Goal: Task Accomplishment & Management: Manage account settings

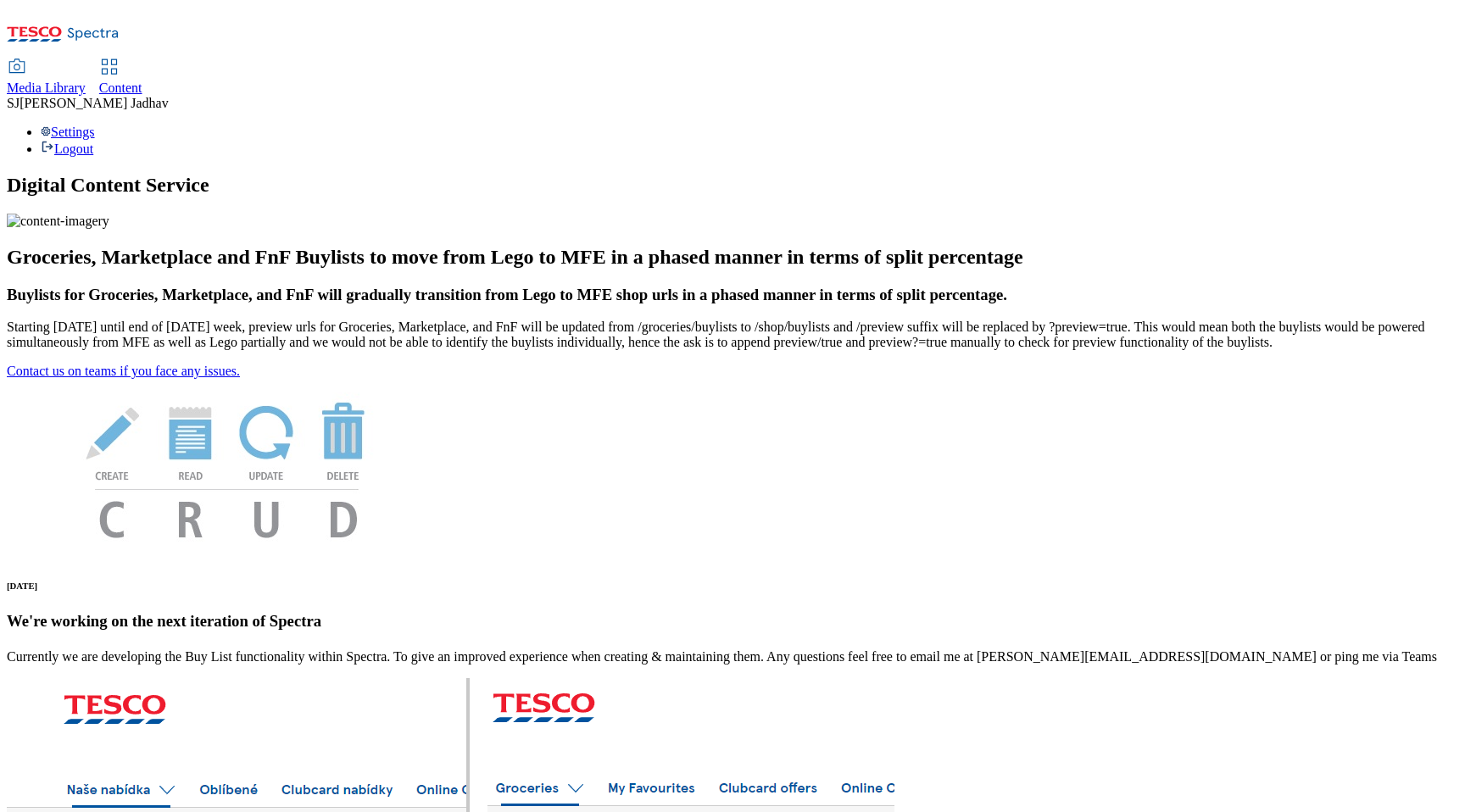
click at [143, 81] on span "Content" at bounding box center [121, 87] width 44 height 14
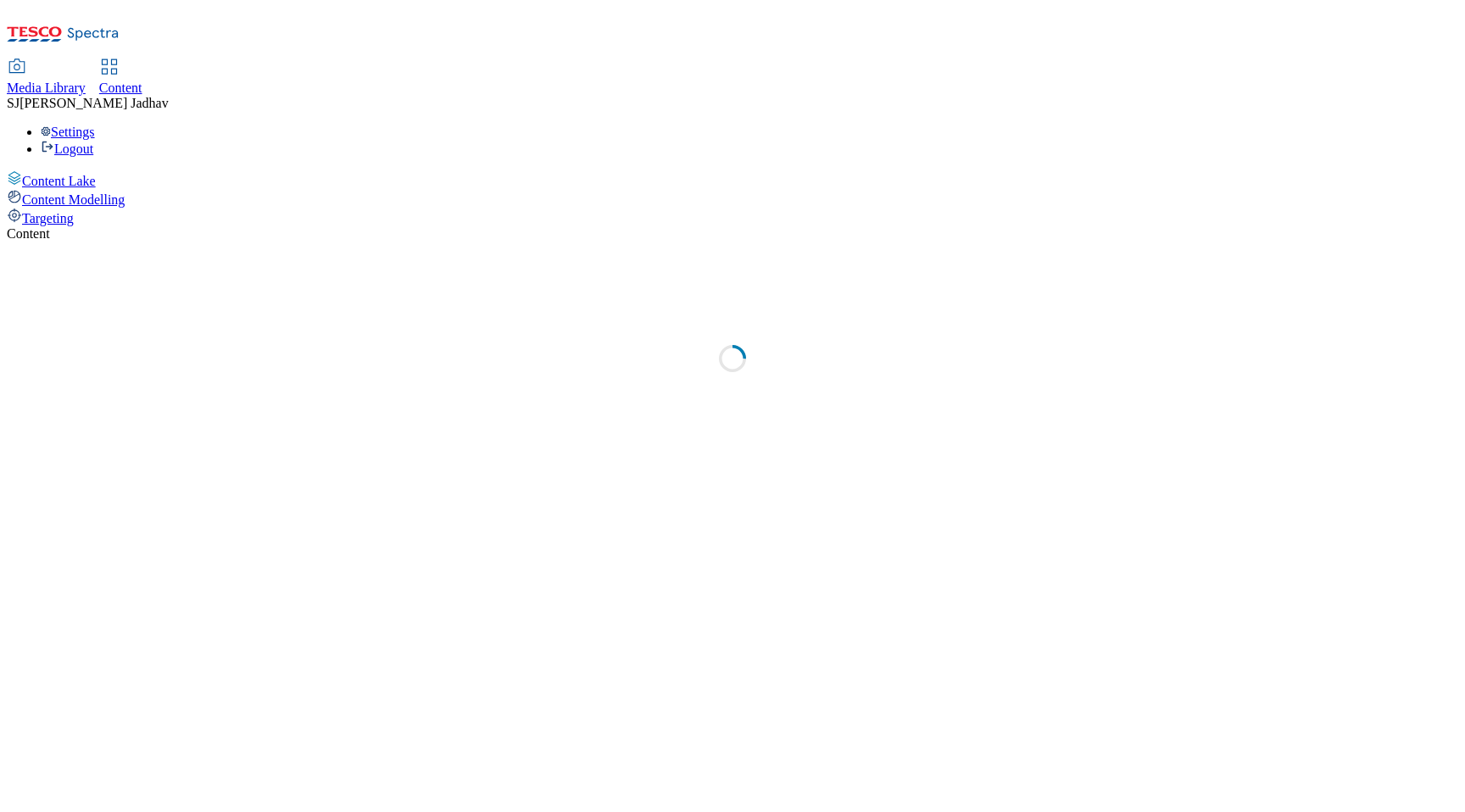
select select "ghs-[GEOGRAPHIC_DATA]"
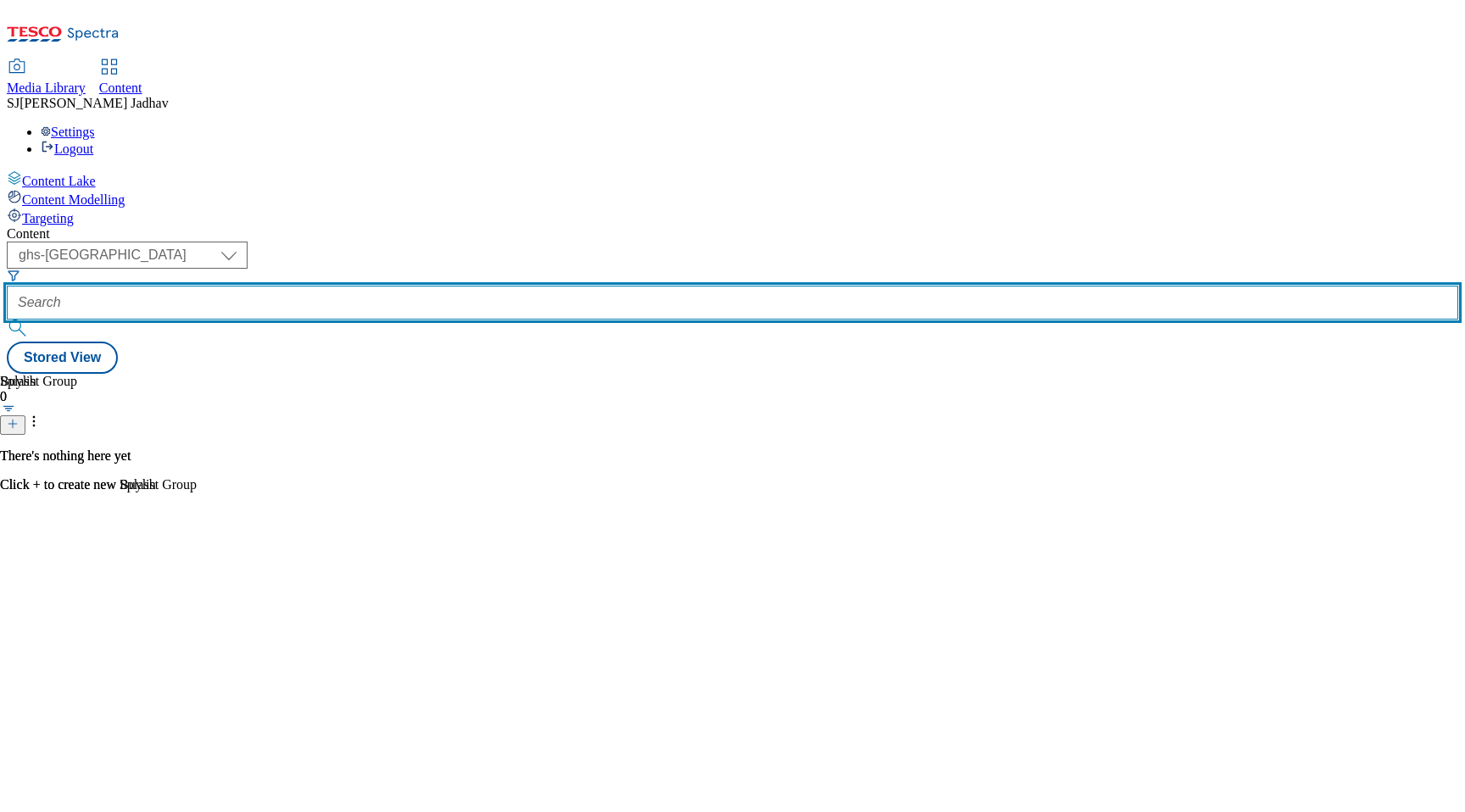
click at [449, 286] on input "text" at bounding box center [732, 303] width 1452 height 34
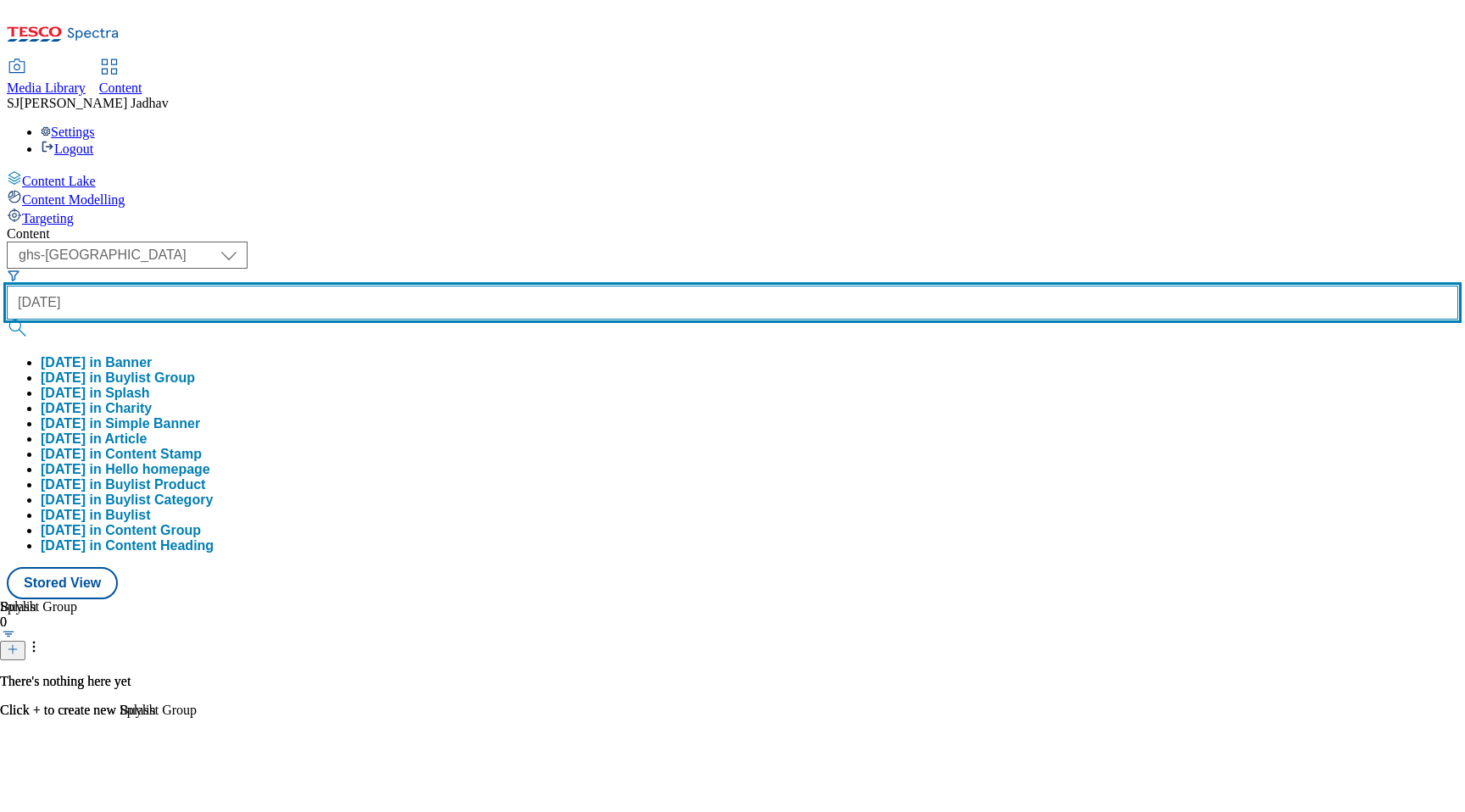
type input "[DATE]"
click at [7, 319] on button "submit" at bounding box center [18, 328] width 24 height 17
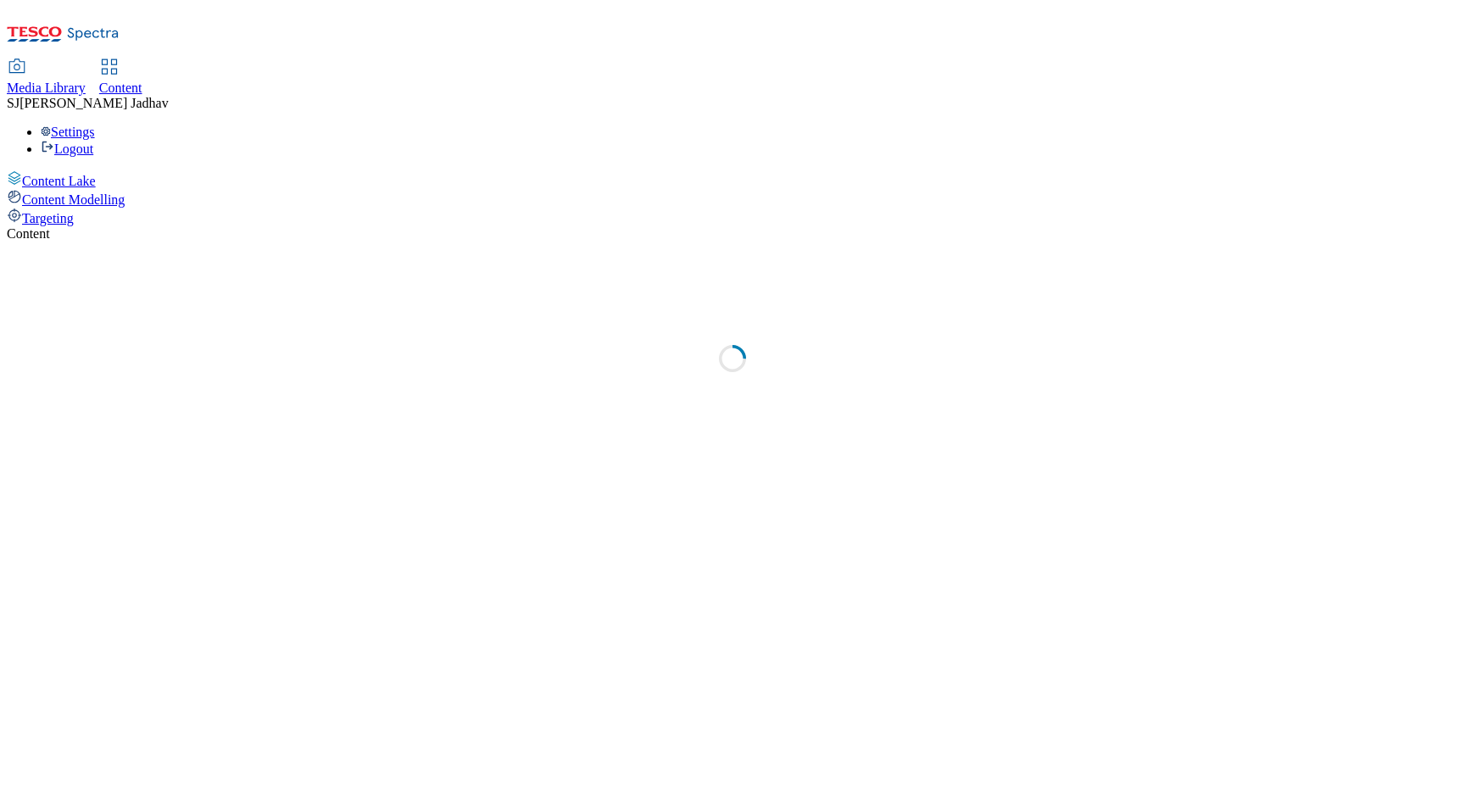
select select "ghs-[GEOGRAPHIC_DATA]"
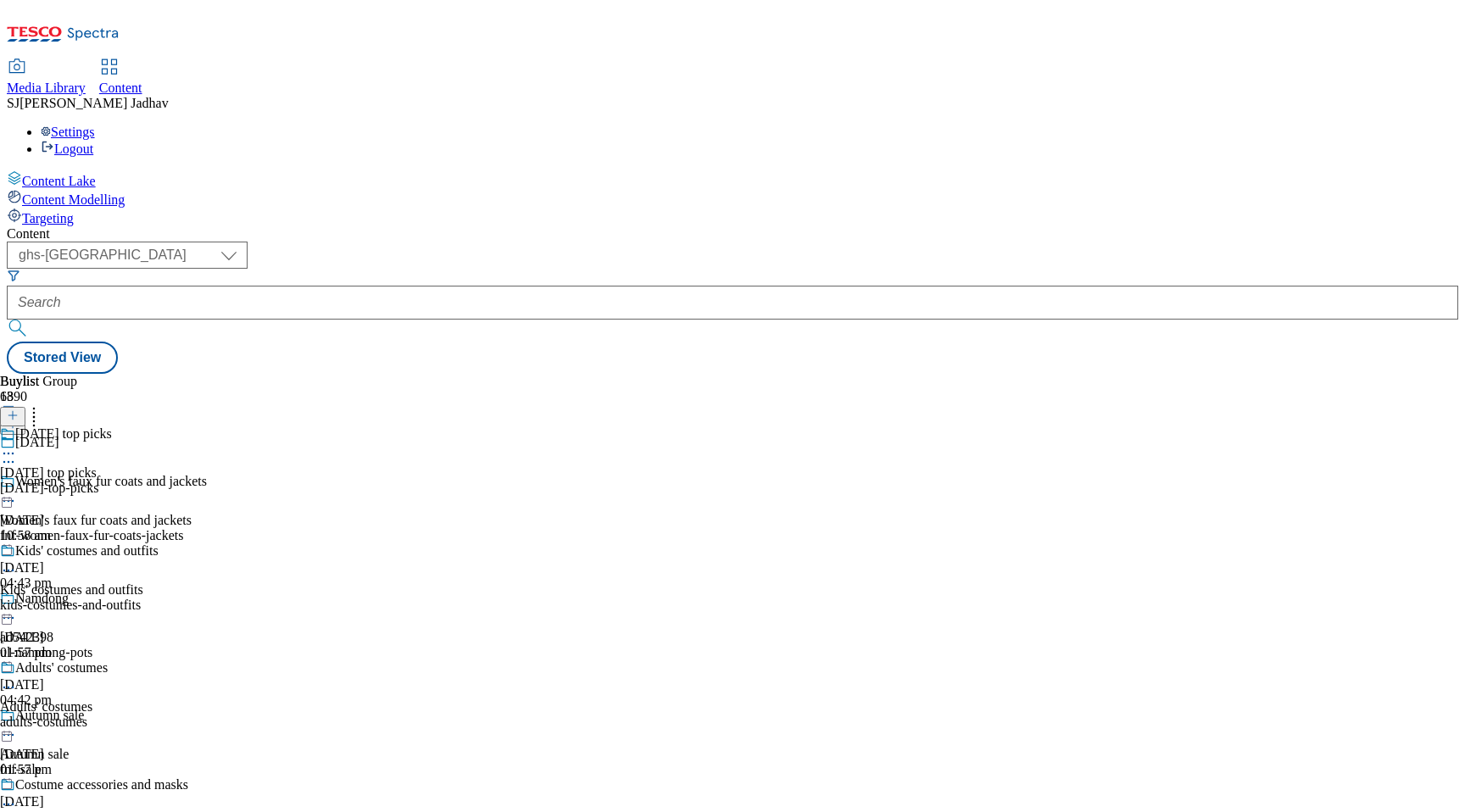
scroll to position [99, 0]
click at [188, 777] on div "Costume accessories and masks" at bounding box center [94, 796] width 188 height 39
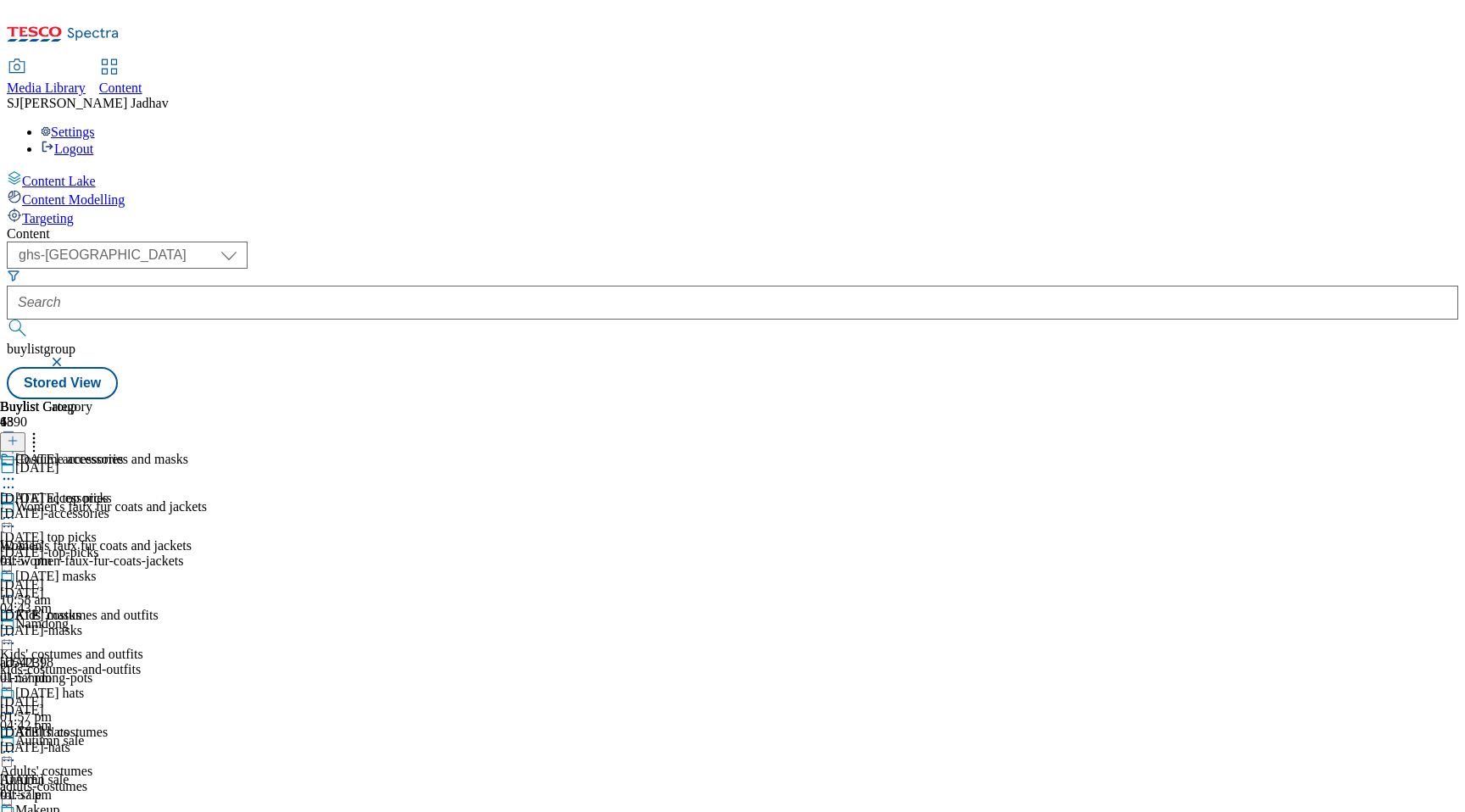
scroll to position [391, 0]
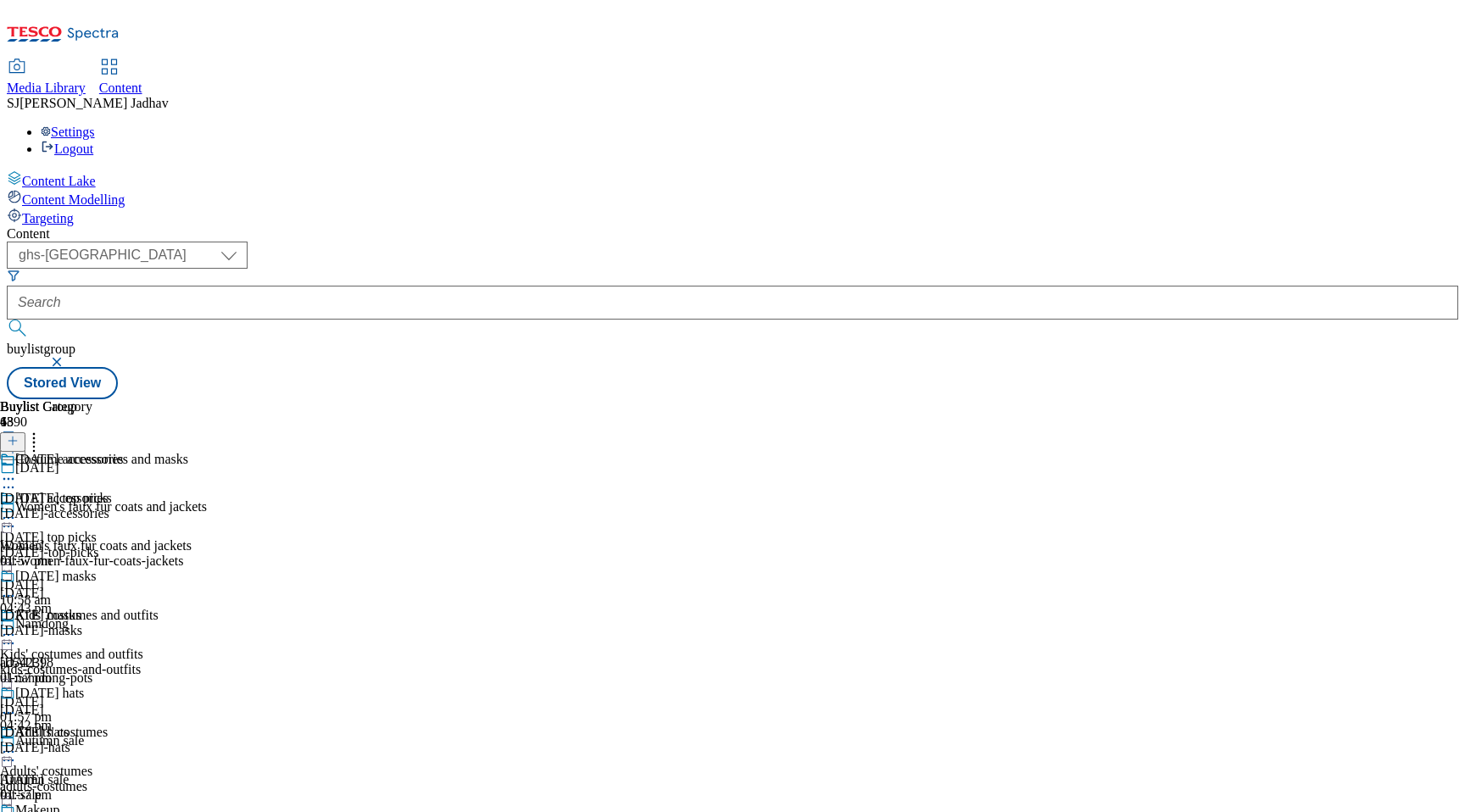
select select "evergreen"
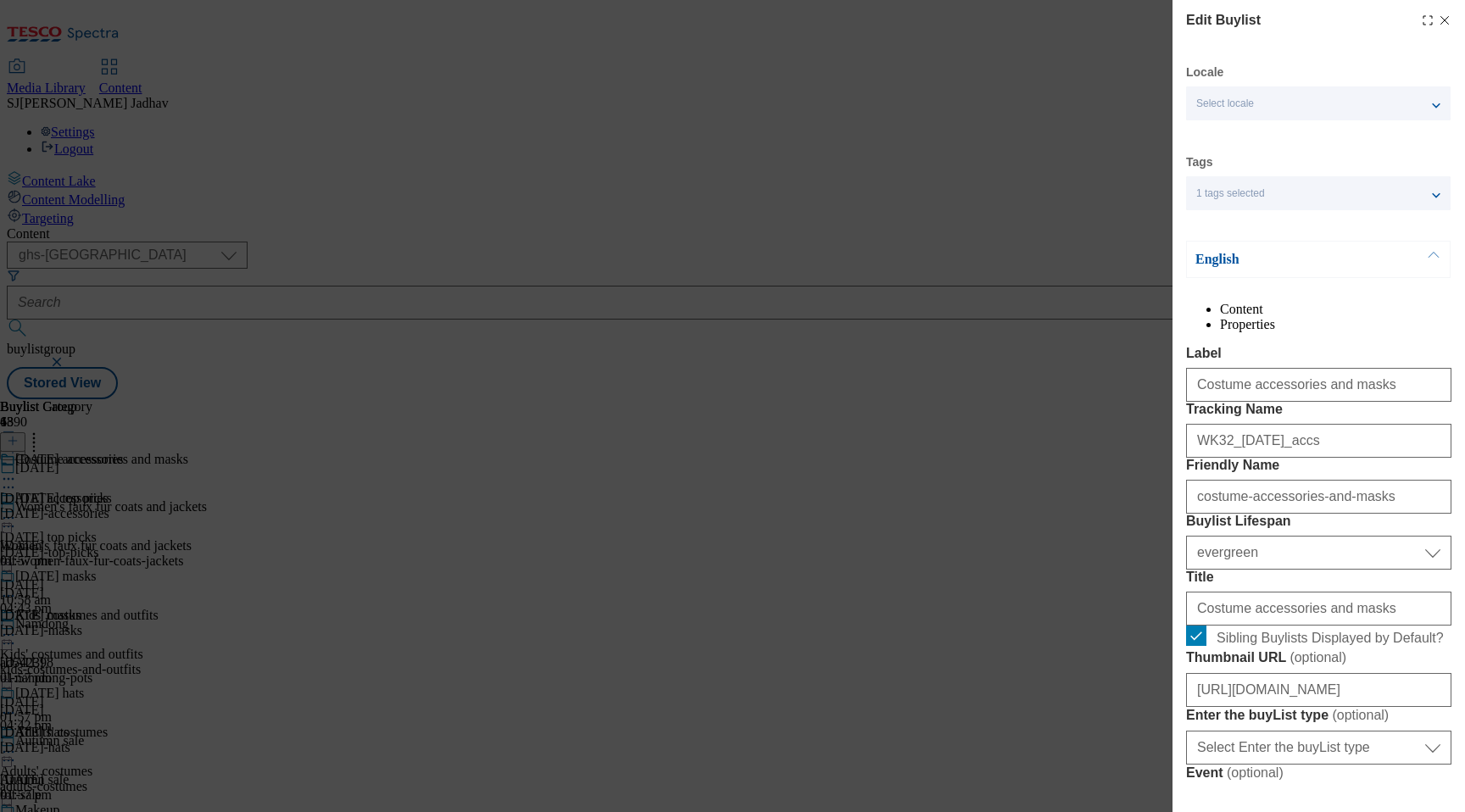
select select "Banner"
drag, startPoint x: 1369, startPoint y: 429, endPoint x: 1123, endPoint y: 422, distance: 246.1
click at [1124, 422] on div "Edit Buylist Locale Select locale English Welsh Tags 1 tags selected fnf market…" at bounding box center [732, 406] width 1465 height 812
paste input "Accessorie"
type input "Costume Accessories"
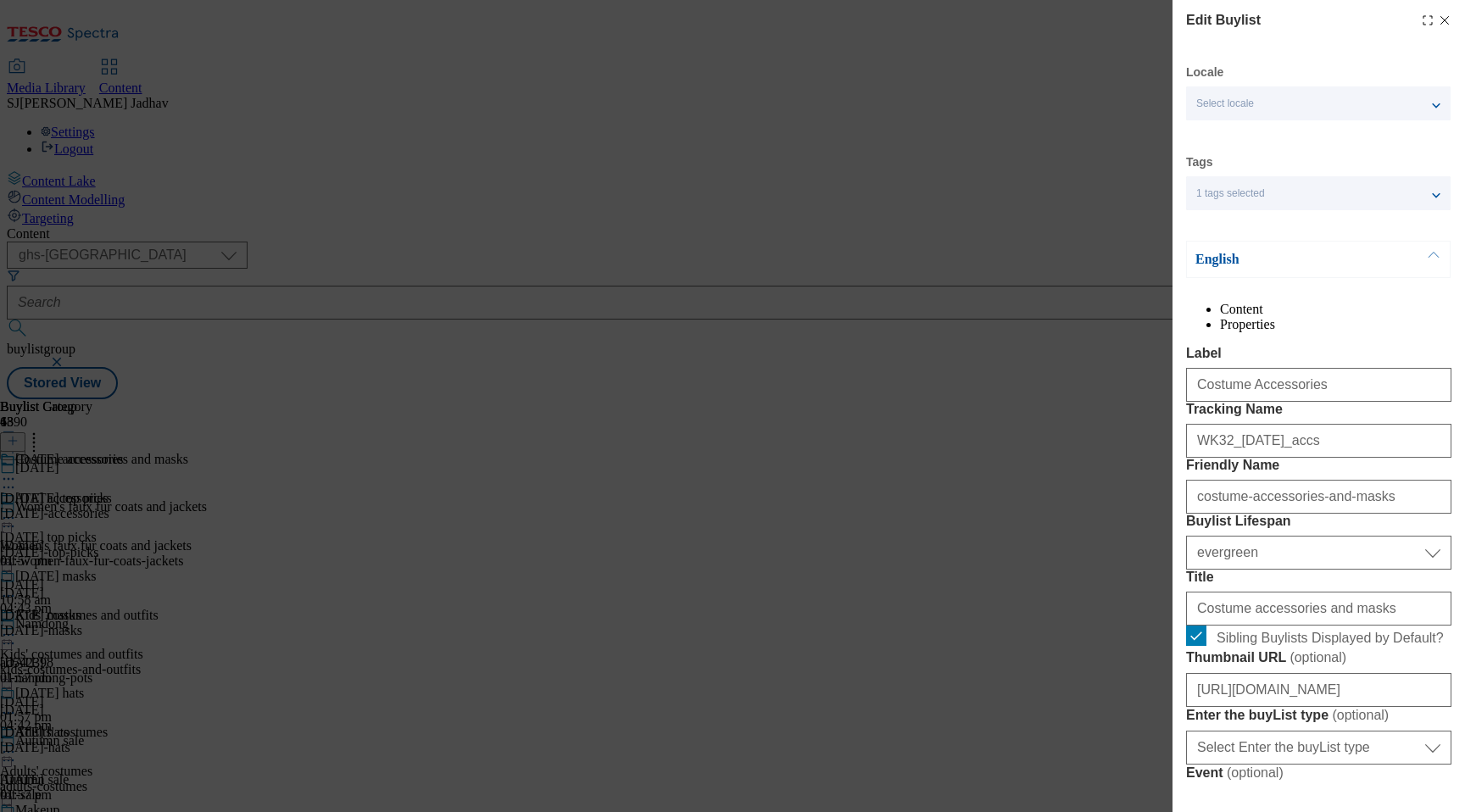
click at [1145, 559] on div "Edit Buylist Locale Select locale English Welsh Tags 1 tags selected fnf market…" at bounding box center [732, 406] width 1465 height 812
drag, startPoint x: 1372, startPoint y: 594, endPoint x: 1099, endPoint y: 594, distance: 273.0
click at [1099, 594] on div "Edit Buylist Locale Select locale English Welsh Tags 1 tags selected fnf market…" at bounding box center [732, 406] width 1465 height 812
paste input "Costume Accessorie"
click at [1203, 514] on input "Costume Accessories" at bounding box center [1319, 497] width 265 height 34
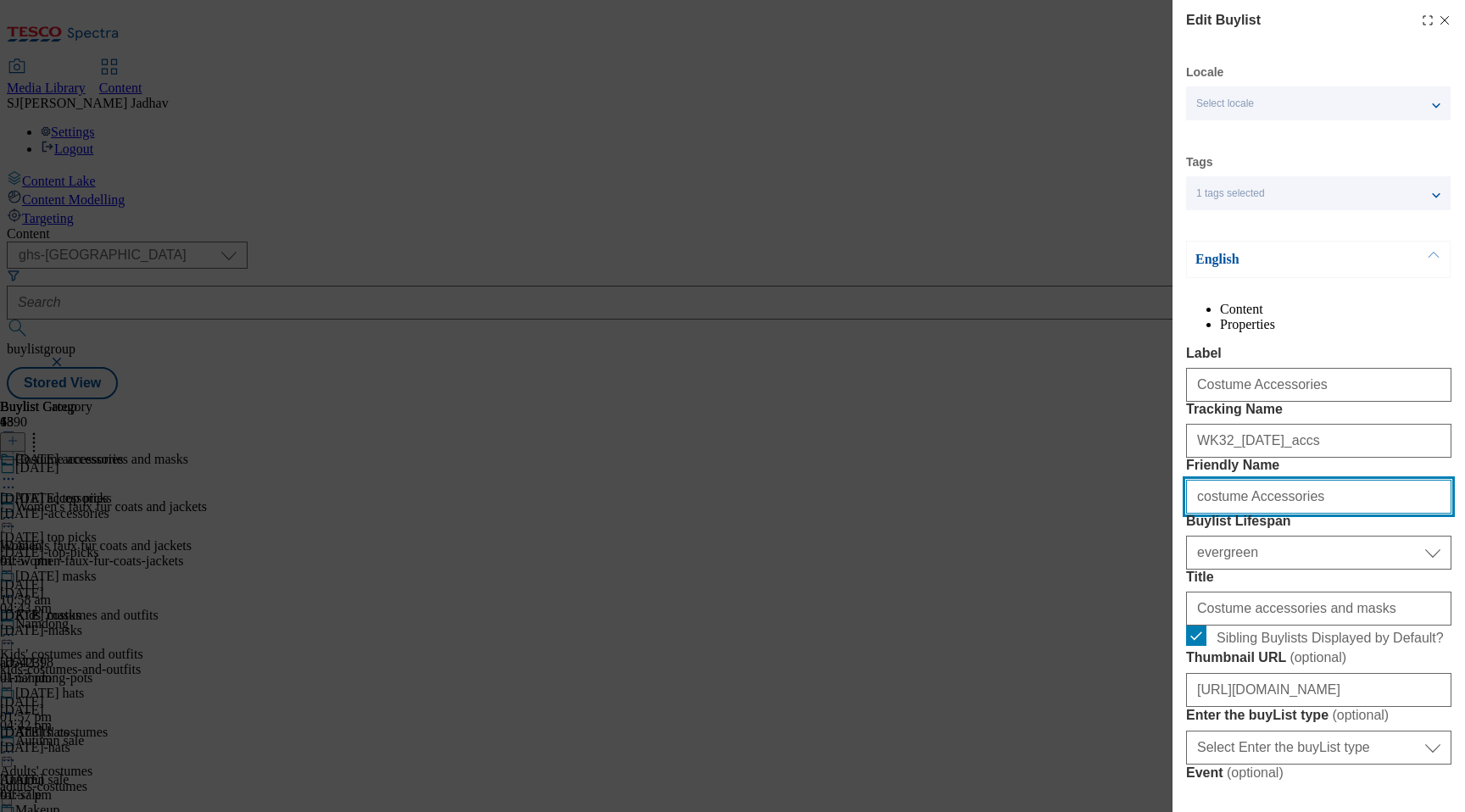
click at [1246, 514] on input "costume Accessories" at bounding box center [1319, 497] width 265 height 34
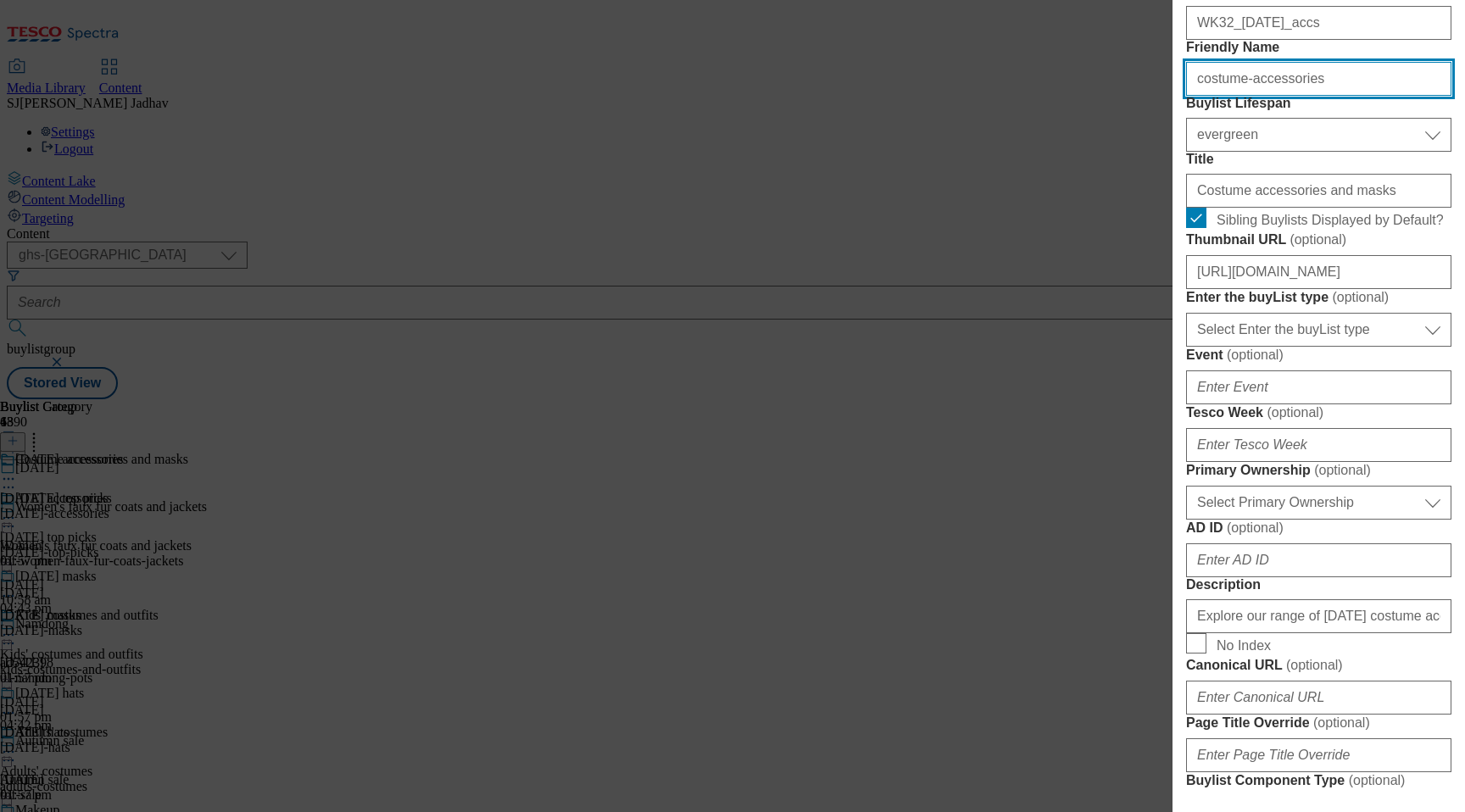
type input "costume-accessories"
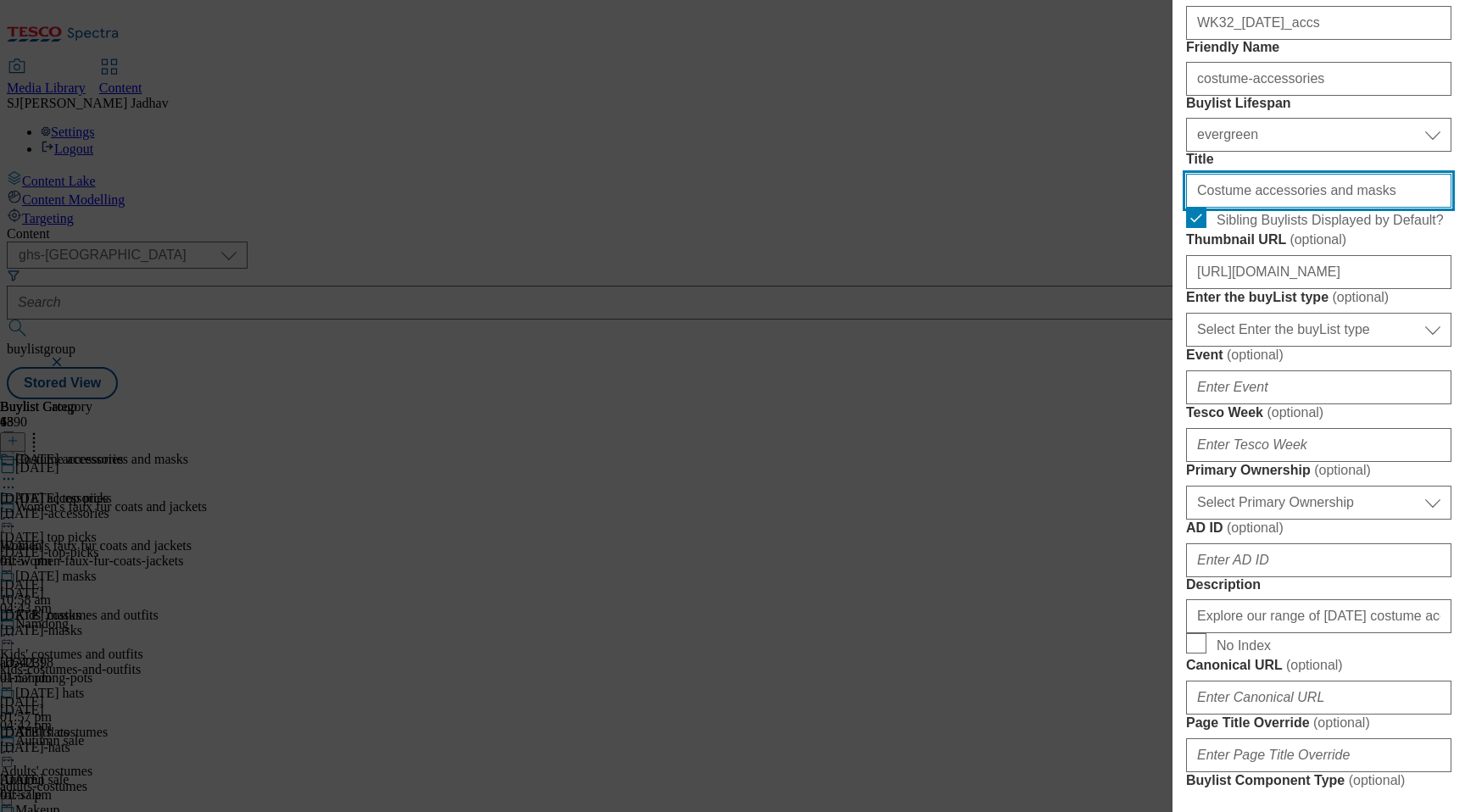
drag, startPoint x: 1281, startPoint y: 349, endPoint x: 1078, endPoint y: 342, distance: 203.1
click at [1085, 347] on div "Edit Buylist Locale Select locale English Welsh Tags 1 tags selected fnf market…" at bounding box center [732, 406] width 1465 height 812
paste input "Costume Accessories"
type input "Costume accessories and masksCostume Accessories"
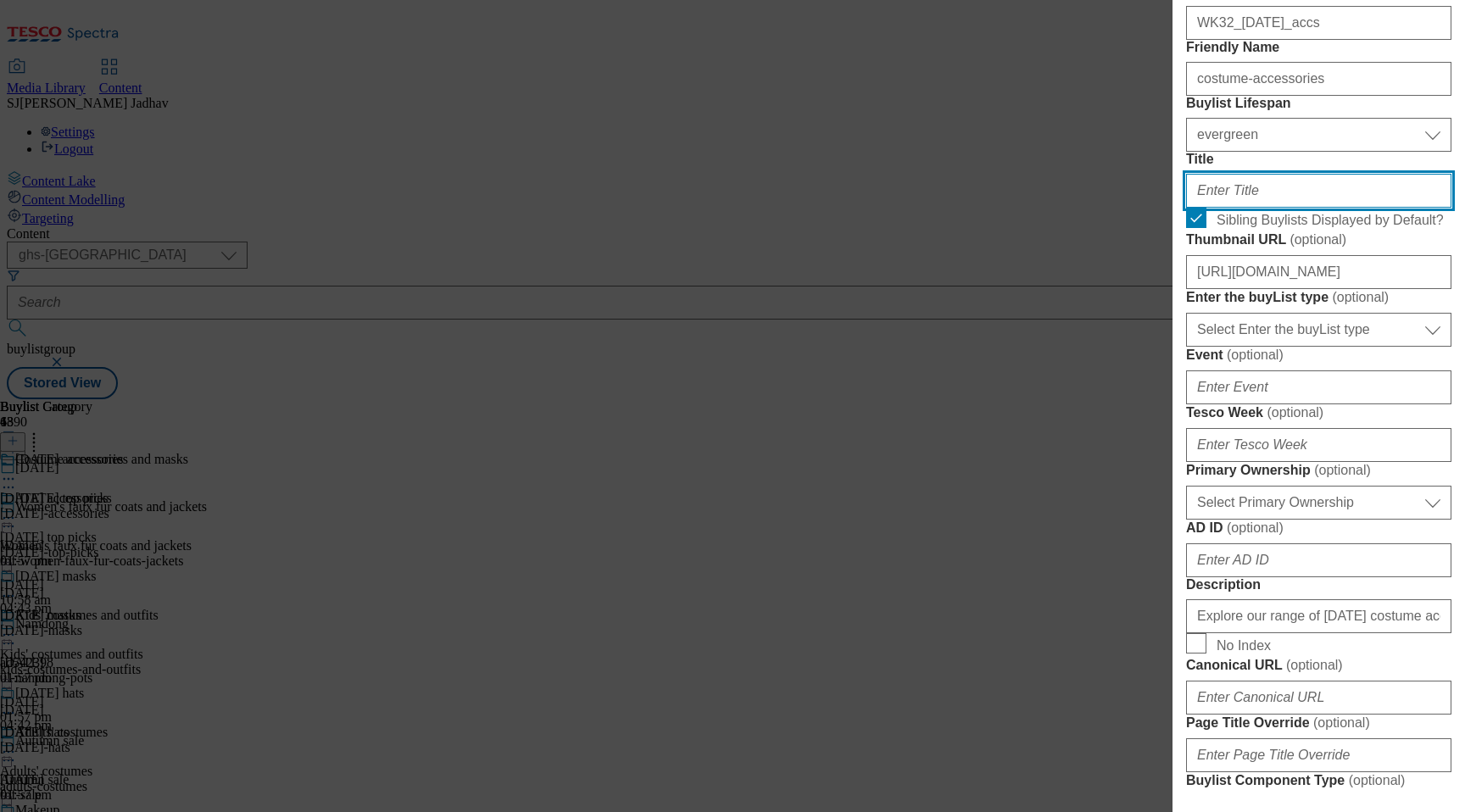
paste input "Costume Accessories"
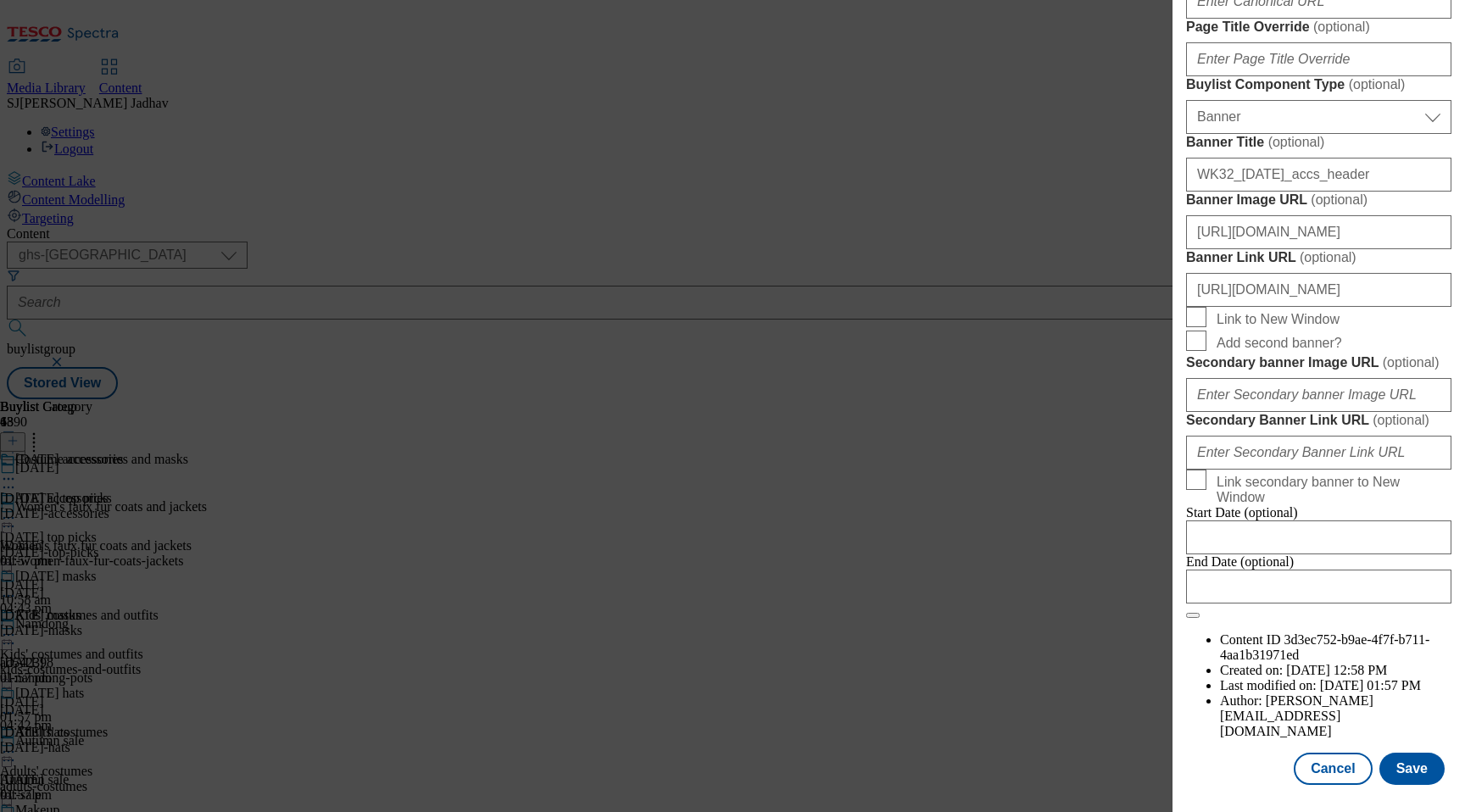
scroll to position [1731, 0]
type input "Costume Accessories"
click at [1421, 757] on button "Save" at bounding box center [1412, 768] width 66 height 32
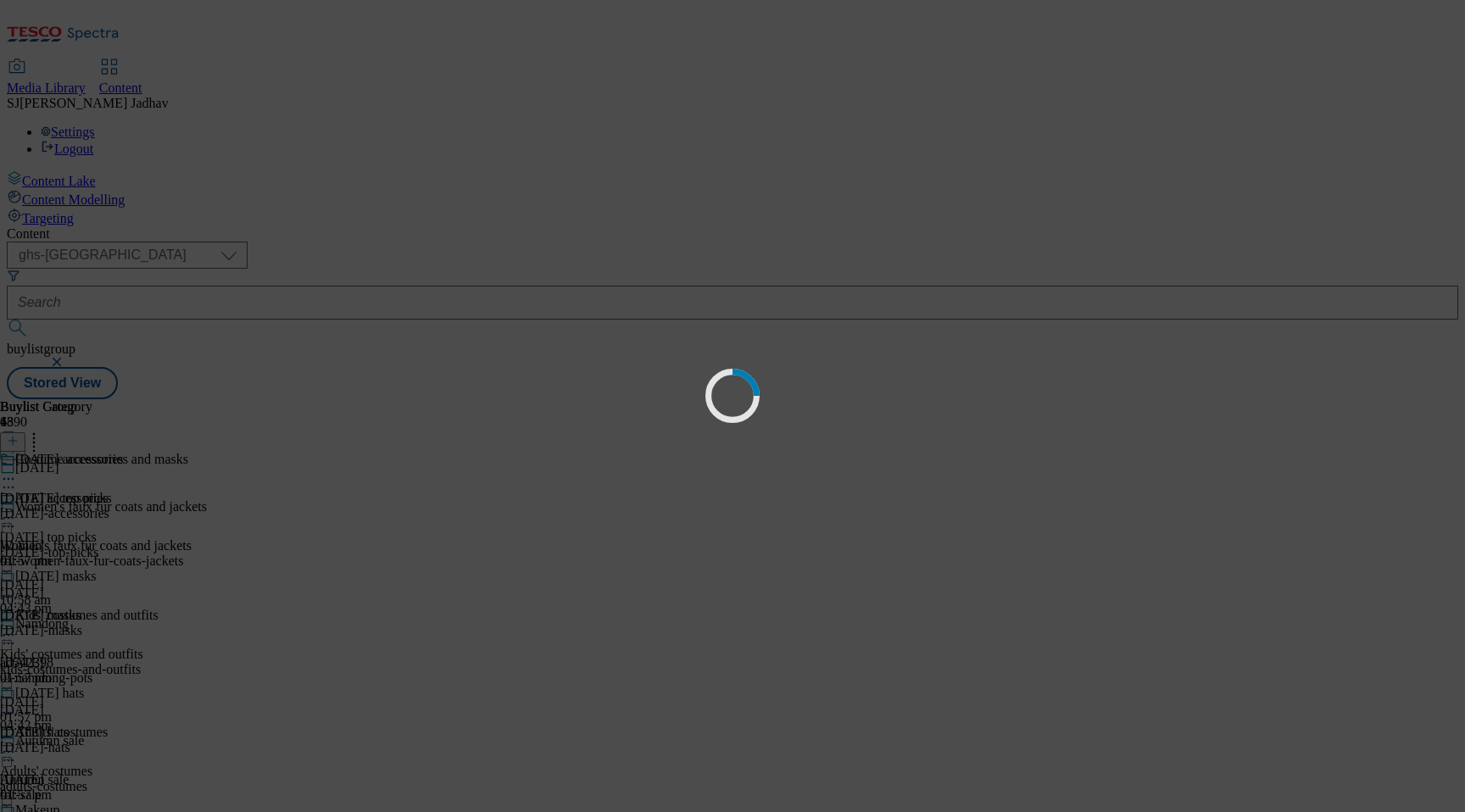
select select "evergreen"
select select "Banner"
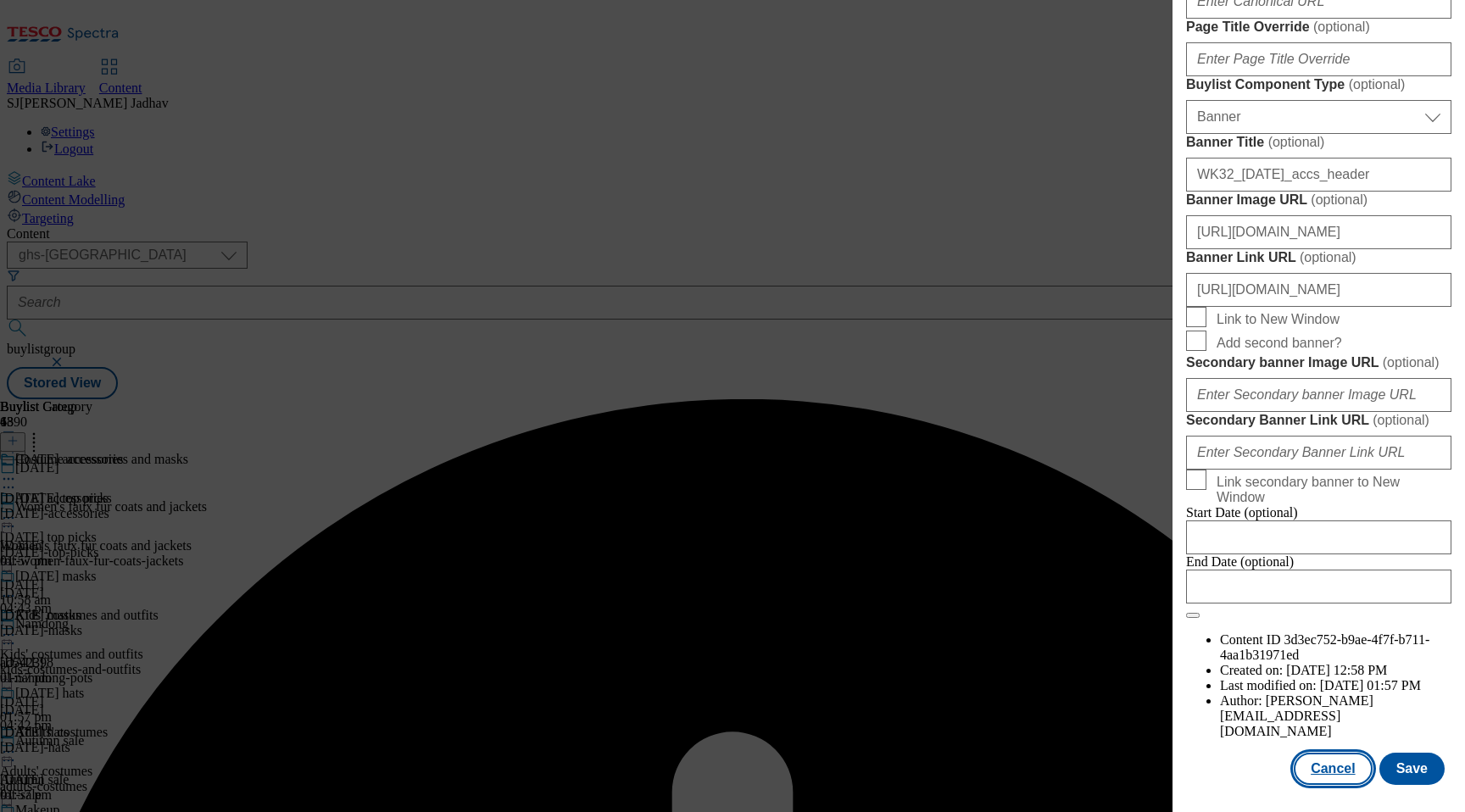
click at [1347, 768] on button "Cancel" at bounding box center [1333, 768] width 78 height 32
select select "evergreen"
select select "Banner"
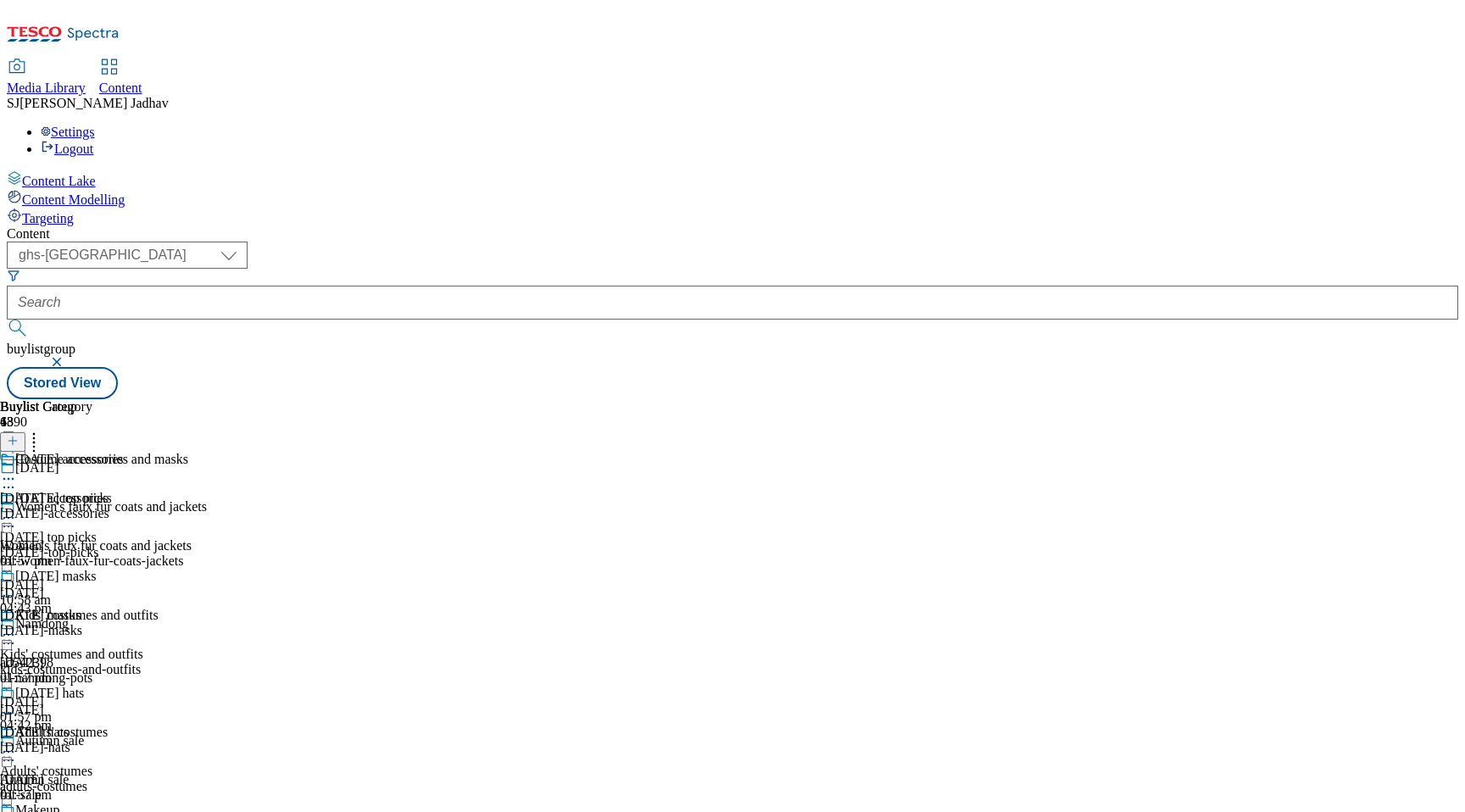
scroll to position [2699, 0]
click at [43, 429] on icon at bounding box center [34, 438] width 17 height 17
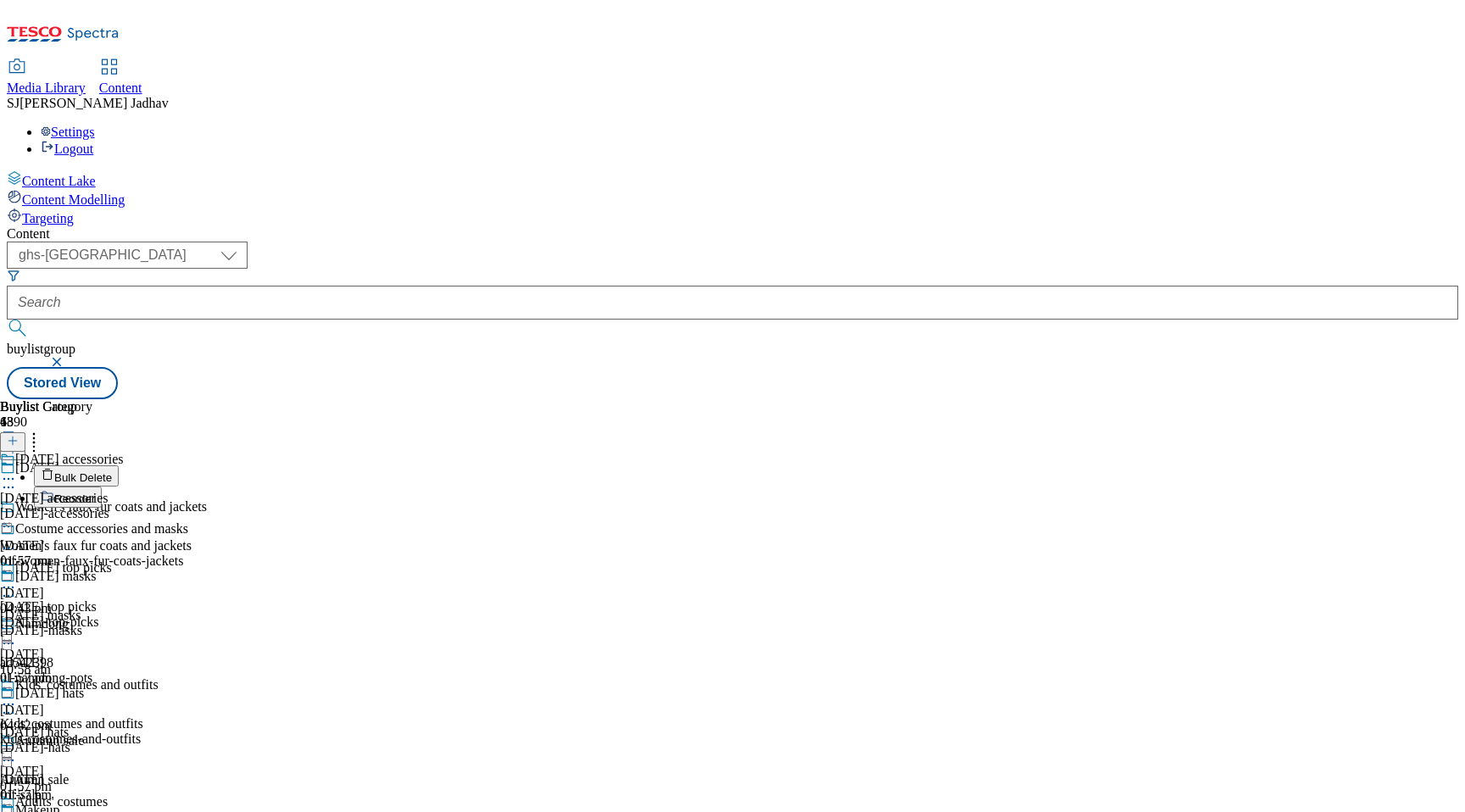
click at [102, 486] on button "Reorder" at bounding box center [67, 497] width 67 height 21
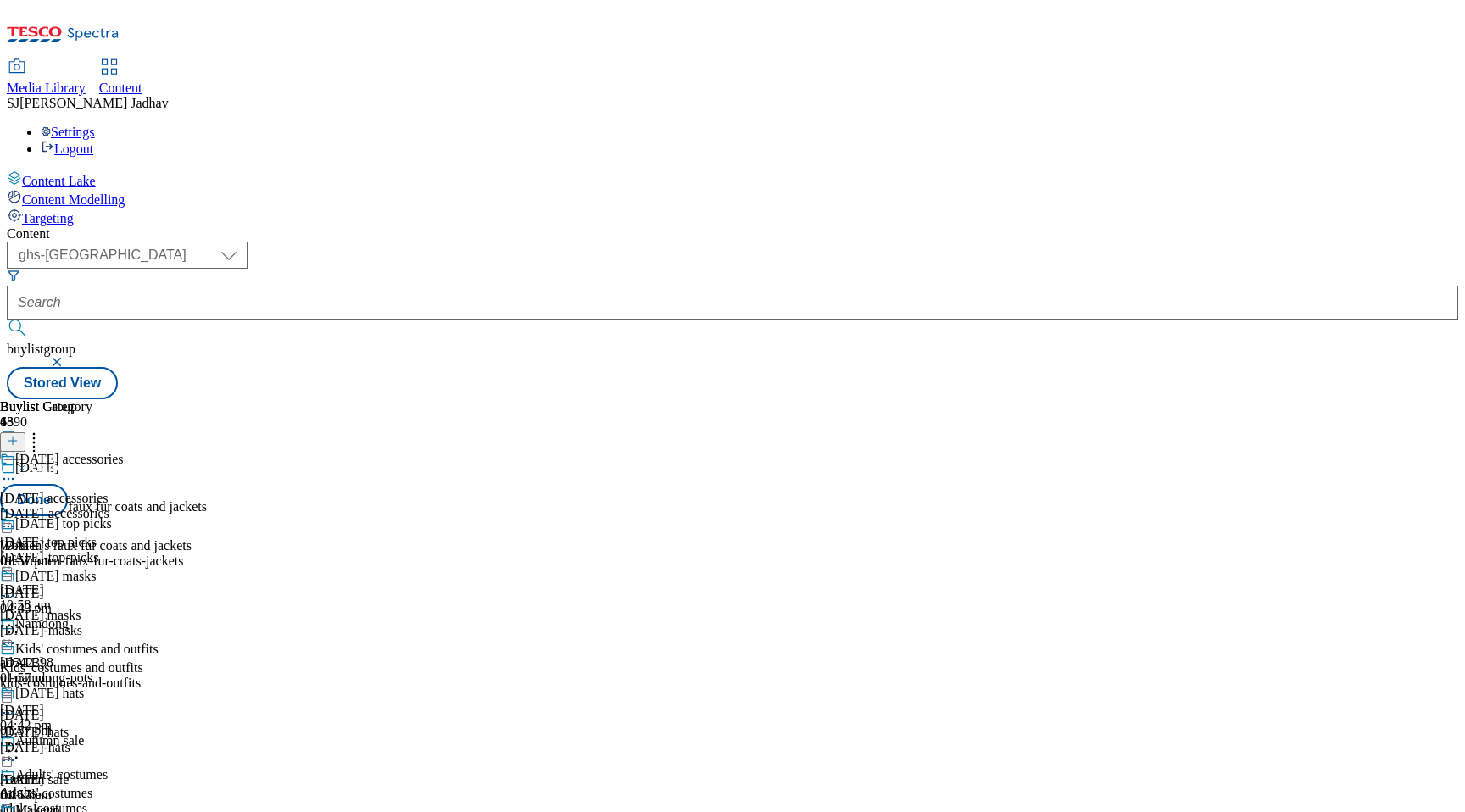
scroll to position [2500, 0]
drag, startPoint x: 795, startPoint y: 612, endPoint x: 791, endPoint y: 314, distance: 298.0
click at [791, 315] on body "Icons icon_account icon_add icon_backward_link icon_basket icon_benefits icon_c…" at bounding box center [732, 202] width 1452 height 392
drag, startPoint x: 798, startPoint y: 529, endPoint x: 798, endPoint y: 344, distance: 185.0
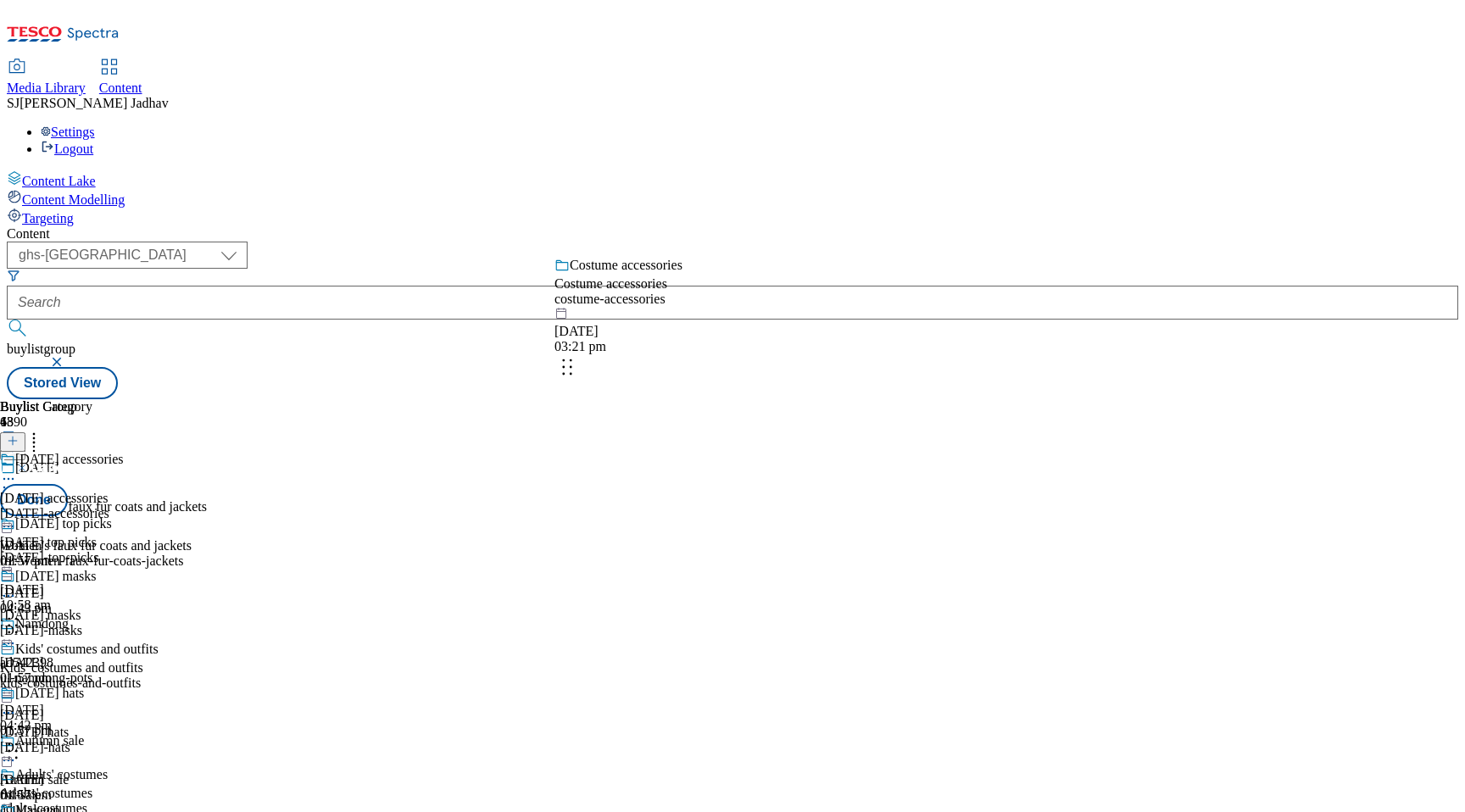
click at [798, 346] on body "Icons icon_account icon_add icon_backward_link icon_basket icon_benefits icon_c…" at bounding box center [732, 202] width 1452 height 392
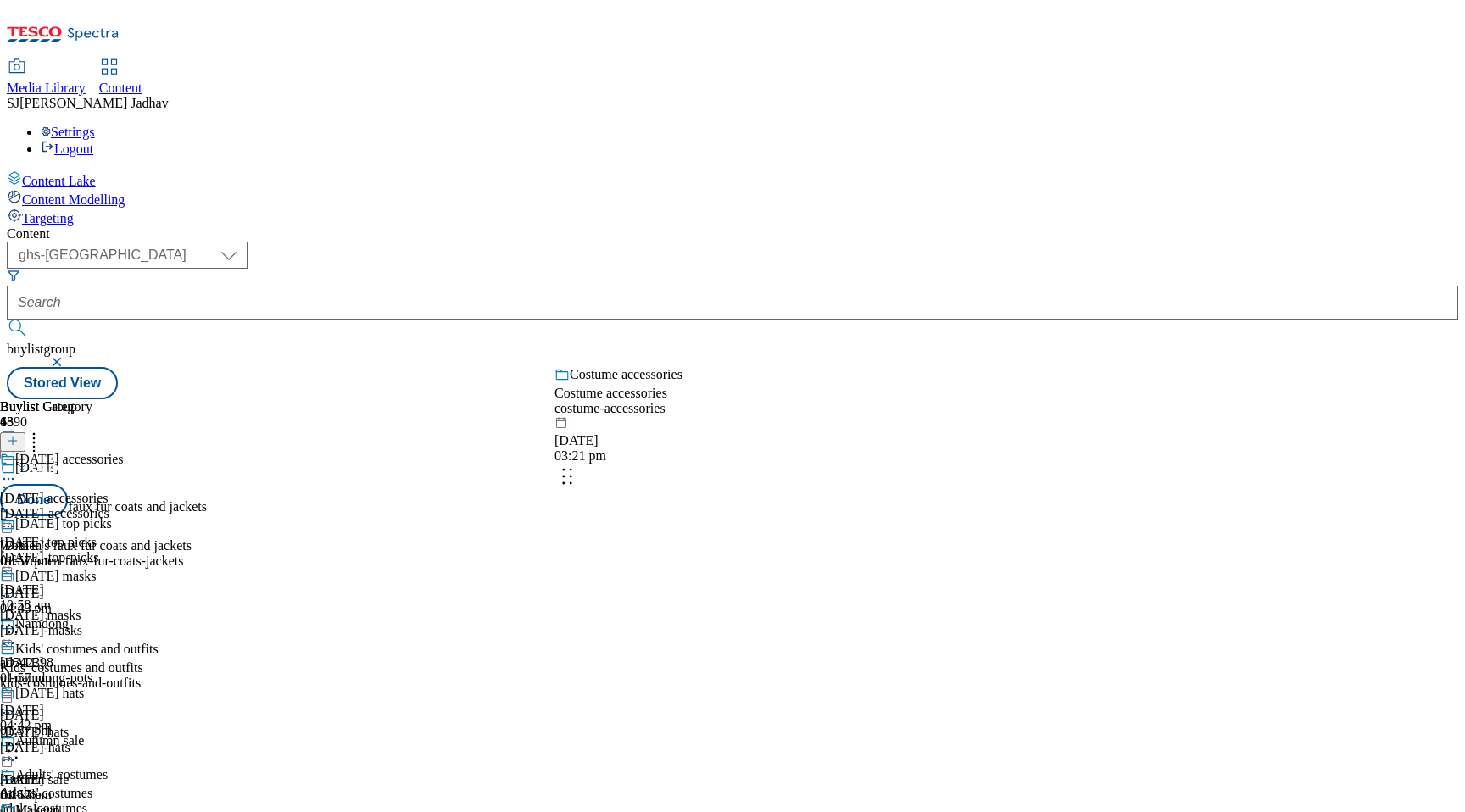
drag, startPoint x: 792, startPoint y: 702, endPoint x: 791, endPoint y: 413, distance: 289.0
click at [791, 399] on body "Icons icon_account icon_add icon_backward_link icon_basket icon_benefits icon_c…" at bounding box center [732, 202] width 1452 height 392
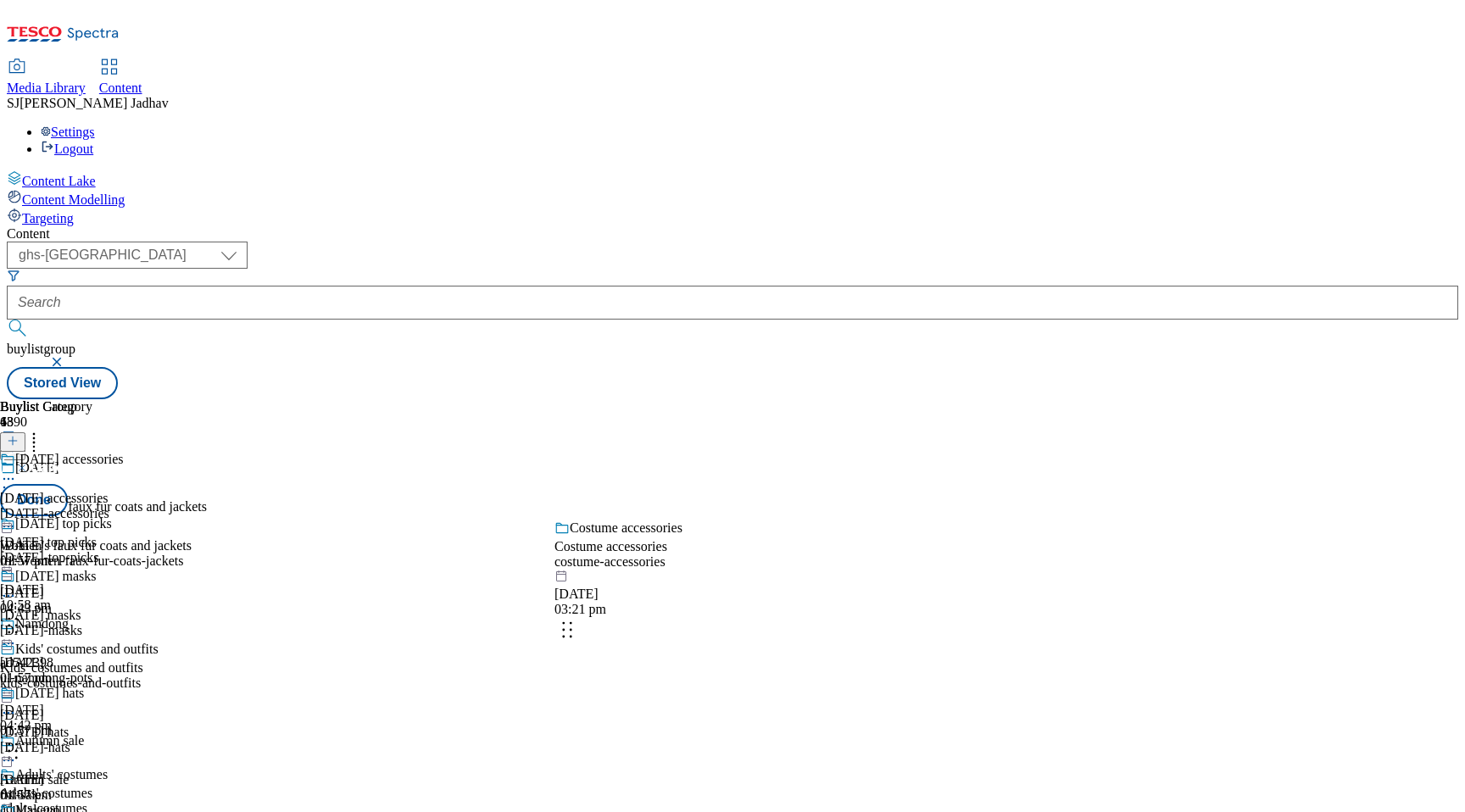
drag, startPoint x: 795, startPoint y: 580, endPoint x: 795, endPoint y: 406, distance: 174.0
click at [795, 399] on body "Icons icon_account icon_add icon_backward_link icon_basket icon_benefits icon_c…" at bounding box center [732, 202] width 1452 height 392
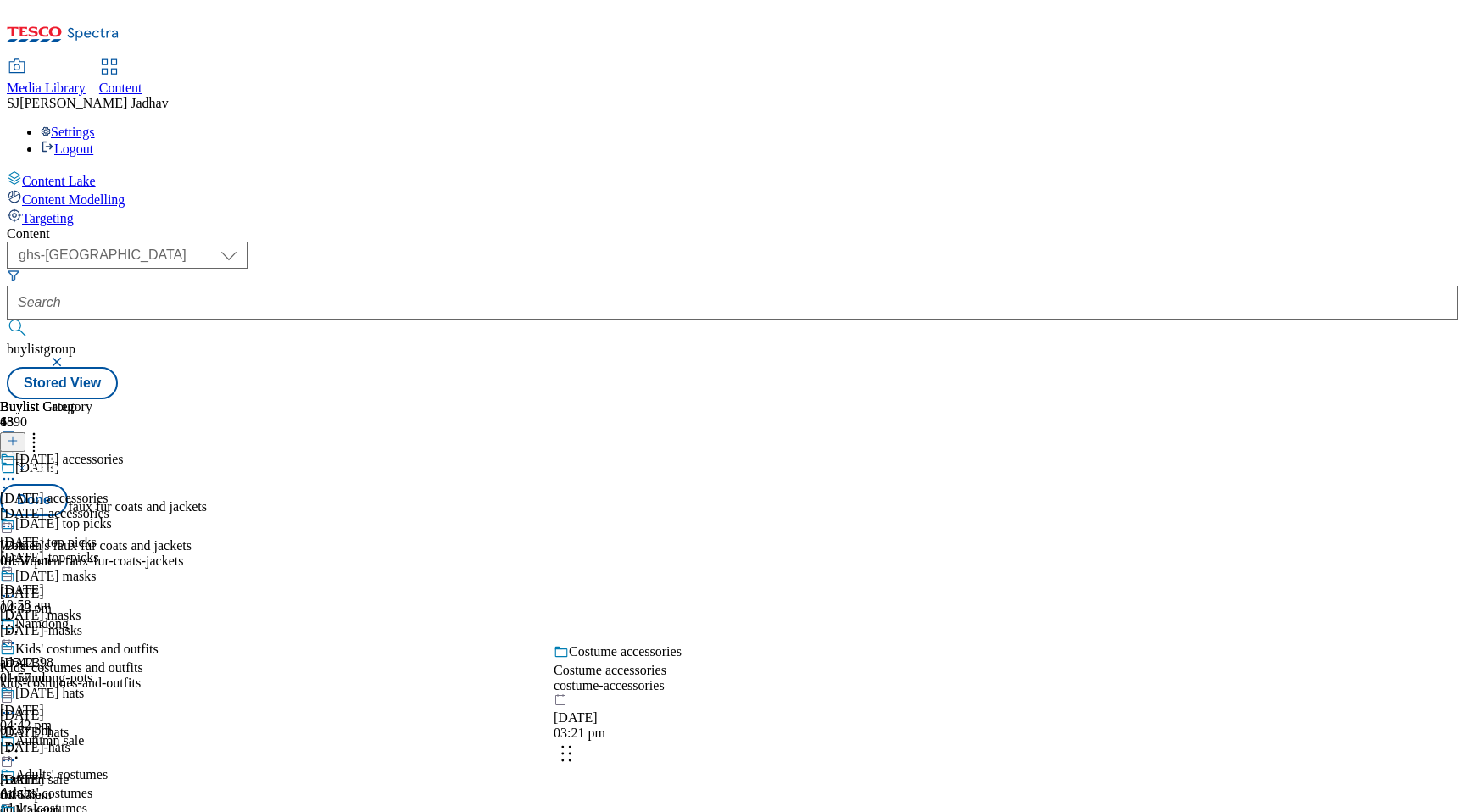
drag, startPoint x: 805, startPoint y: 720, endPoint x: 804, endPoint y: 452, distance: 268.0
click at [804, 399] on body "Icons icon_account icon_add icon_backward_link icon_basket icon_benefits icon_c…" at bounding box center [732, 202] width 1452 height 392
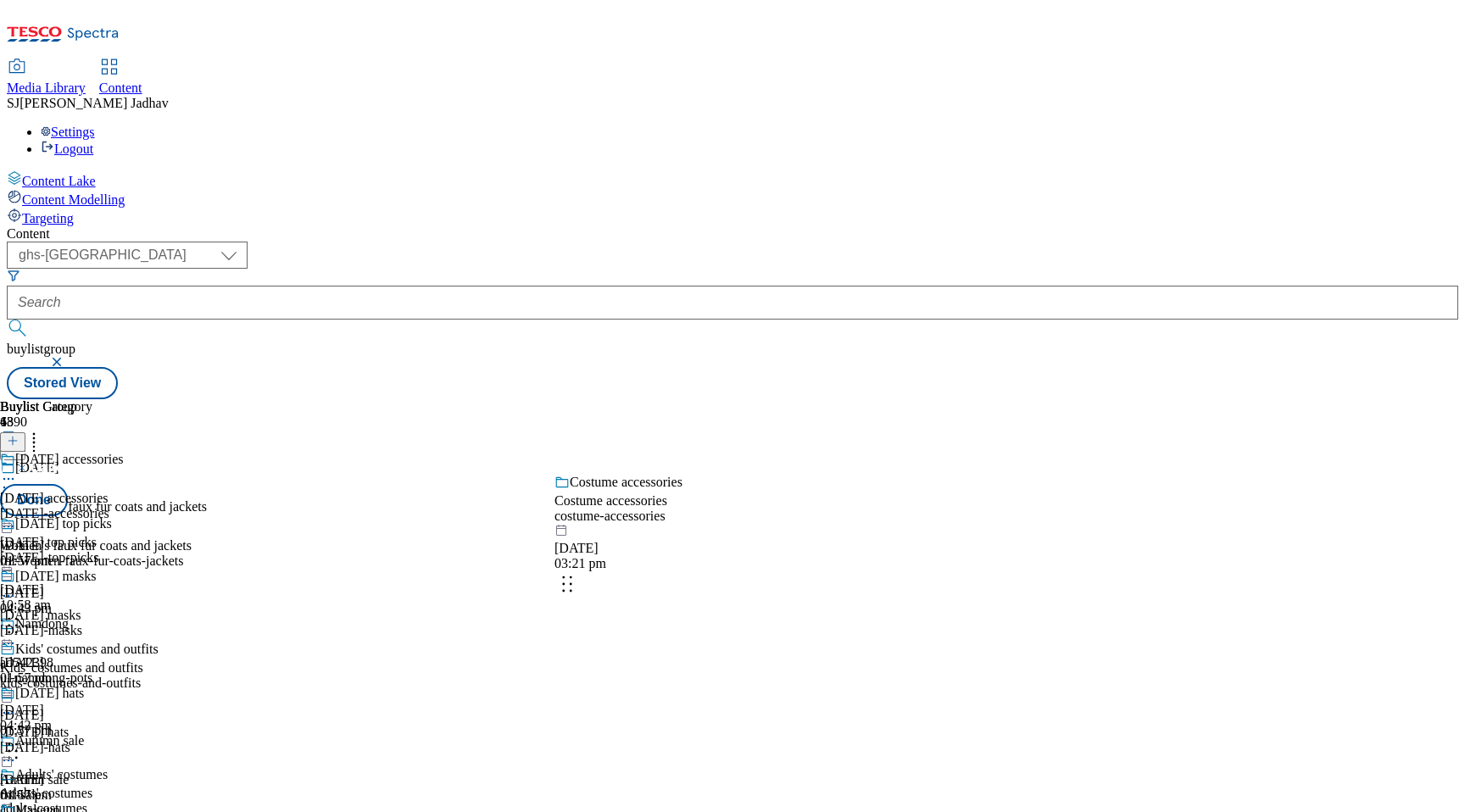
drag, startPoint x: 794, startPoint y: 556, endPoint x: 794, endPoint y: 424, distance: 132.0
click at [794, 399] on body "Icons icon_account icon_add icon_backward_link icon_basket icon_benefits icon_c…" at bounding box center [732, 202] width 1452 height 392
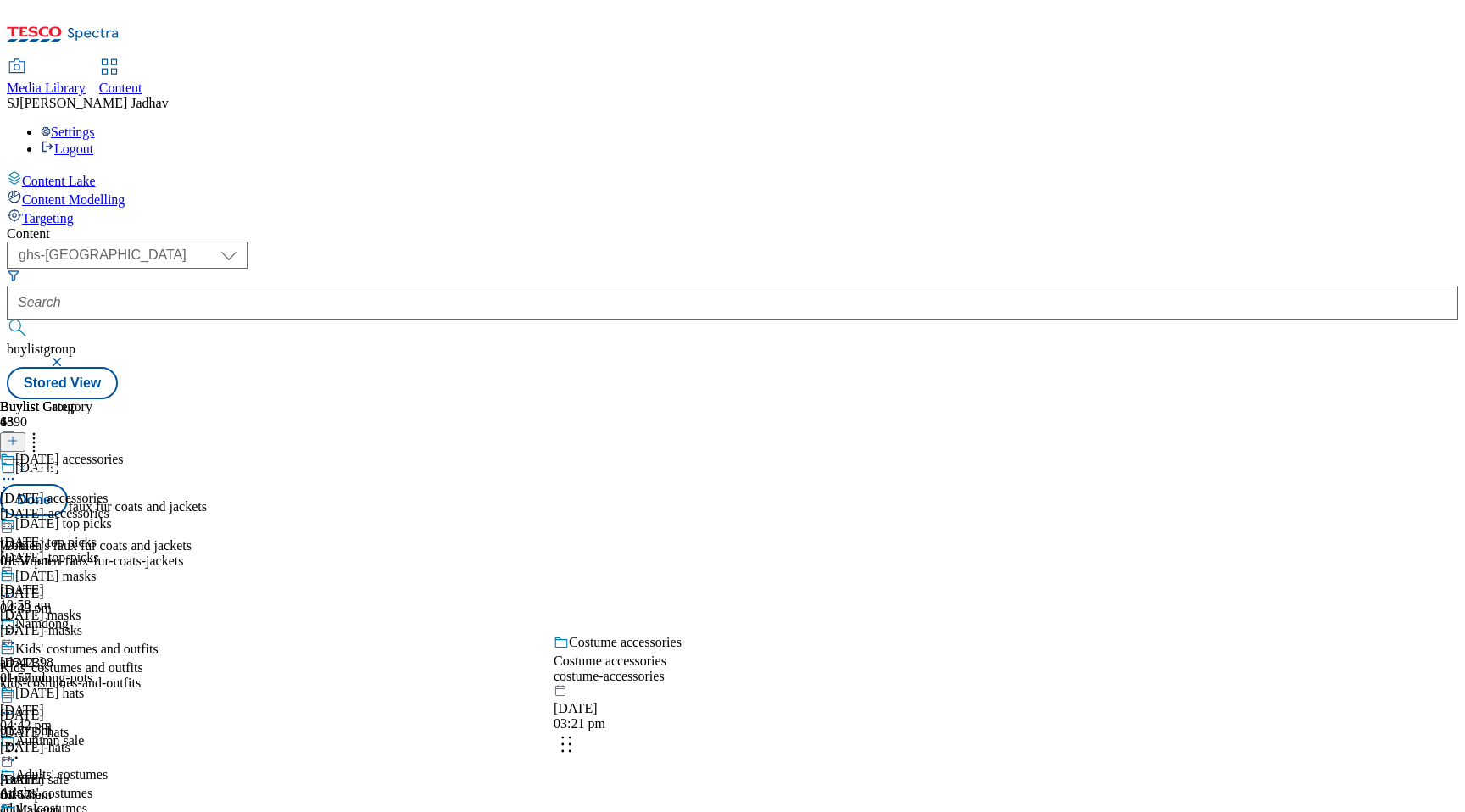
drag, startPoint x: 799, startPoint y: 720, endPoint x: 797, endPoint y: 437, distance: 283.0
click at [798, 399] on body "Icons icon_account icon_add icon_backward_link icon_basket icon_benefits icon_c…" at bounding box center [732, 202] width 1452 height 392
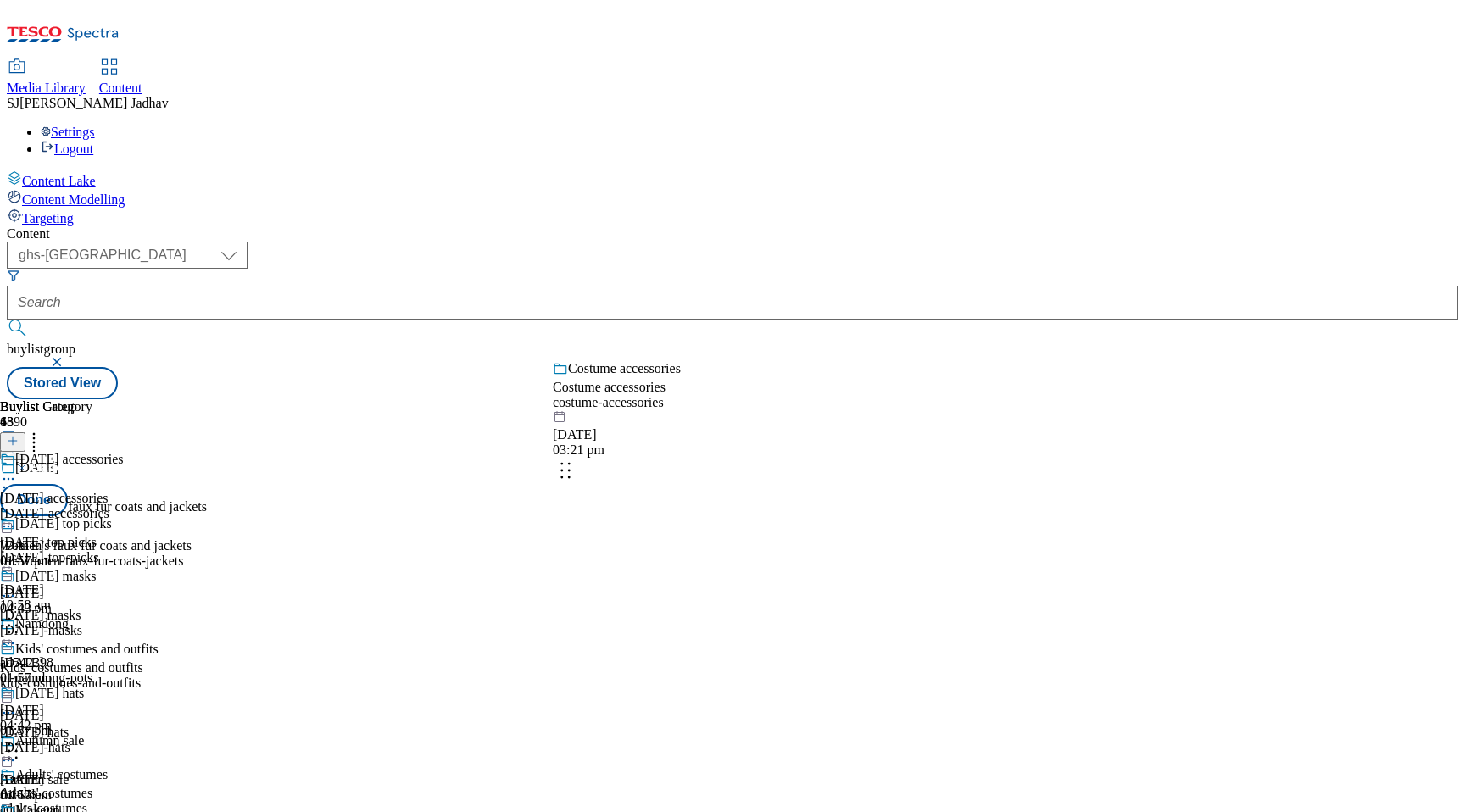
drag, startPoint x: 795, startPoint y: 702, endPoint x: 792, endPoint y: 435, distance: 267.0
click at [793, 399] on body "Icons icon_account icon_add icon_backward_link icon_basket icon_benefits icon_c…" at bounding box center [732, 202] width 1452 height 392
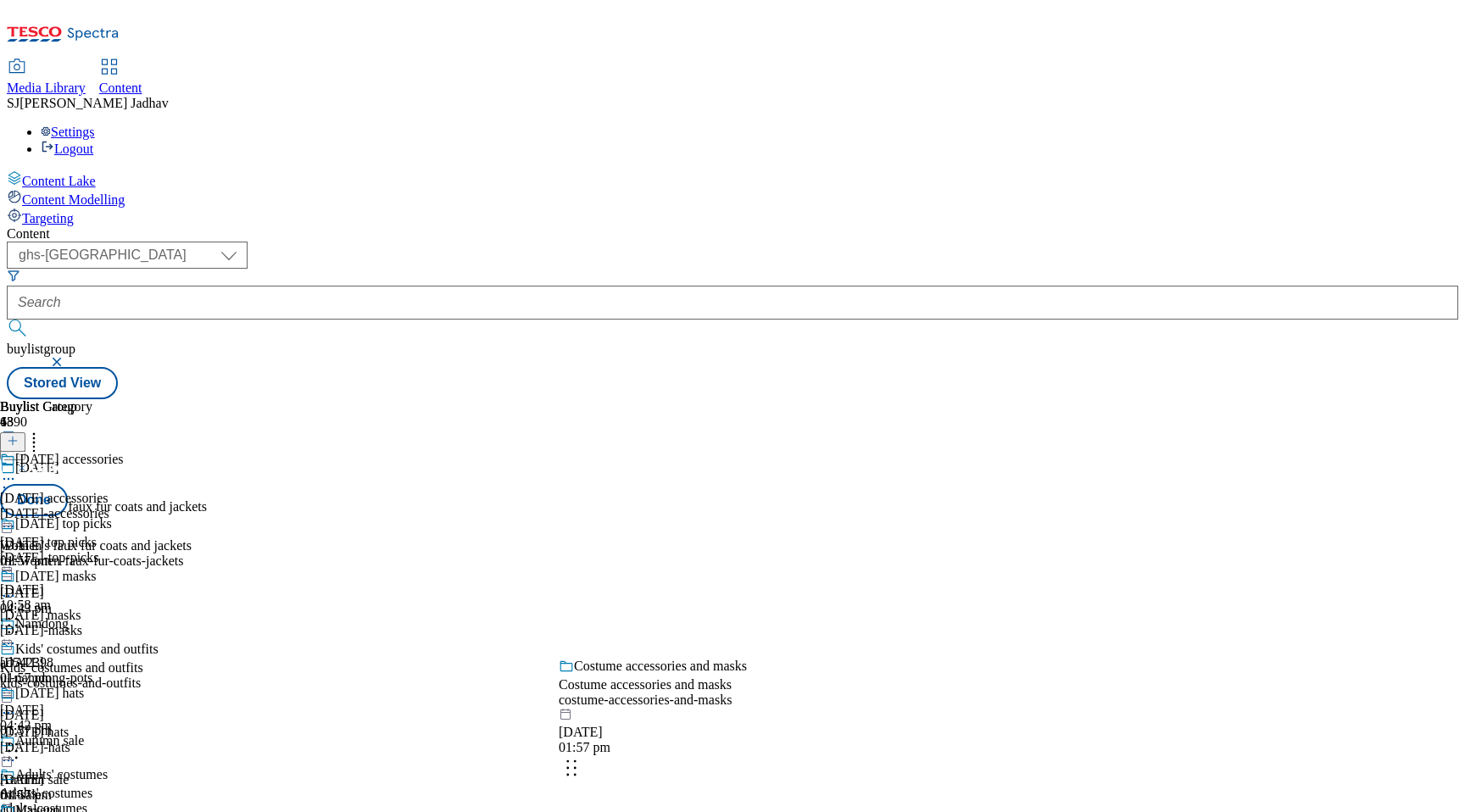
drag, startPoint x: 799, startPoint y: 520, endPoint x: 800, endPoint y: 737, distance: 217.0
click at [801, 399] on body "Icons icon_account icon_add icon_backward_link icon_basket icon_benefits icon_c…" at bounding box center [732, 202] width 1452 height 392
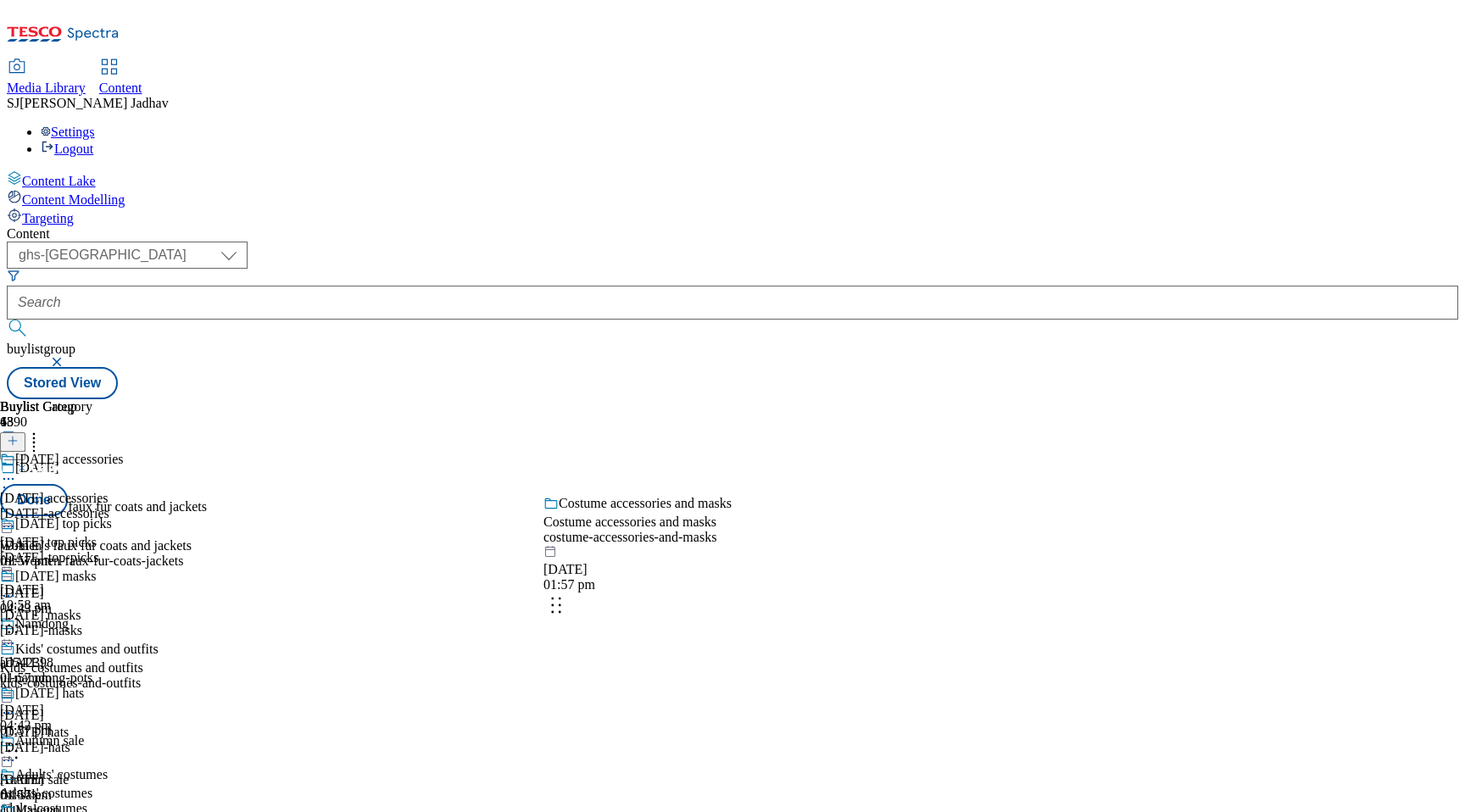
drag, startPoint x: 808, startPoint y: 288, endPoint x: 807, endPoint y: 637, distance: 349.0
click at [807, 399] on body "Icons icon_account icon_add icon_backward_link icon_basket icon_benefits icon_c…" at bounding box center [732, 202] width 1452 height 392
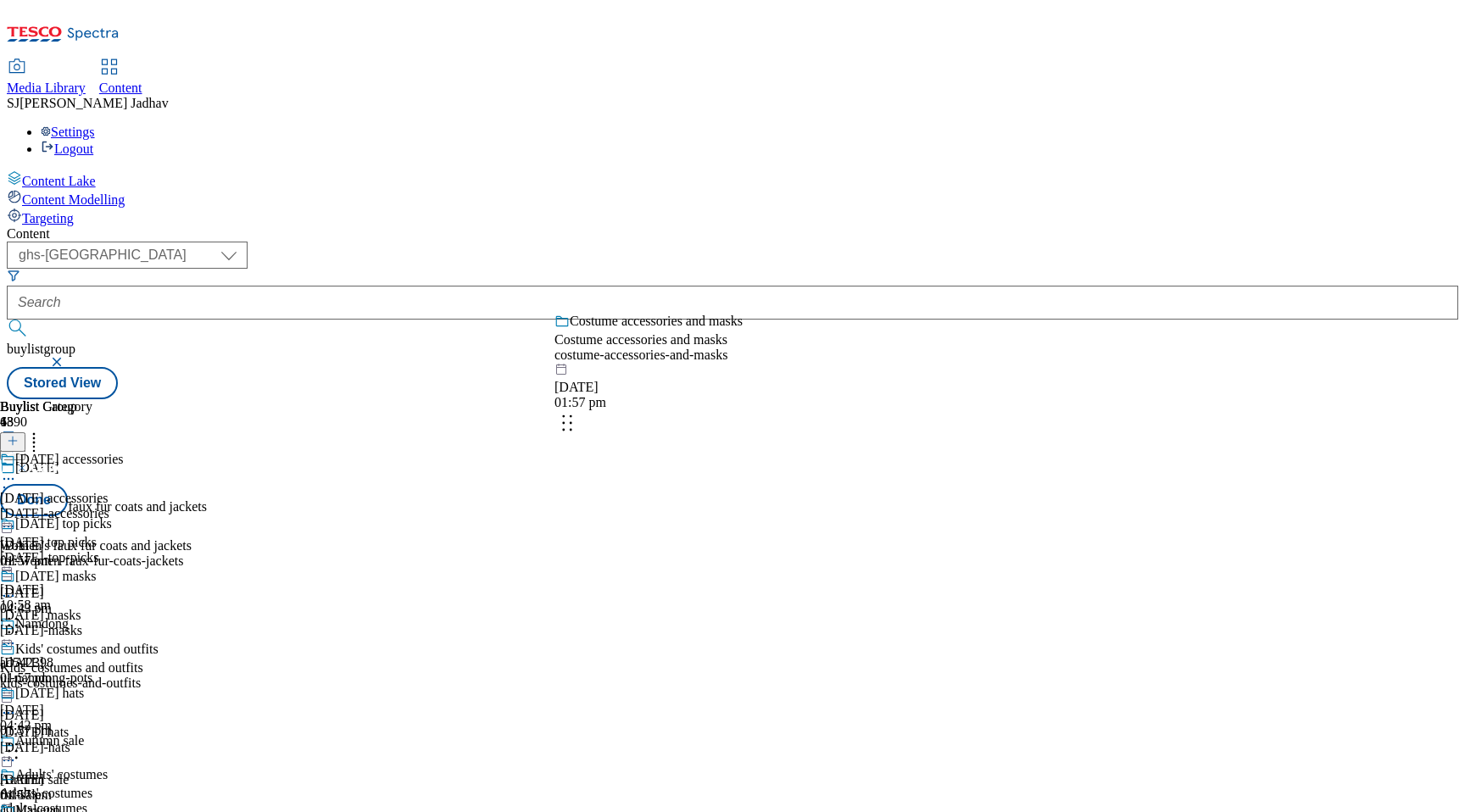
drag, startPoint x: 792, startPoint y: 397, endPoint x: 792, endPoint y: 607, distance: 210.0
click at [792, 399] on body "Icons icon_account icon_add icon_backward_link icon_basket icon_benefits icon_c…" at bounding box center [732, 202] width 1452 height 392
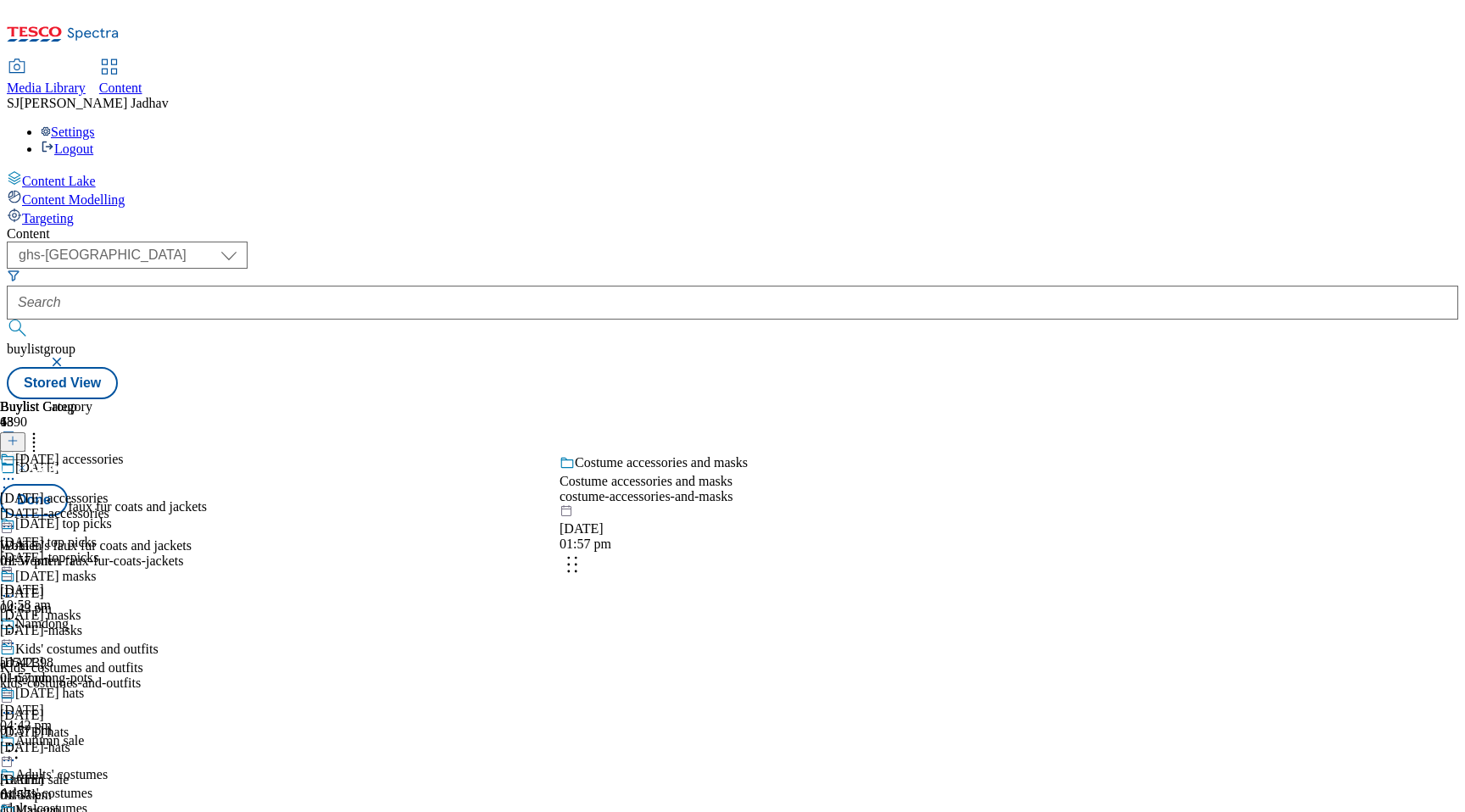
click at [790, 399] on body "Icons icon_account icon_add icon_backward_link icon_basket icon_benefits icon_c…" at bounding box center [732, 202] width 1452 height 392
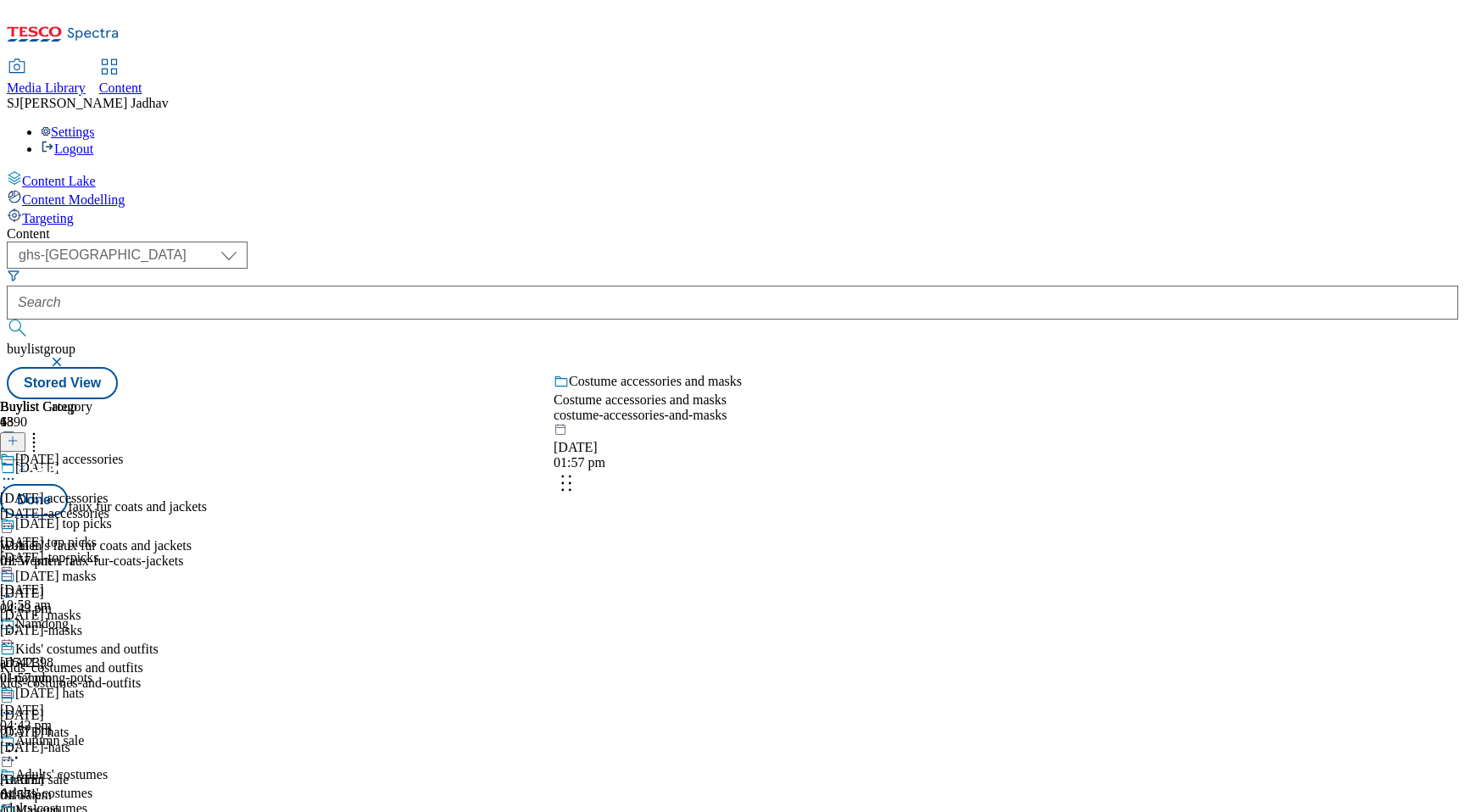
drag, startPoint x: 788, startPoint y: 344, endPoint x: 790, endPoint y: 583, distance: 239.0
click at [790, 399] on body "Icons icon_account icon_add icon_backward_link icon_basket icon_benefits icon_c…" at bounding box center [732, 202] width 1452 height 392
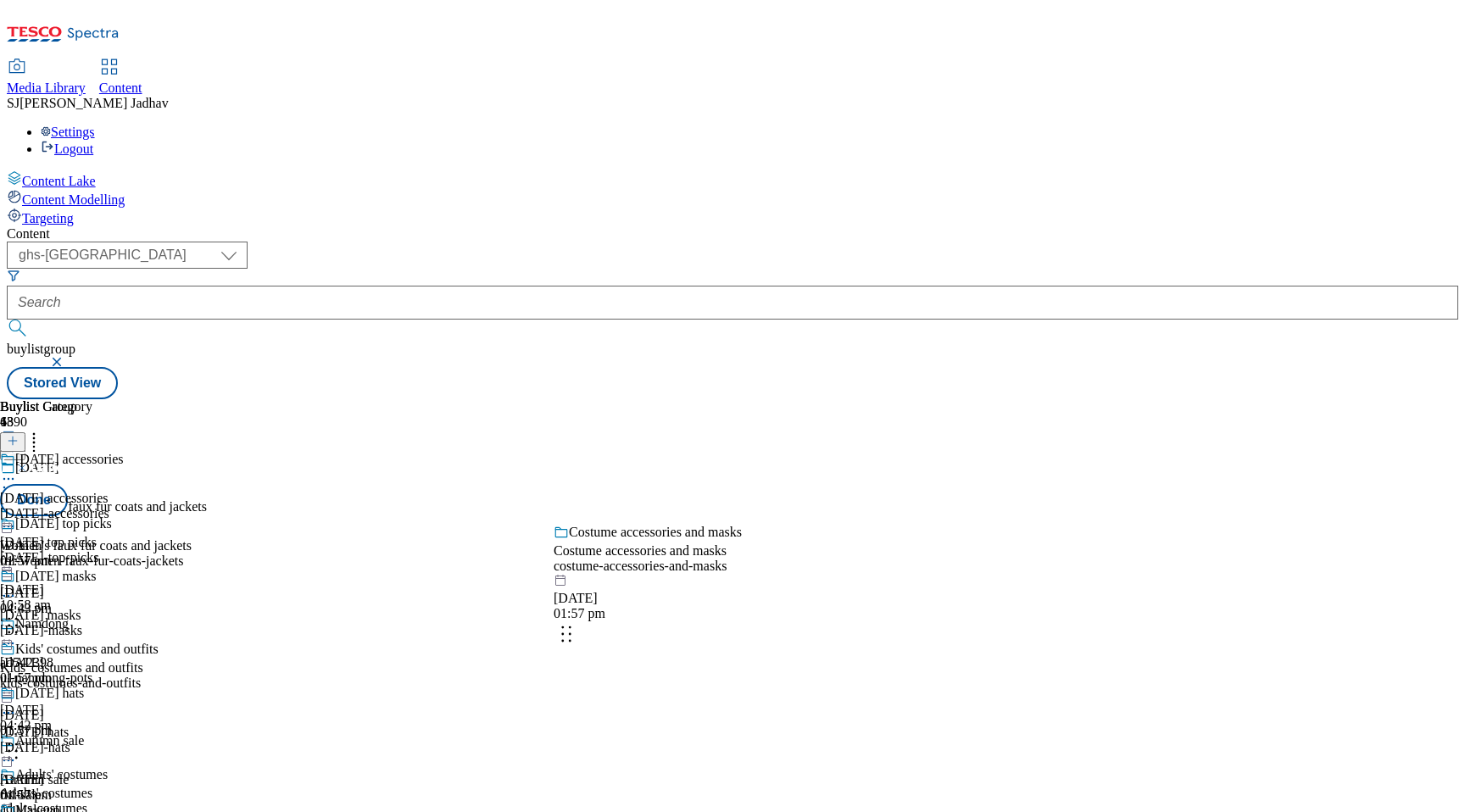
drag, startPoint x: 795, startPoint y: 375, endPoint x: 794, endPoint y: 616, distance: 241.0
click at [794, 399] on body "Icons icon_account icon_add icon_backward_link icon_basket icon_benefits icon_c…" at bounding box center [732, 202] width 1452 height 392
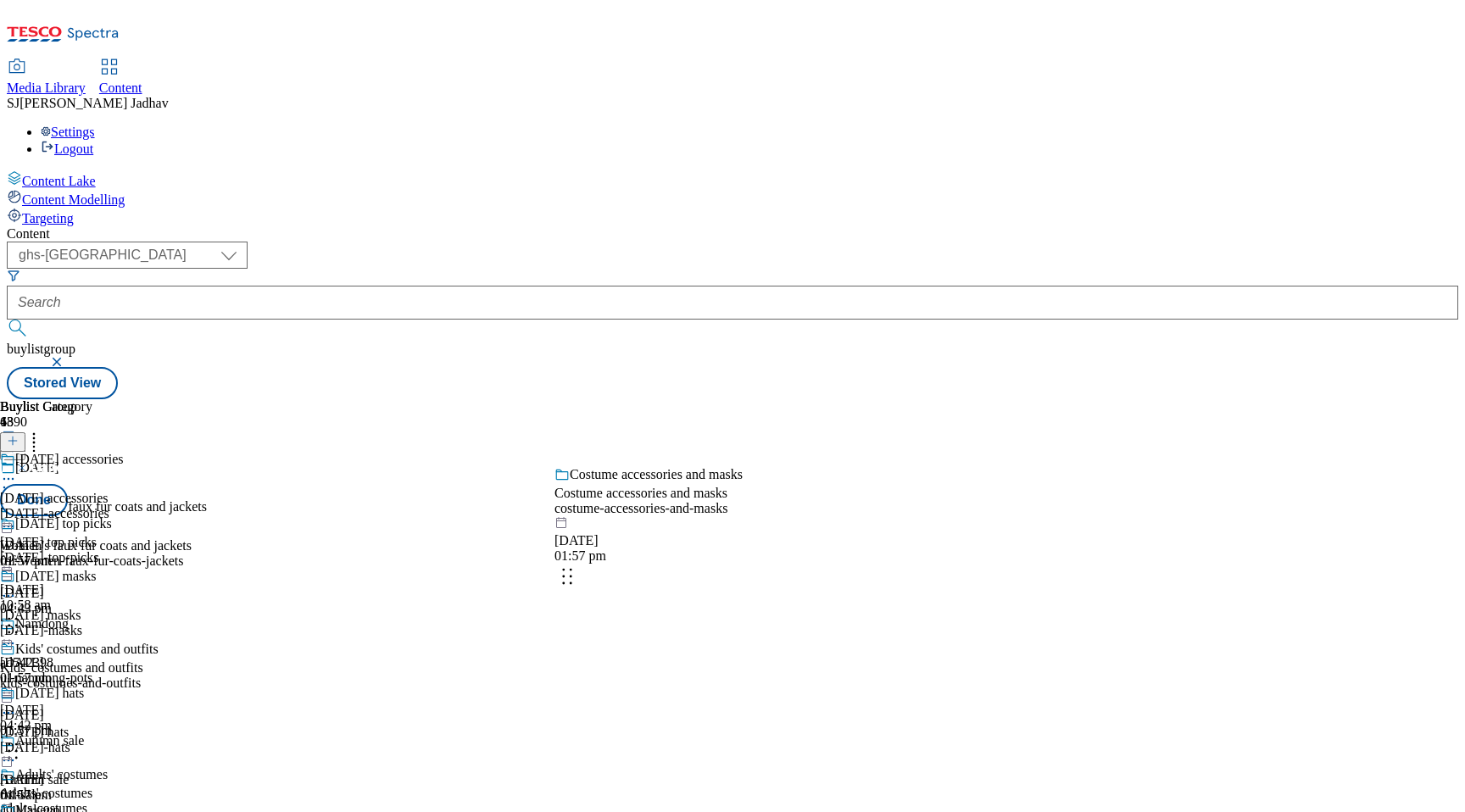
drag, startPoint x: 801, startPoint y: 424, endPoint x: 812, endPoint y: 560, distance: 136.4
click at [812, 399] on body "Icons icon_account icon_add icon_backward_link icon_basket icon_benefits icon_c…" at bounding box center [732, 202] width 1452 height 392
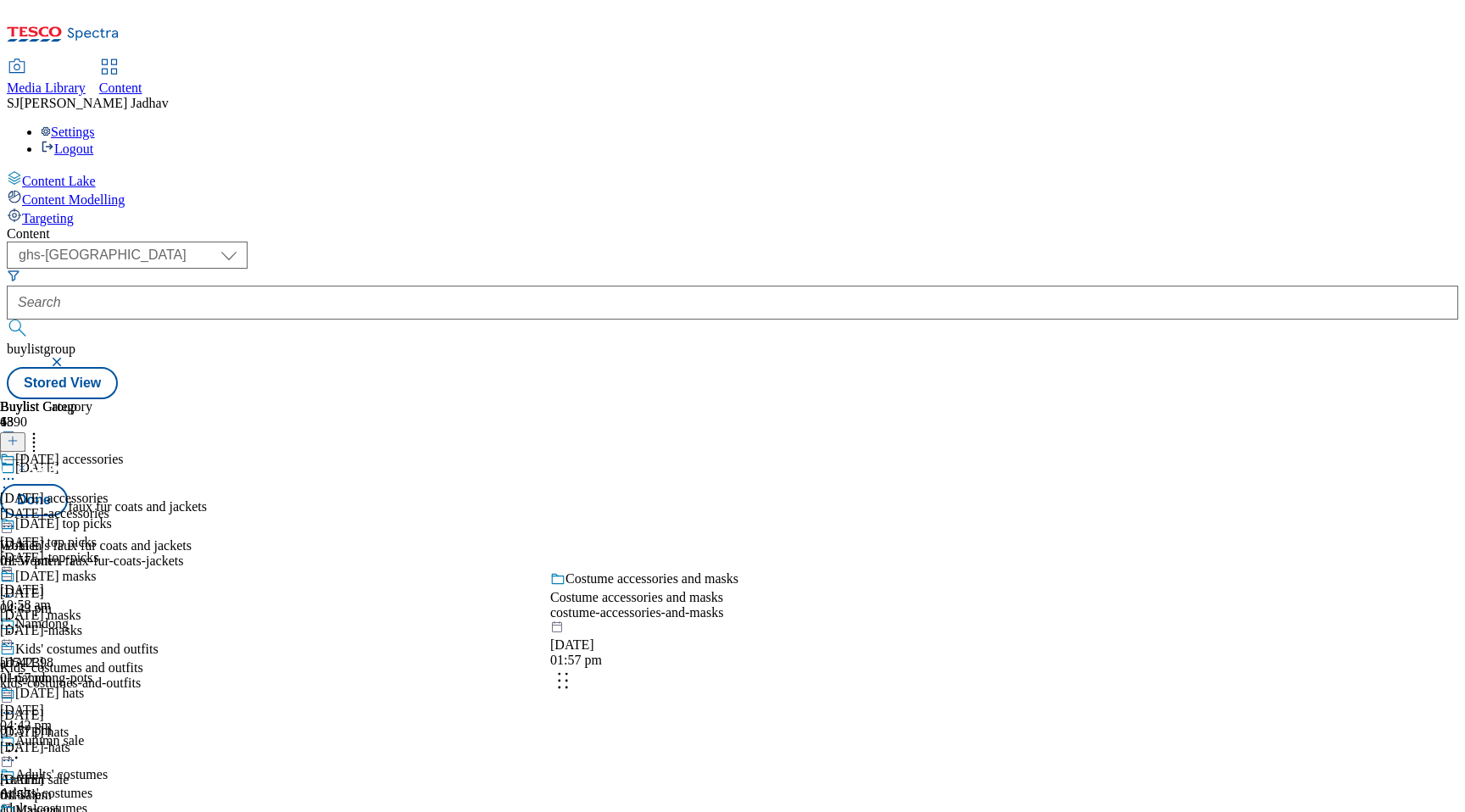
drag, startPoint x: 798, startPoint y: 412, endPoint x: 793, endPoint y: 669, distance: 257.0
click at [793, 399] on body "Icons icon_account icon_add icon_backward_link icon_basket icon_benefits icon_c…" at bounding box center [732, 202] width 1452 height 392
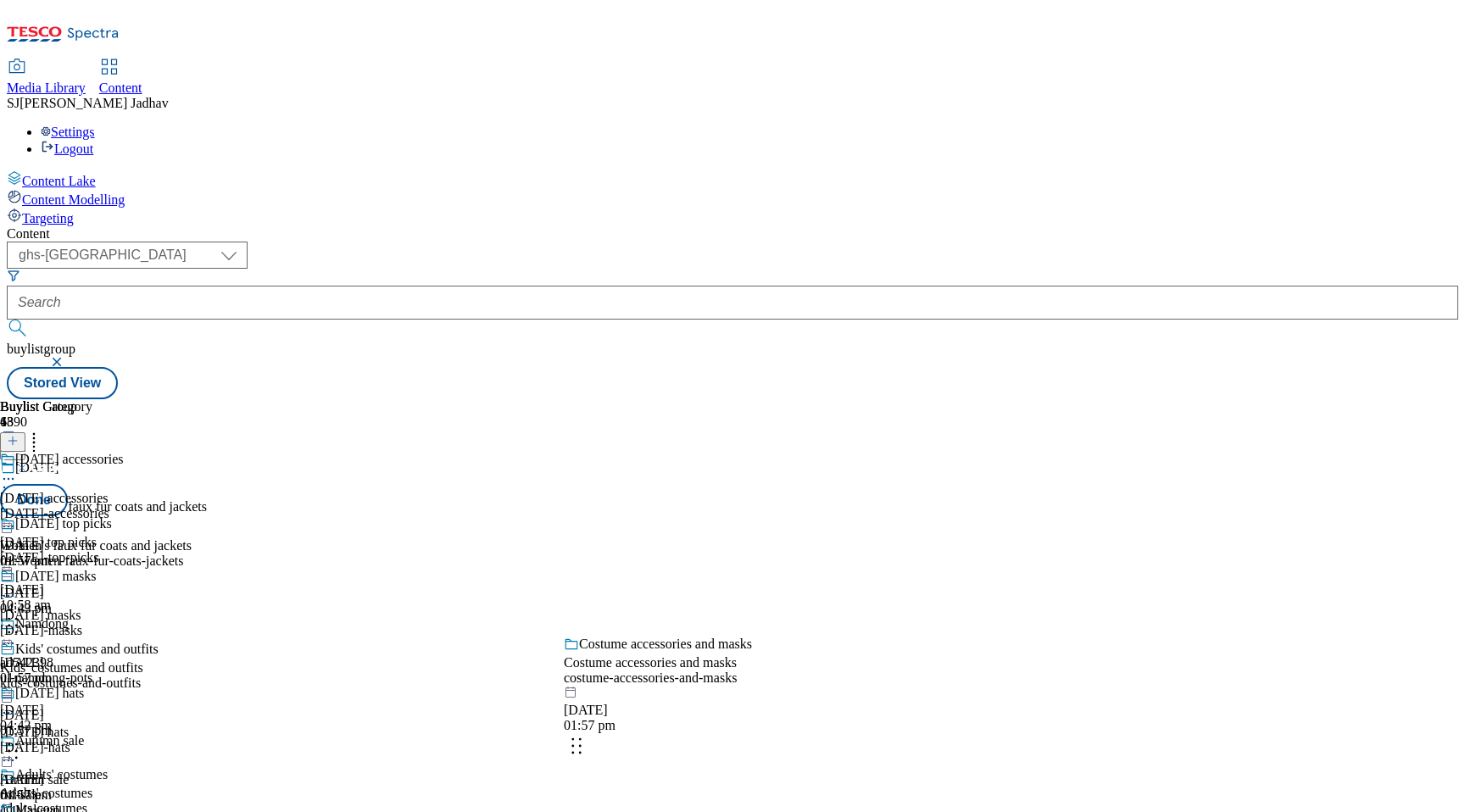
drag, startPoint x: 791, startPoint y: 362, endPoint x: 800, endPoint y: 730, distance: 368.1
click at [800, 399] on body "Icons icon_account icon_add icon_backward_link icon_basket icon_benefits icon_c…" at bounding box center [732, 202] width 1452 height 392
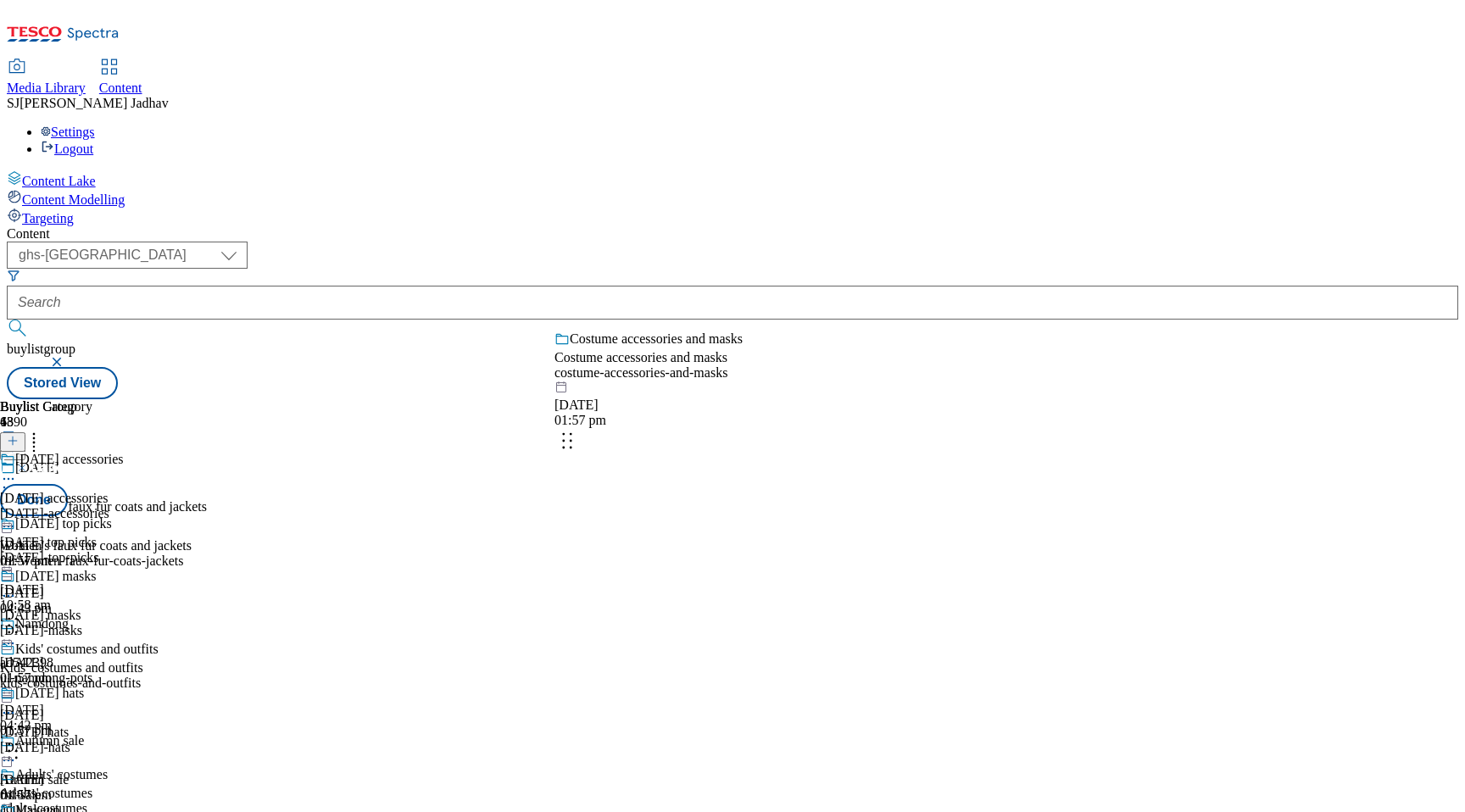
drag, startPoint x: 792, startPoint y: 422, endPoint x: 793, endPoint y: 696, distance: 274.0
click at [793, 399] on body "Icons icon_account icon_add icon_backward_link icon_basket icon_benefits icon_c…" at bounding box center [732, 202] width 1452 height 392
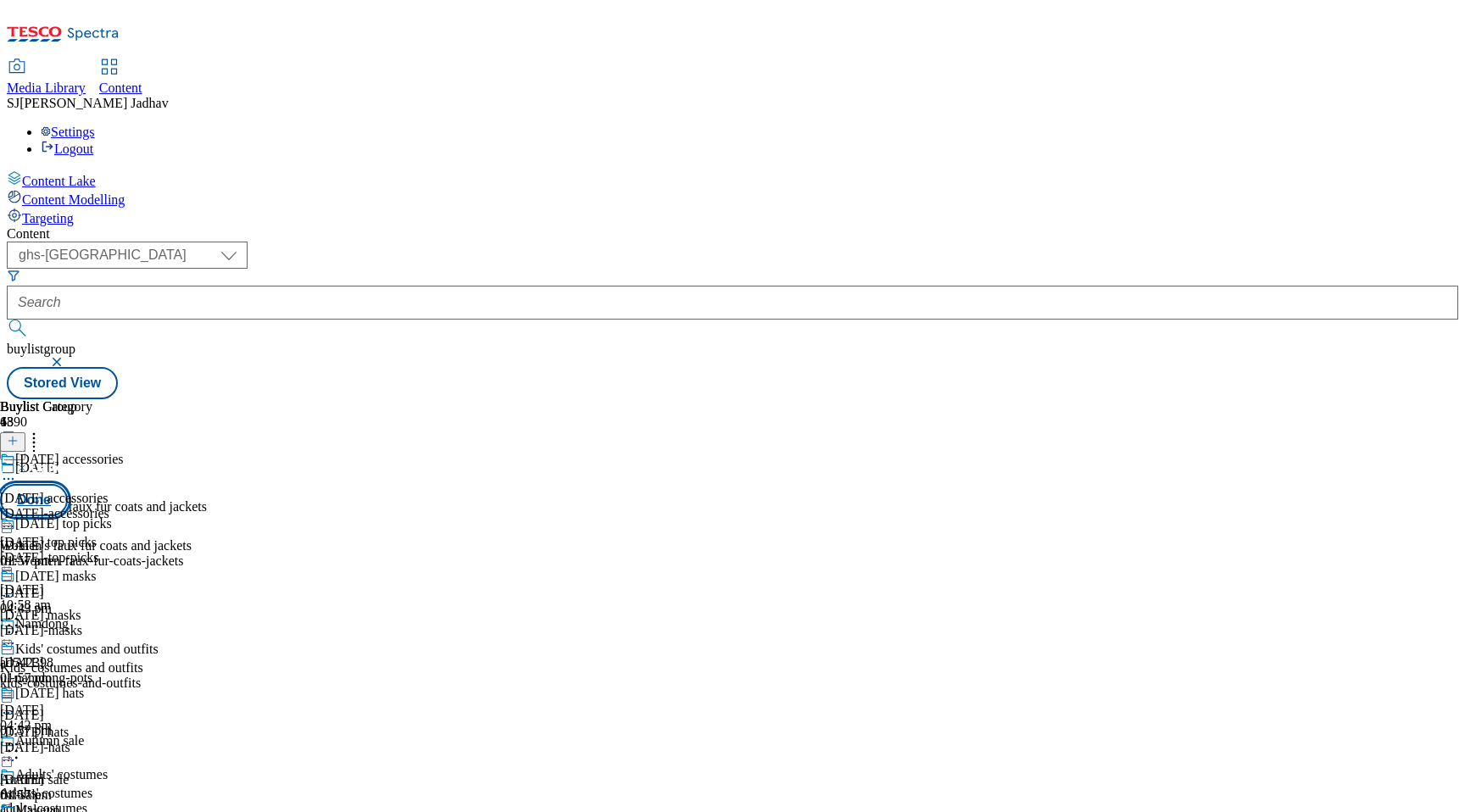
click at [67, 484] on button "Done" at bounding box center [33, 500] width 67 height 32
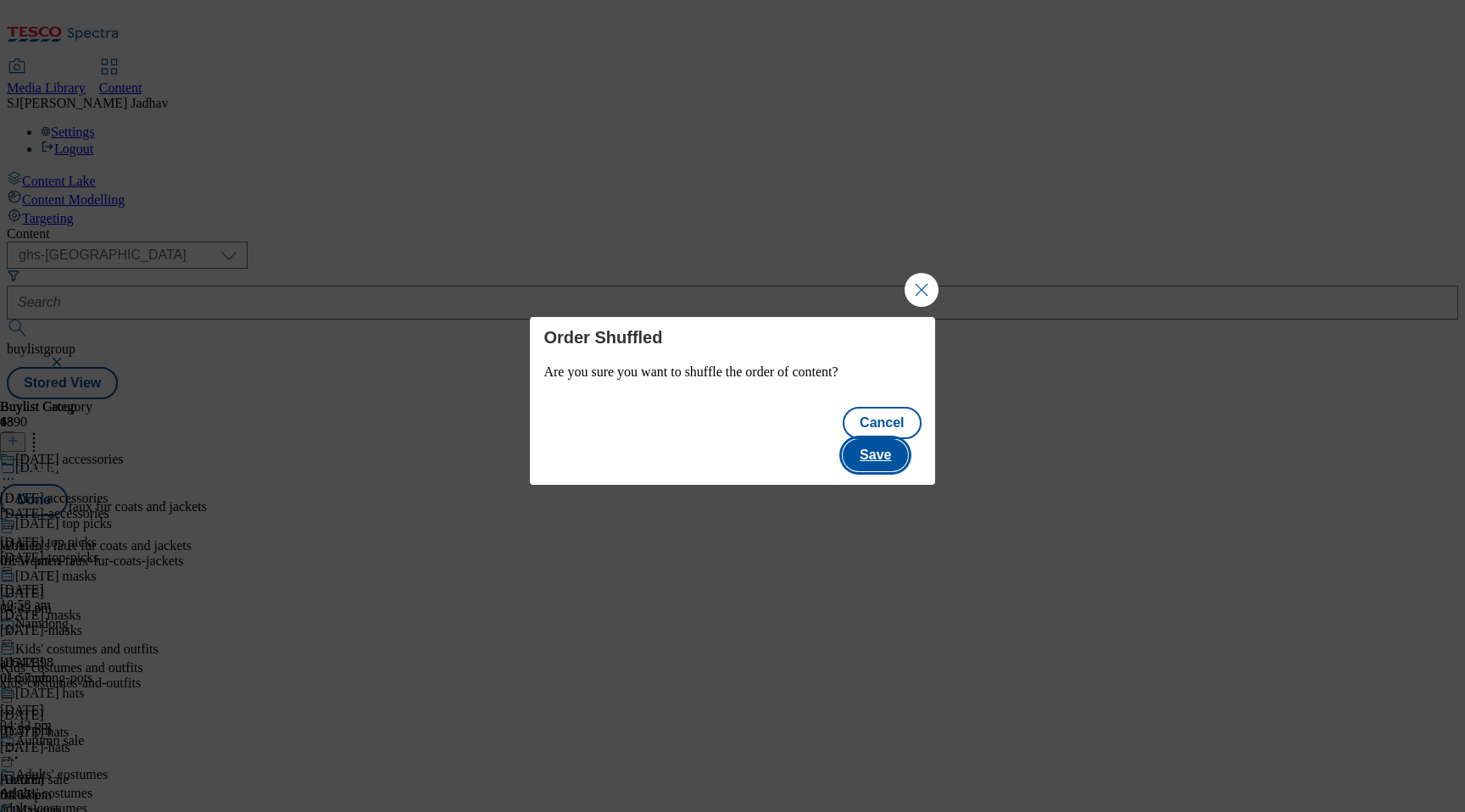
click at [888, 446] on button "Save" at bounding box center [875, 455] width 66 height 32
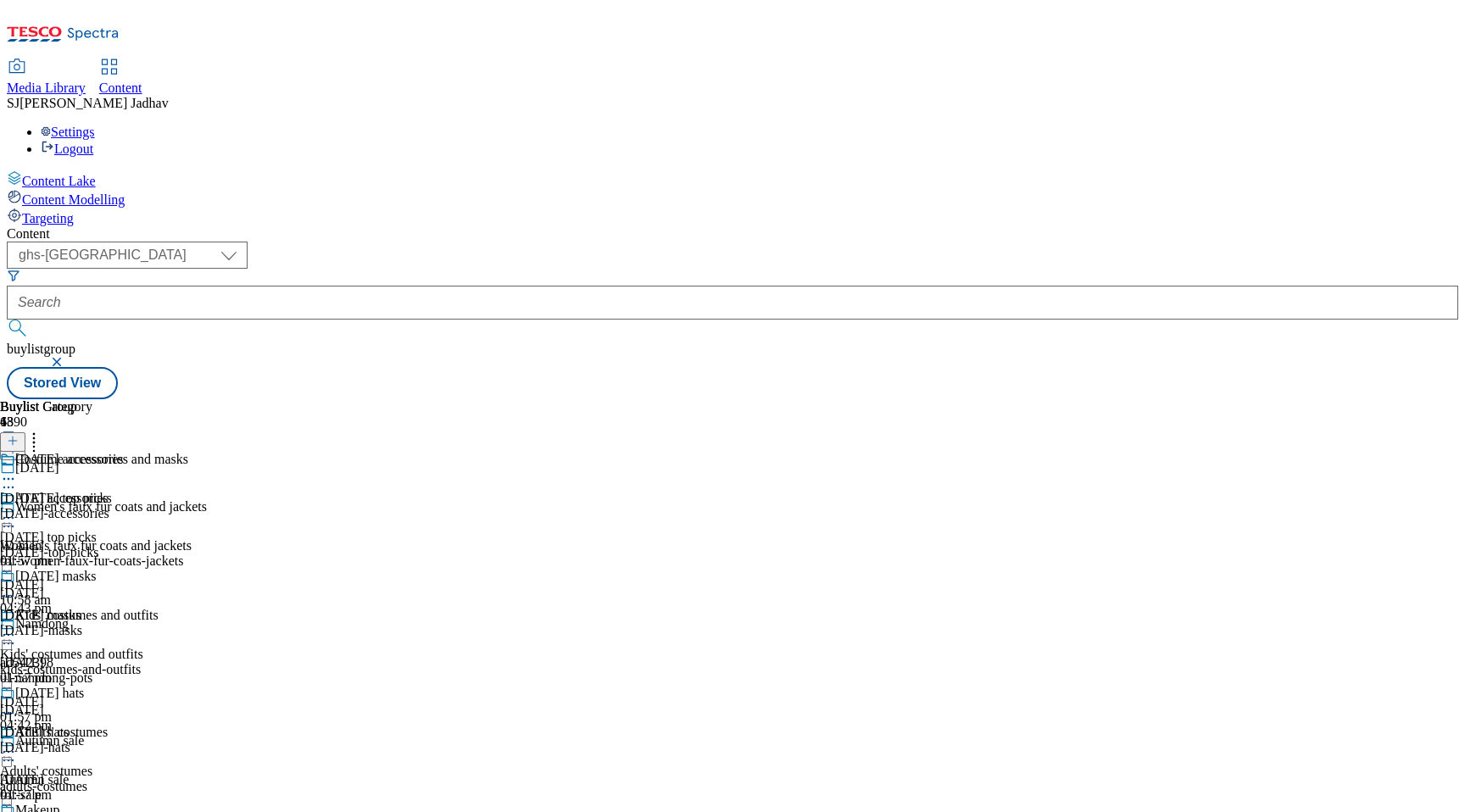
scroll to position [0, 0]
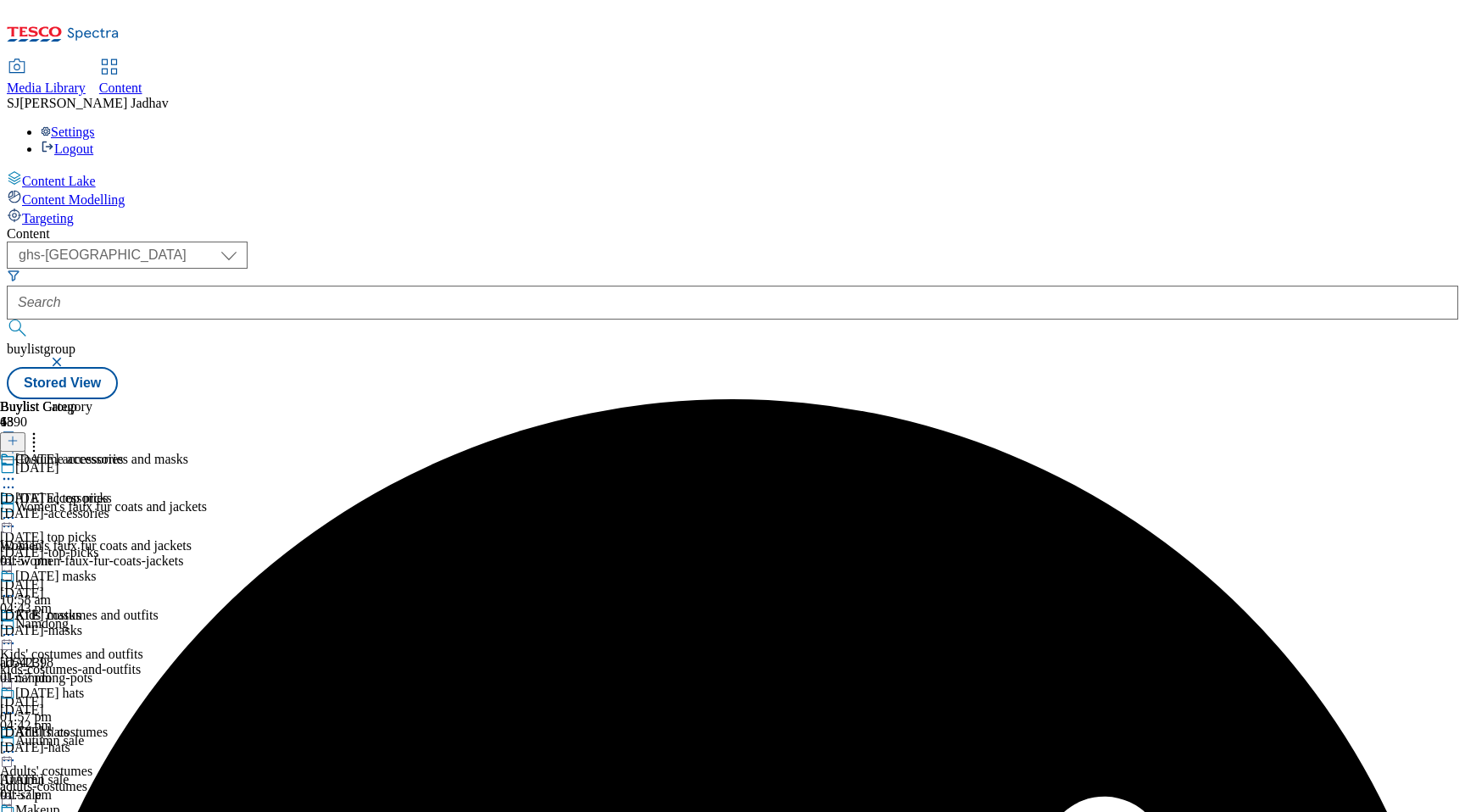
click at [188, 545] on div "halloween-top-picks" at bounding box center [94, 553] width 188 height 15
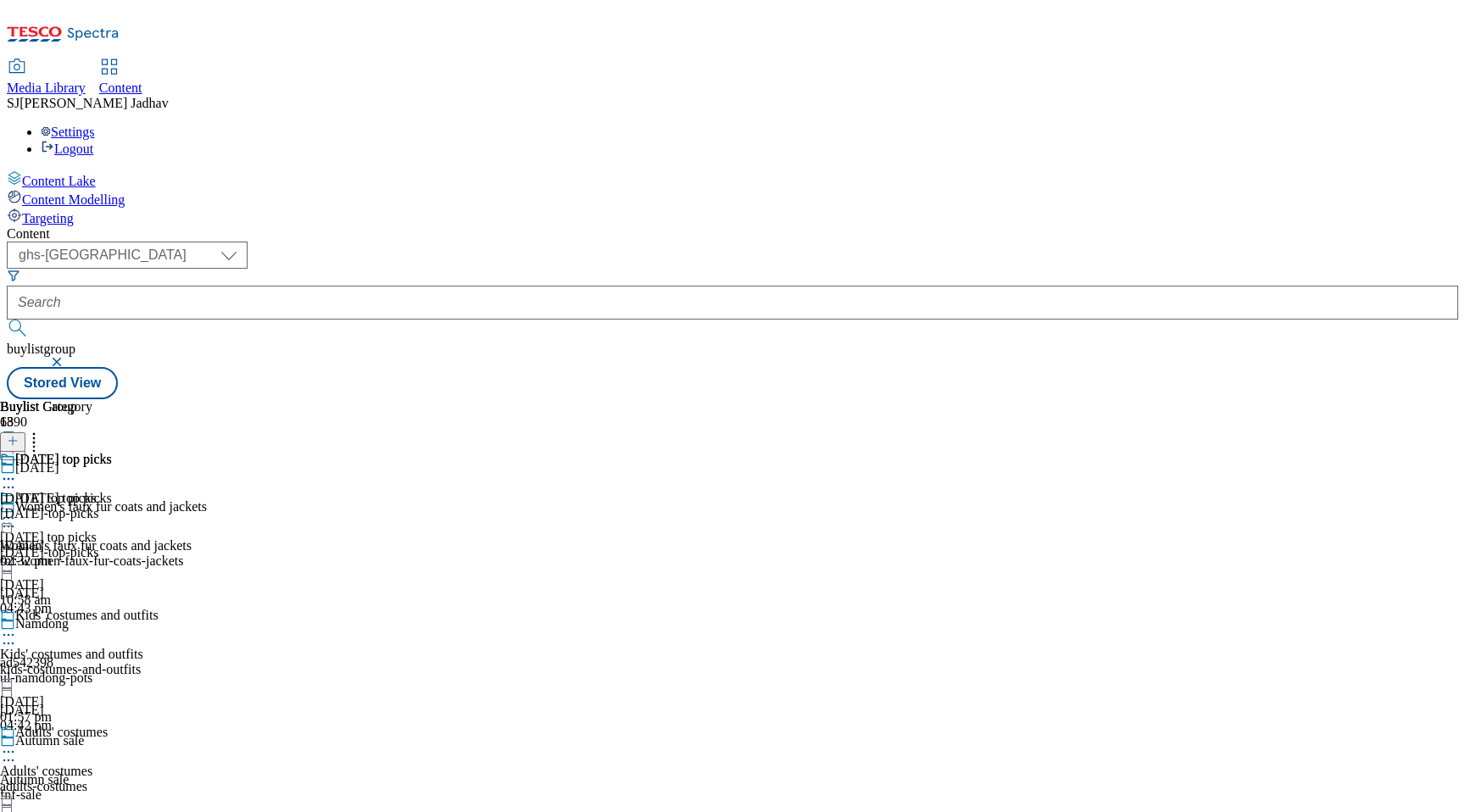
scroll to position [221, 0]
click at [17, 744] on icon at bounding box center [9, 752] width 17 height 17
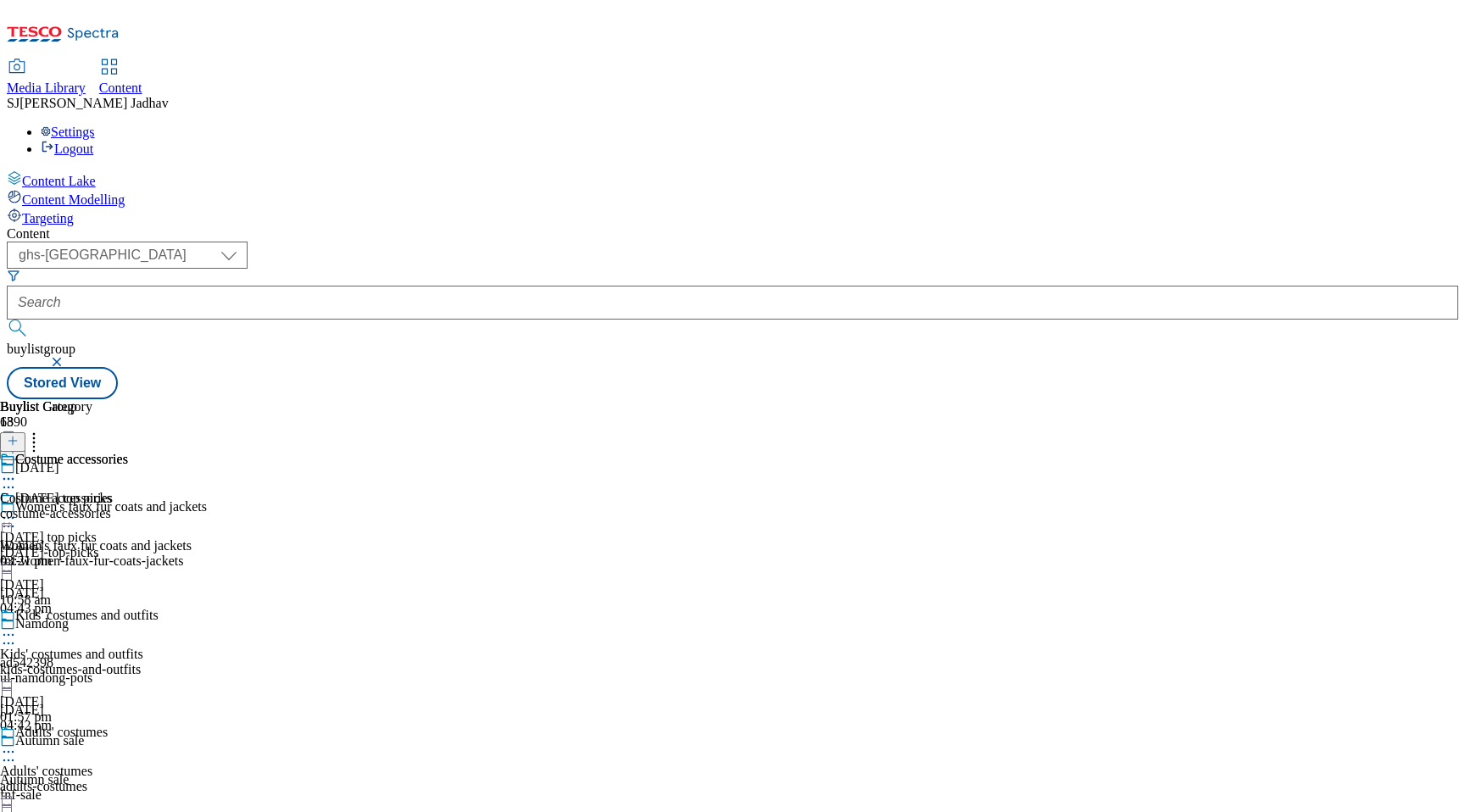
click at [97, 506] on div "[DATE]-masks" at bounding box center [48, 514] width 97 height 15
click at [12, 437] on line at bounding box center [12, 441] width 0 height 9
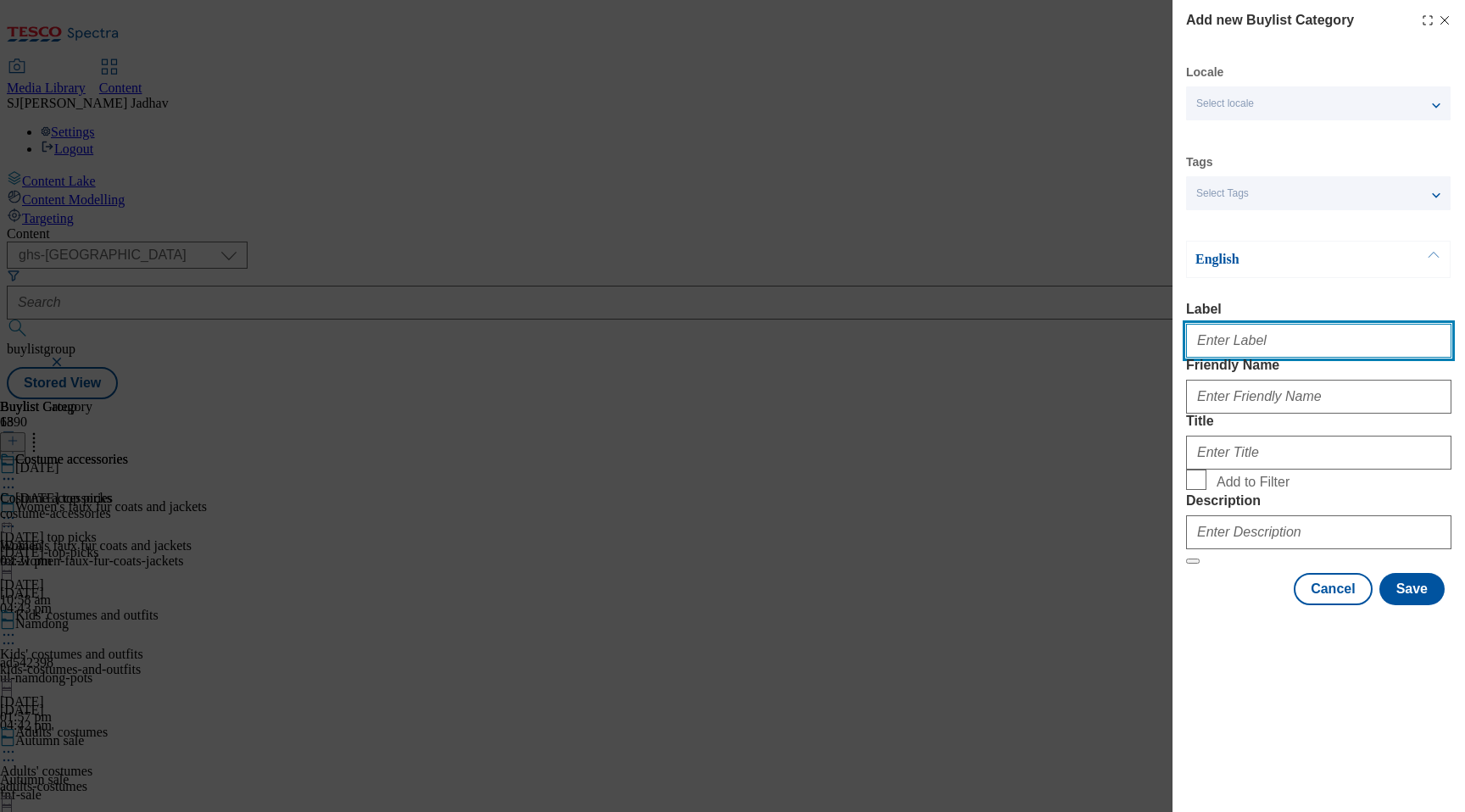
click at [1233, 350] on input "Label" at bounding box center [1319, 341] width 265 height 34
paste input "[DATE] accessories"
type input "[DATE] accessories"
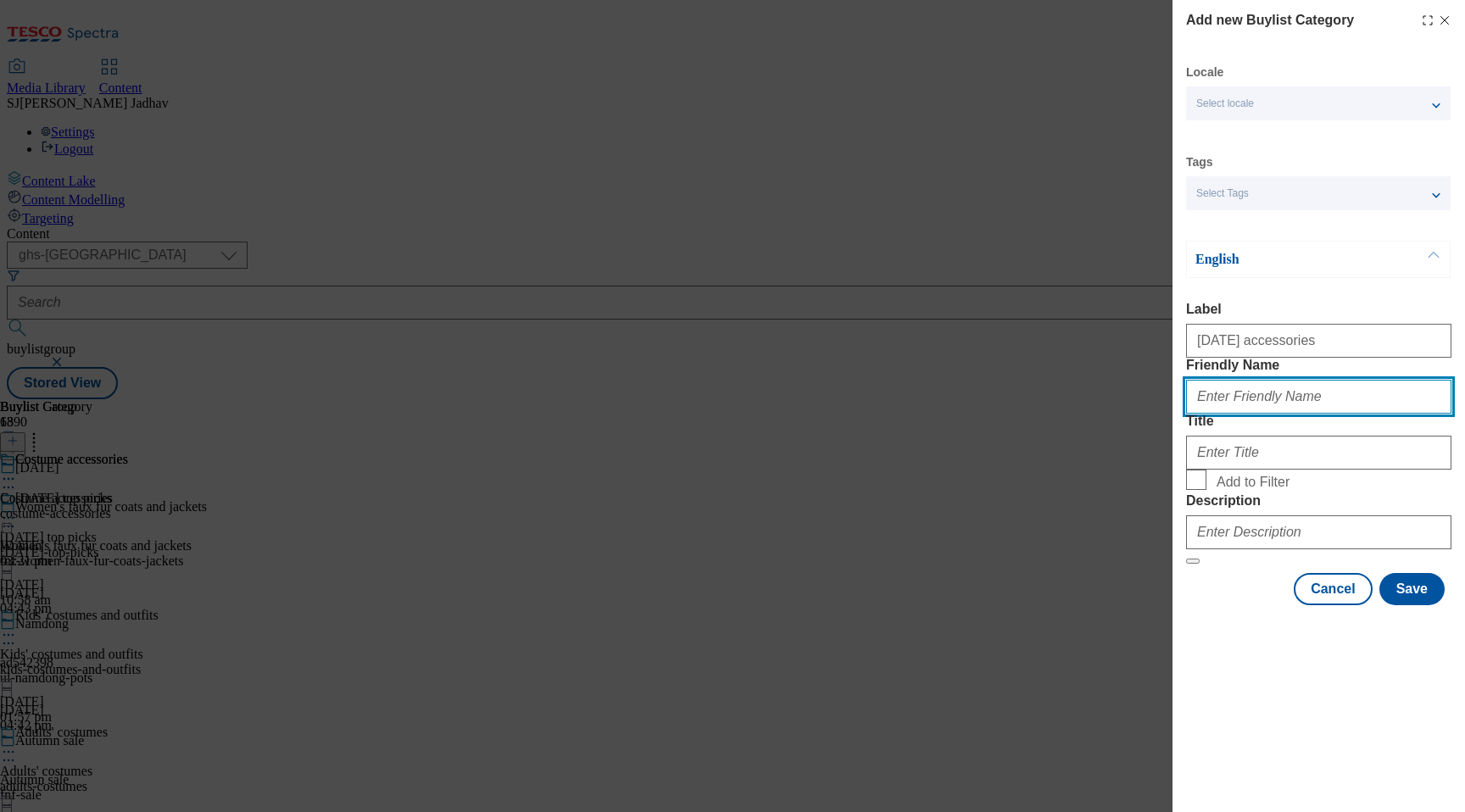
click at [1233, 414] on input "Friendly Name" at bounding box center [1319, 397] width 265 height 34
paste input "[DATE] accessories"
click at [1202, 414] on input "[DATE] accessories" at bounding box center [1319, 397] width 265 height 34
click at [1247, 414] on input "halloween accessories" at bounding box center [1319, 397] width 265 height 34
type input "[DATE]-accessories"
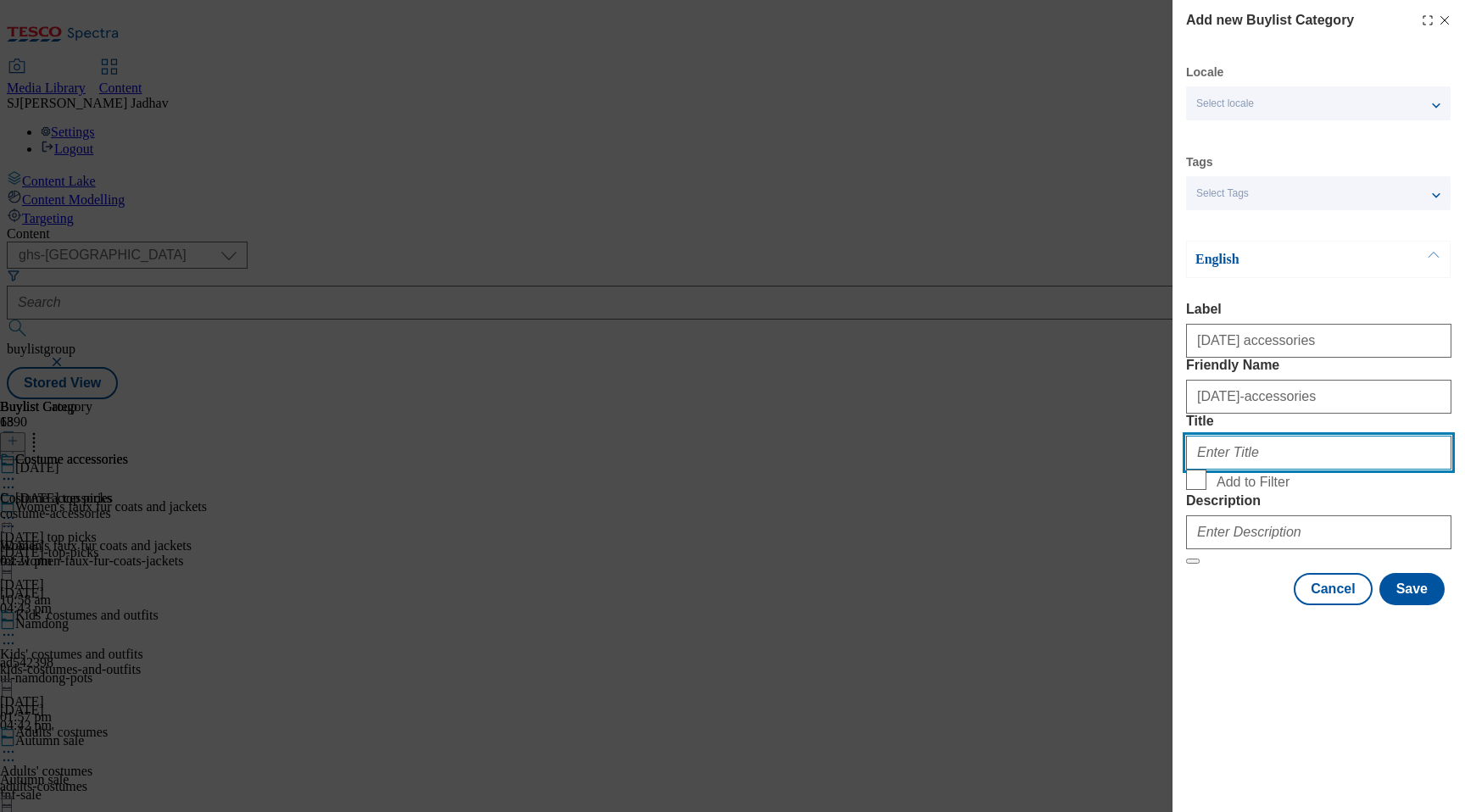
drag, startPoint x: 1285, startPoint y: 532, endPoint x: 1094, endPoint y: 523, distance: 191.2
click at [1094, 525] on div "Add new Buylist Category Locale Select locale English Welsh Tags Select Tags fn…" at bounding box center [732, 406] width 1465 height 812
paste input "[DATE] accessories"
type input "[DATE] accessories"
click at [1203, 490] on input "Add to Filter" at bounding box center [1196, 479] width 20 height 20
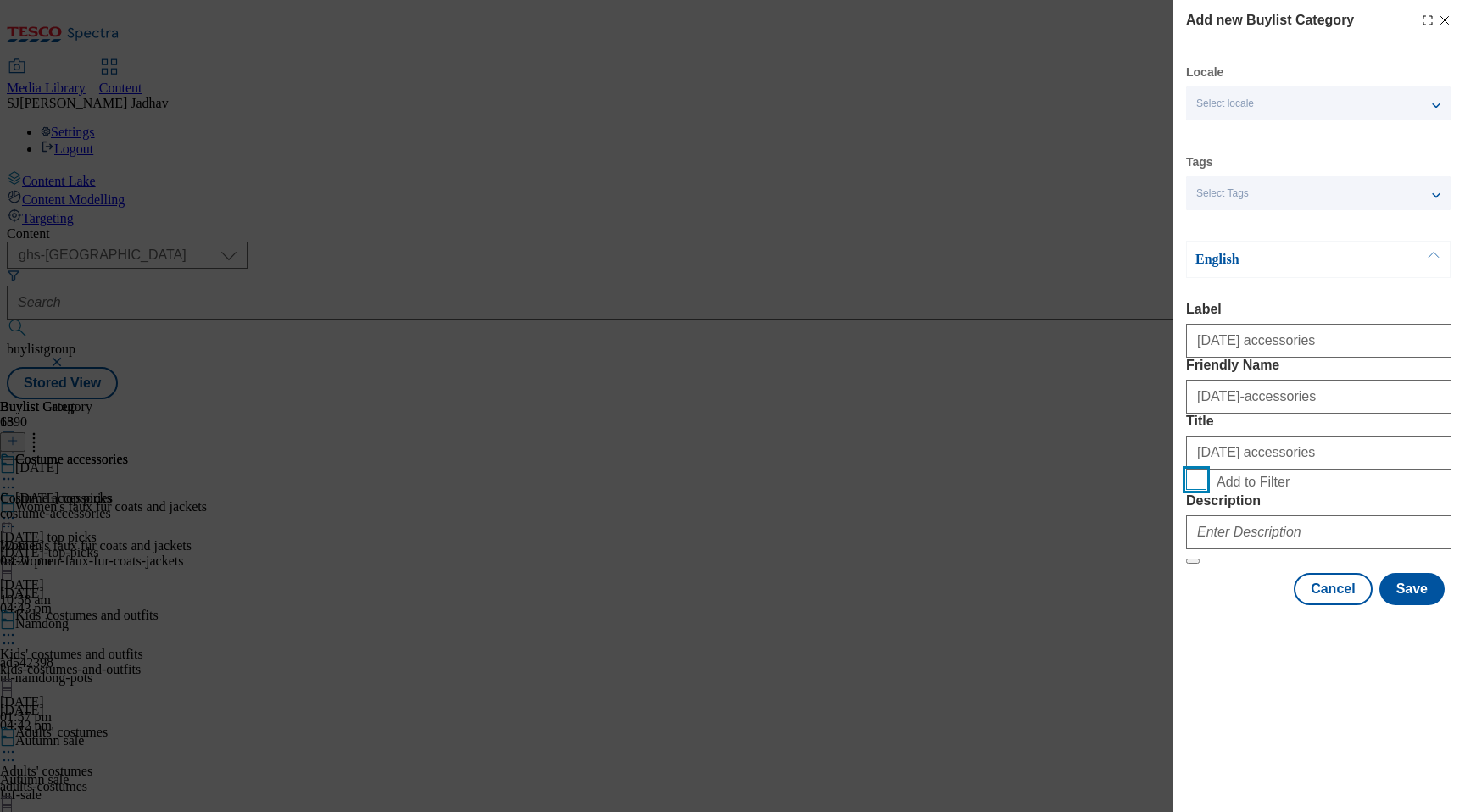
checkbox input "true"
click at [1257, 549] on input "Description" at bounding box center [1319, 533] width 265 height 34
paste input "Explore our range of Halloween costume accessories and get set to walk the wick…"
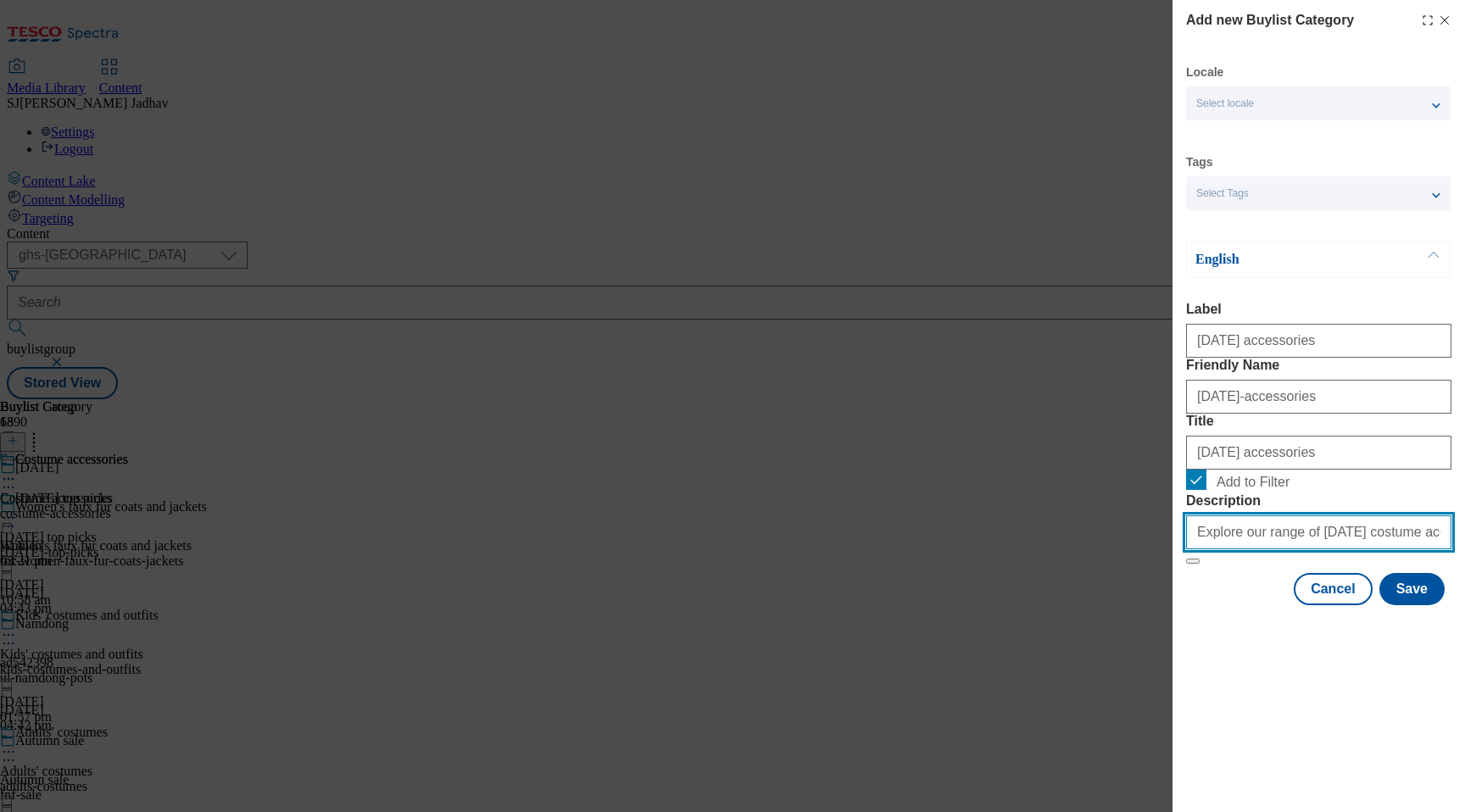
scroll to position [0, 302]
type input "Explore our range of Halloween costume accessories and get set to walk the wick…"
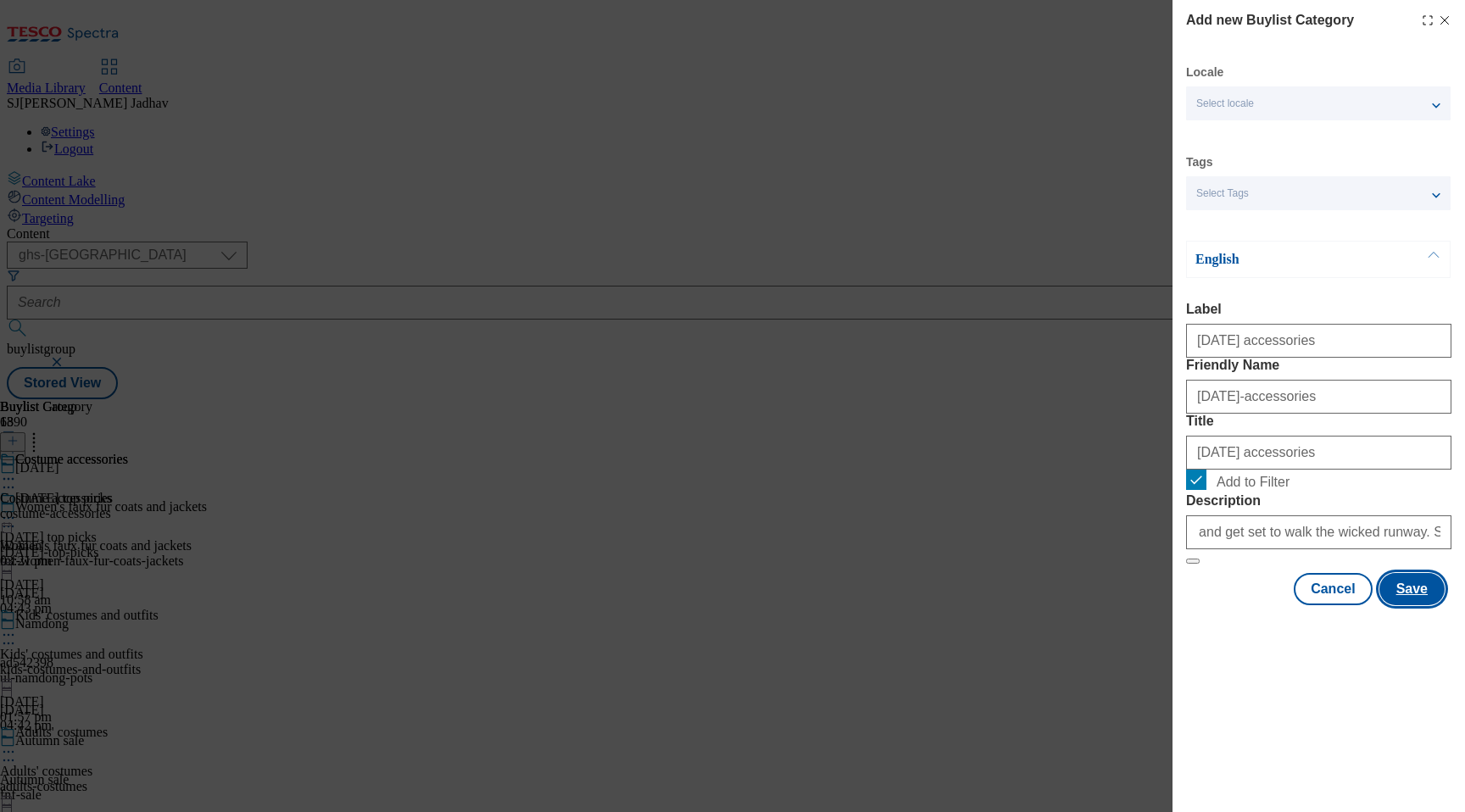
click at [1399, 605] on button "Save" at bounding box center [1412, 589] width 66 height 32
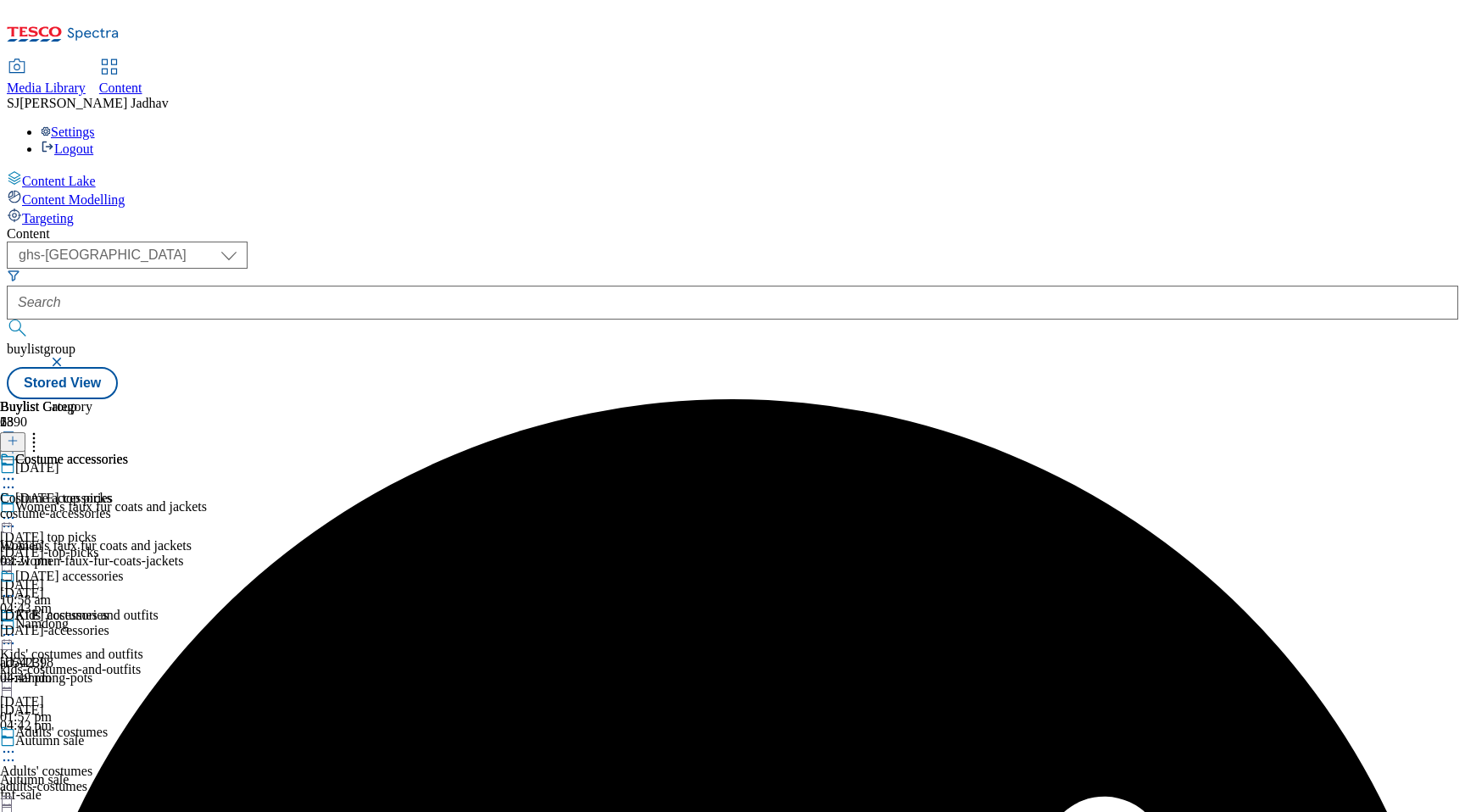
click at [17, 587] on icon at bounding box center [9, 595] width 17 height 17
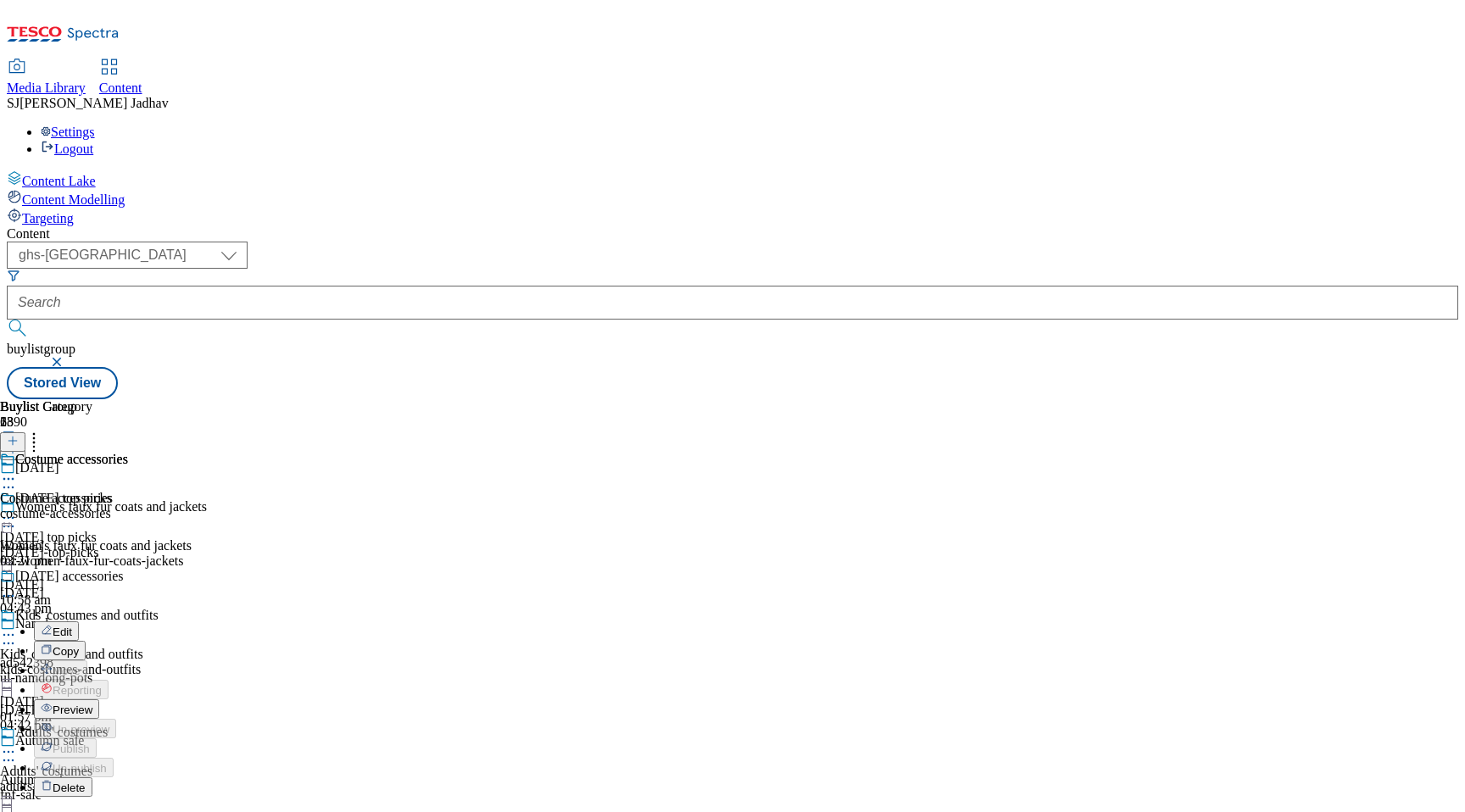
click at [79, 645] on span "Copy" at bounding box center [66, 651] width 27 height 12
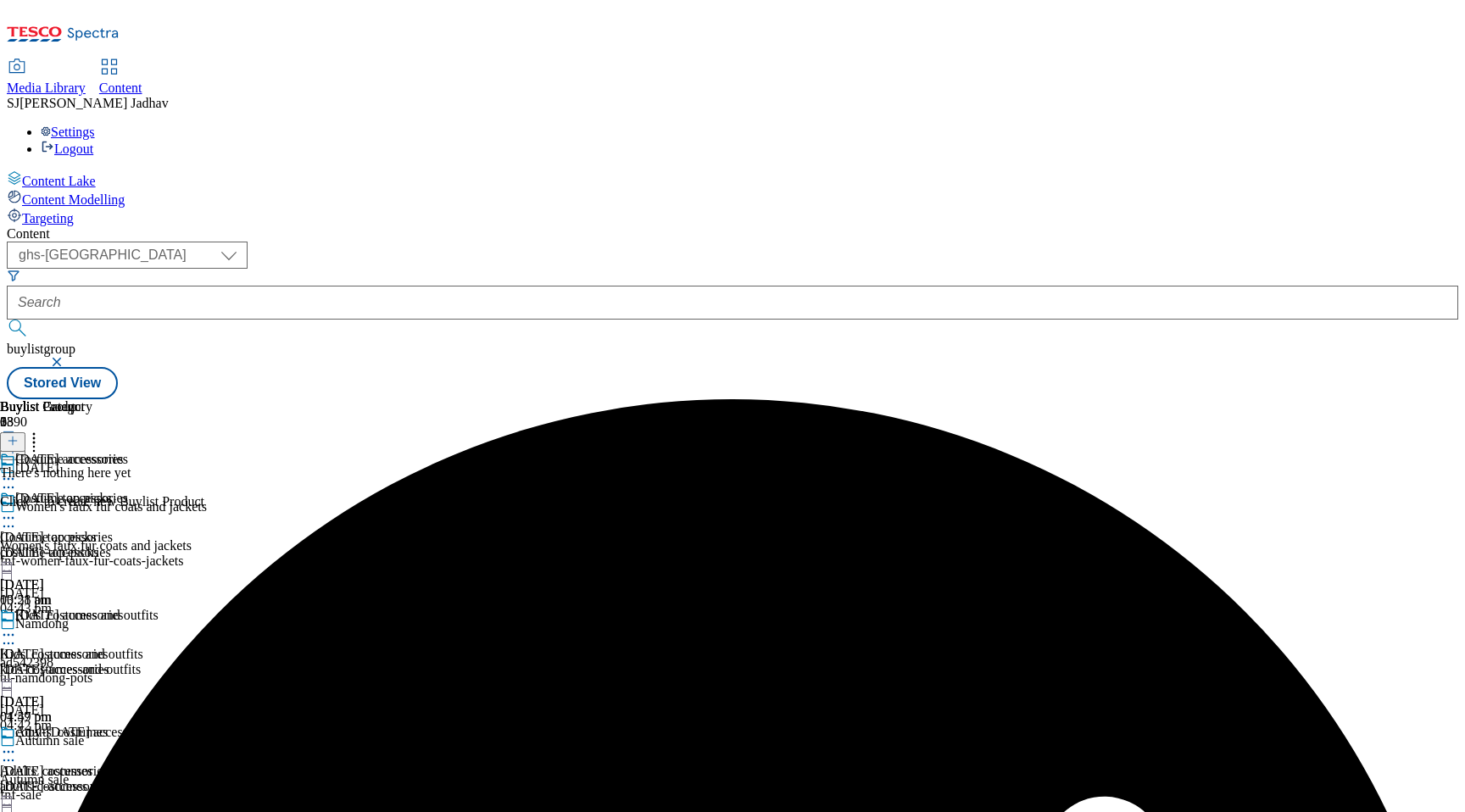
click at [17, 744] on icon at bounding box center [9, 752] width 17 height 17
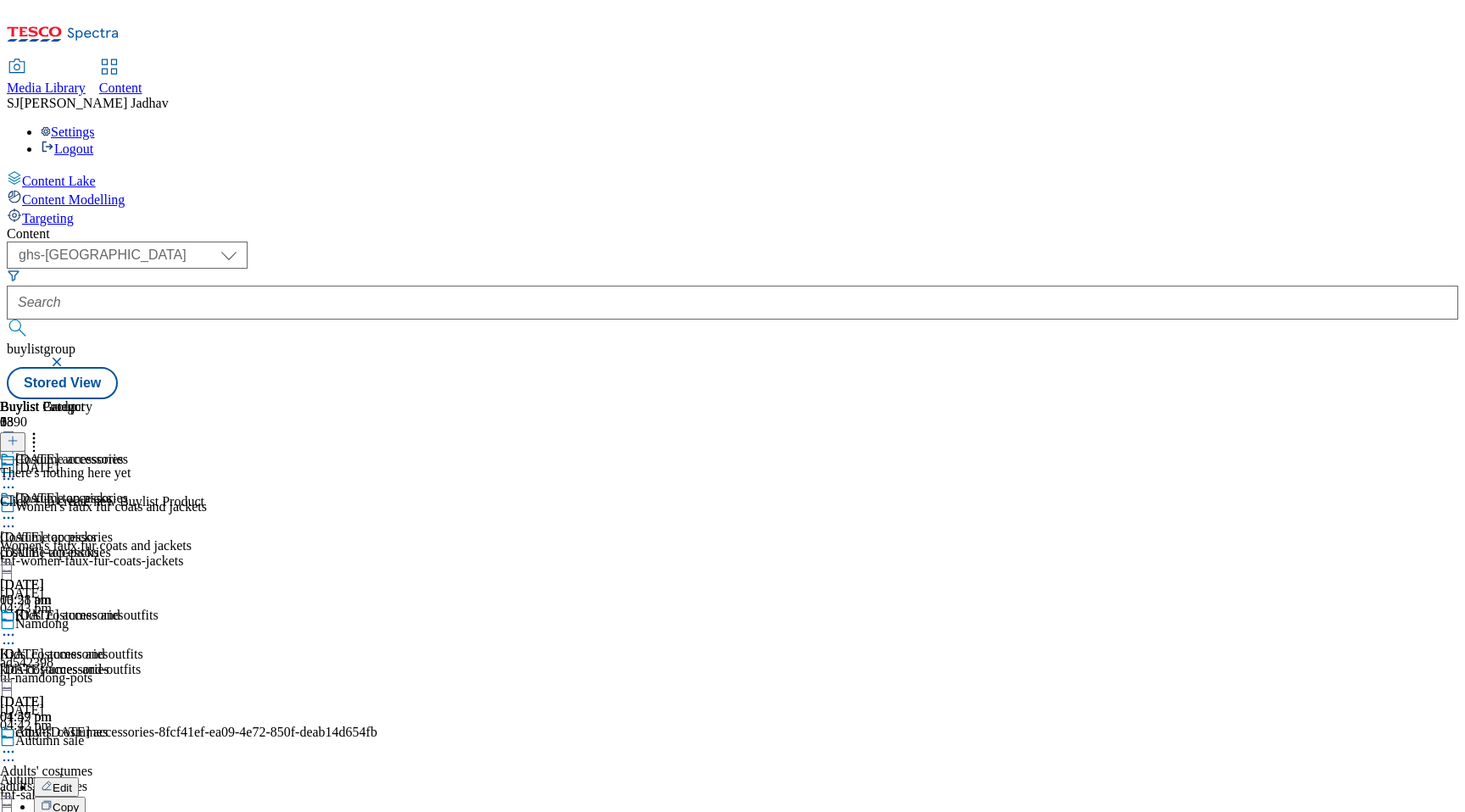
click at [72, 782] on span "Edit" at bounding box center [62, 787] width 20 height 12
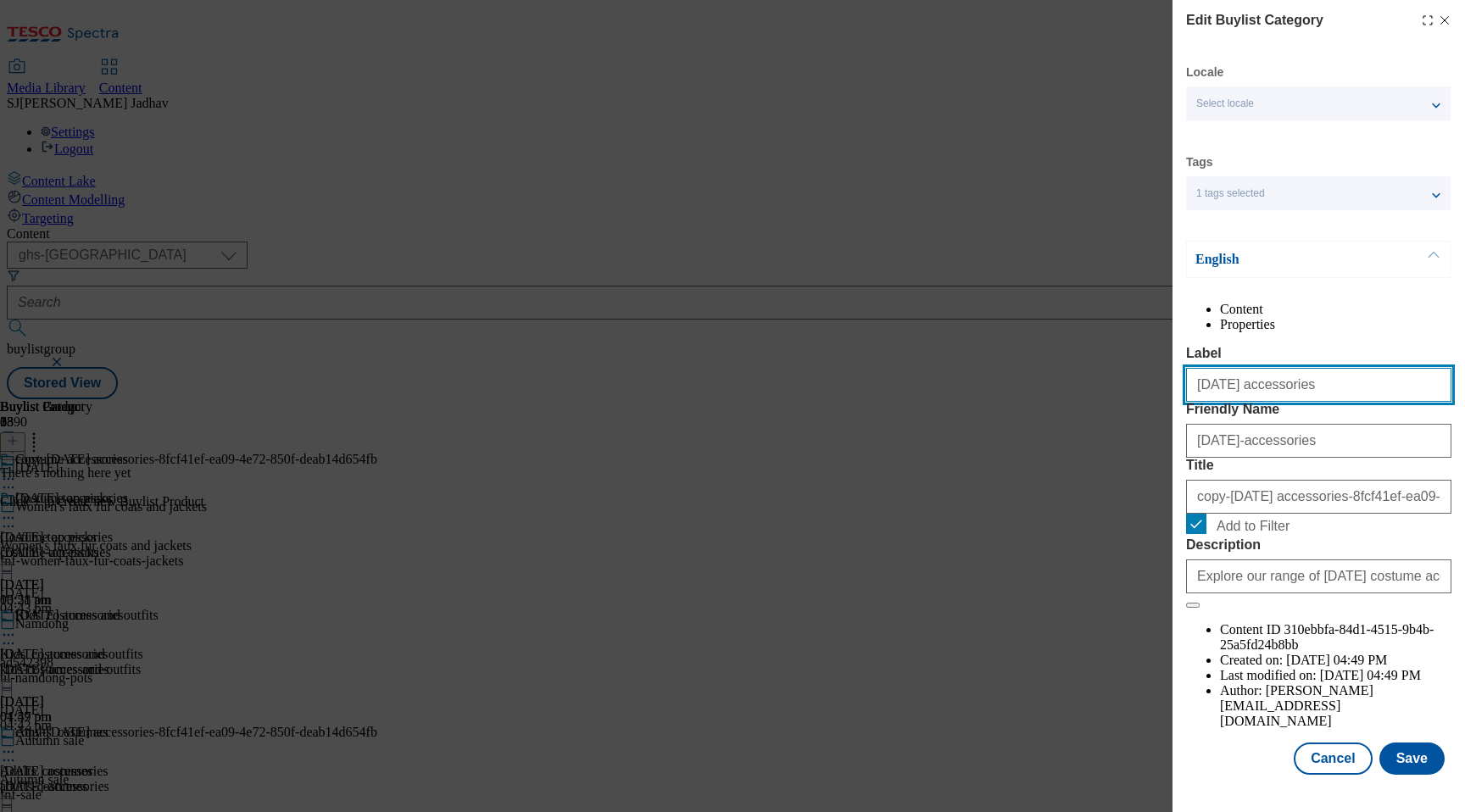
paste input "hat"
drag, startPoint x: 1312, startPoint y: 426, endPoint x: 1152, endPoint y: 422, distance: 160.0
click at [1153, 422] on div "Edit Buylist Category Locale Select locale English Welsh Tags 1 tags selected f…" at bounding box center [732, 406] width 1465 height 812
type input "[DATE] hats"
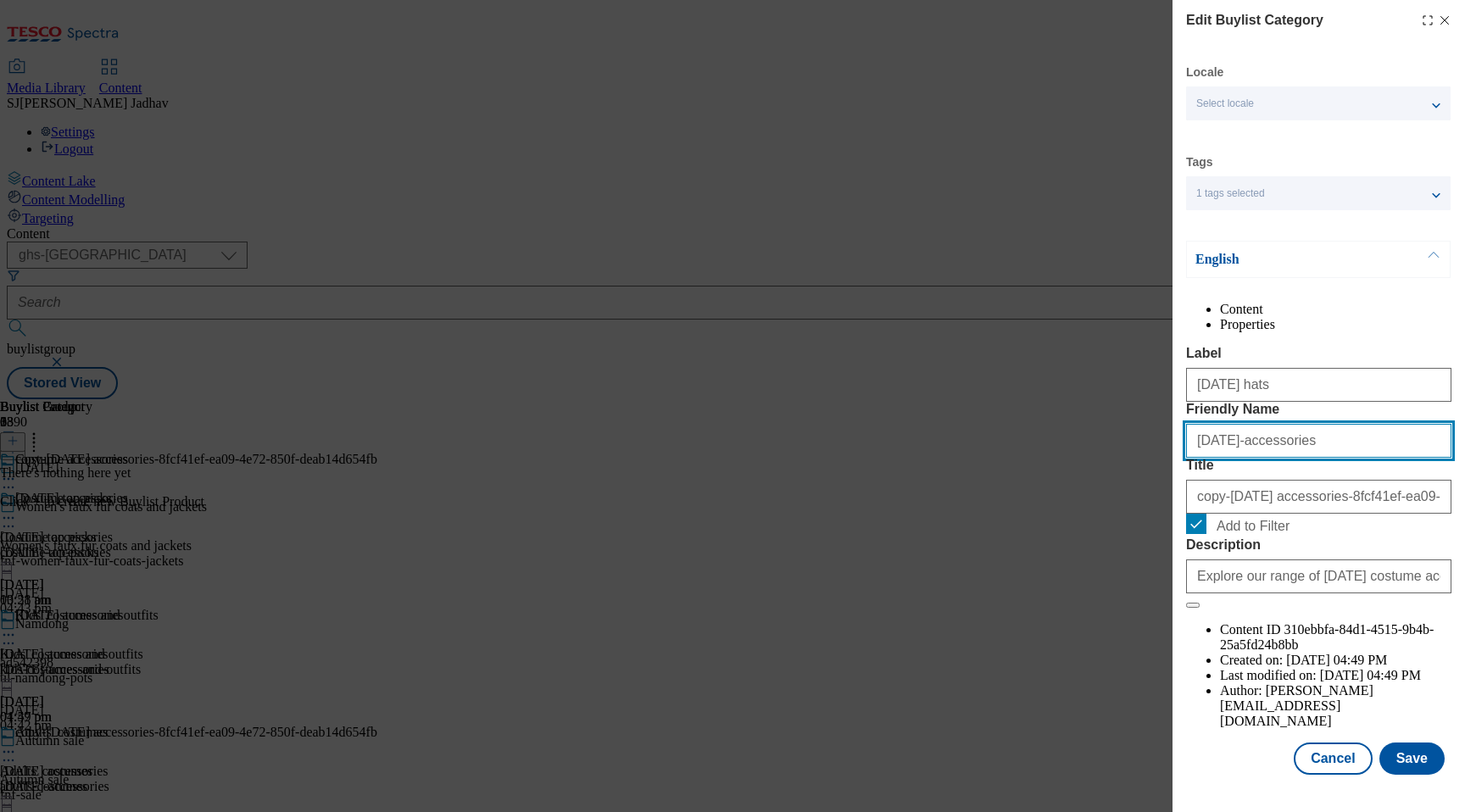
paste input "Halloween hat"
drag, startPoint x: 1327, startPoint y: 513, endPoint x: 1166, endPoint y: 502, distance: 161.4
click at [1147, 502] on div "Edit Buylist Category Locale Select locale English Welsh Tags 1 tags selected f…" at bounding box center [732, 406] width 1465 height 812
click at [1203, 458] on input "[DATE] hats" at bounding box center [1319, 441] width 265 height 34
click at [1247, 458] on input "halloween hats" at bounding box center [1319, 441] width 265 height 34
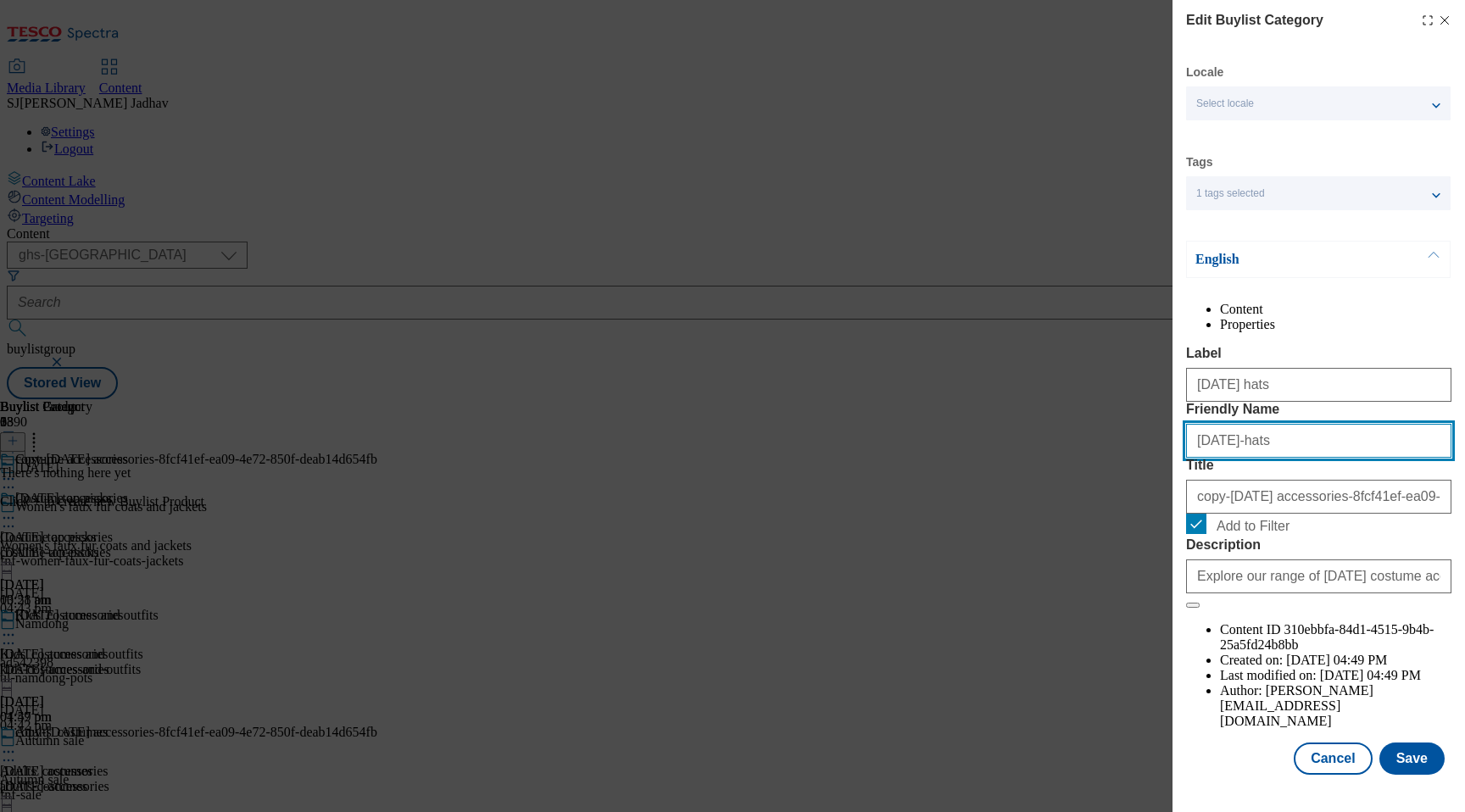
type input "[DATE]-hats"
click at [1269, 514] on div "copy-Halloween accessories-8fcf41ef-ea09-4e72-850f-deab14d654fb" at bounding box center [1319, 493] width 265 height 41
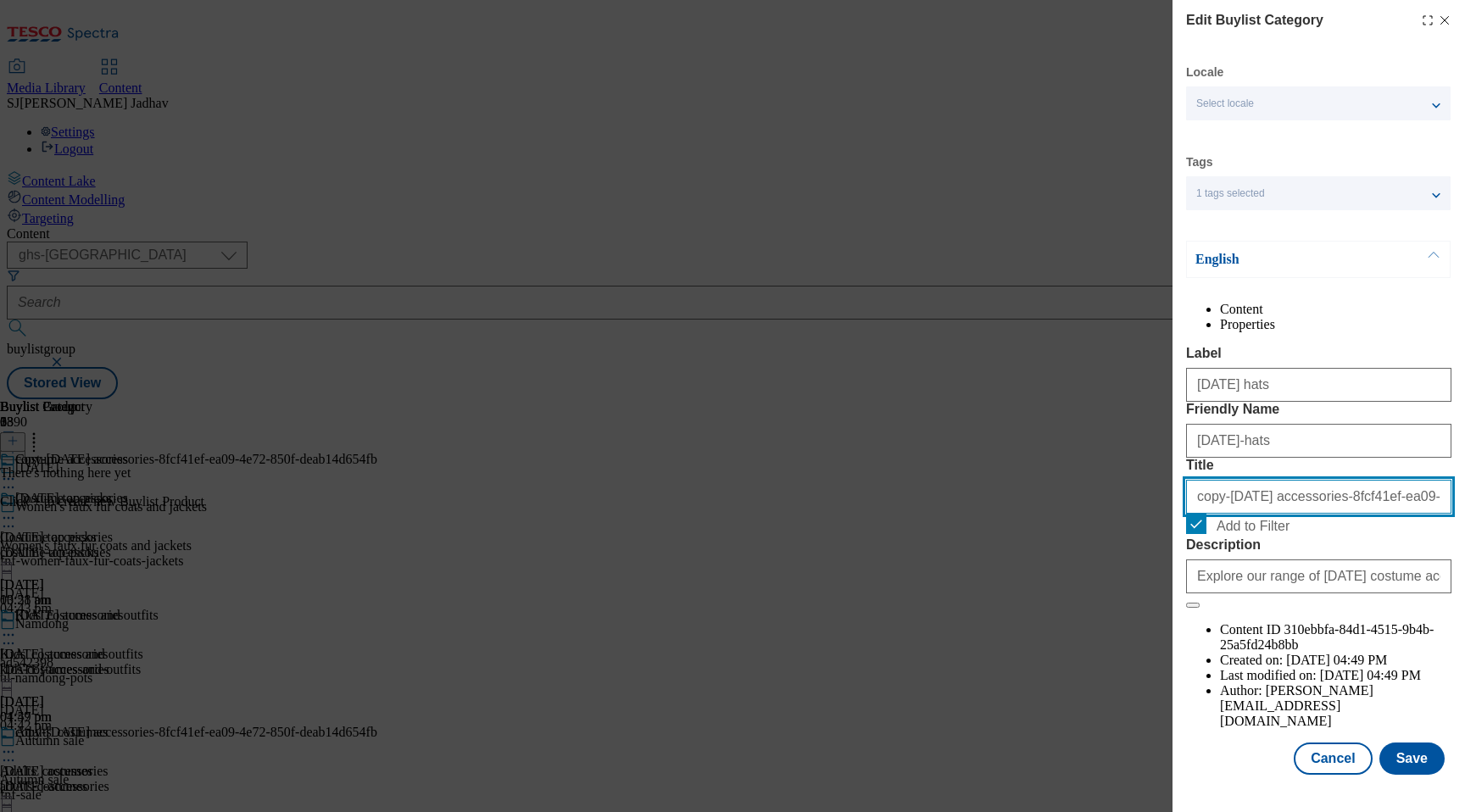
click at [1269, 514] on input "copy-Halloween accessories-8fcf41ef-ea09-4e72-850f-deab14d654fb" at bounding box center [1319, 497] width 265 height 34
paste input "[DATE] hats"
type input "[DATE] hats"
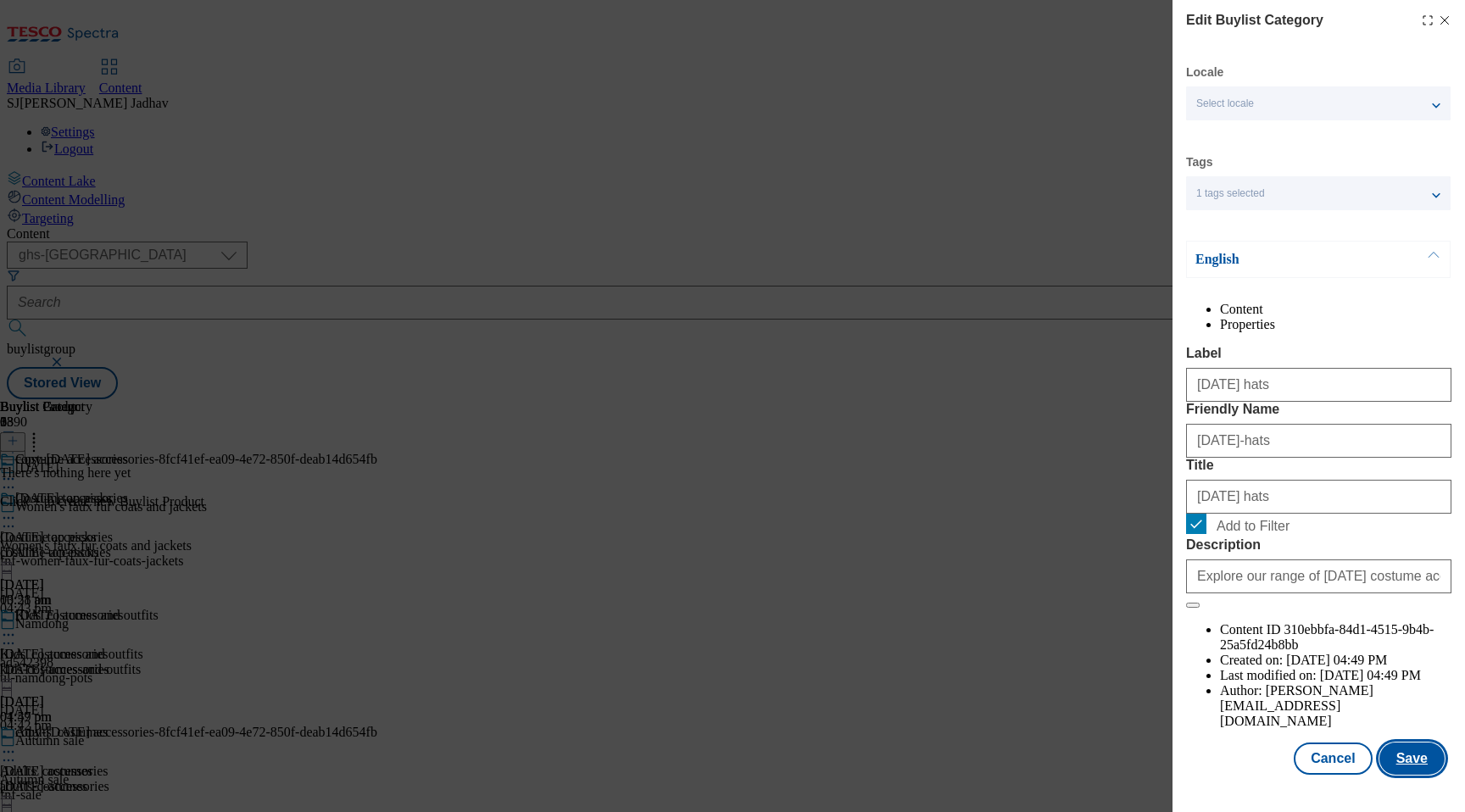
click at [1422, 775] on button "Save" at bounding box center [1412, 759] width 66 height 32
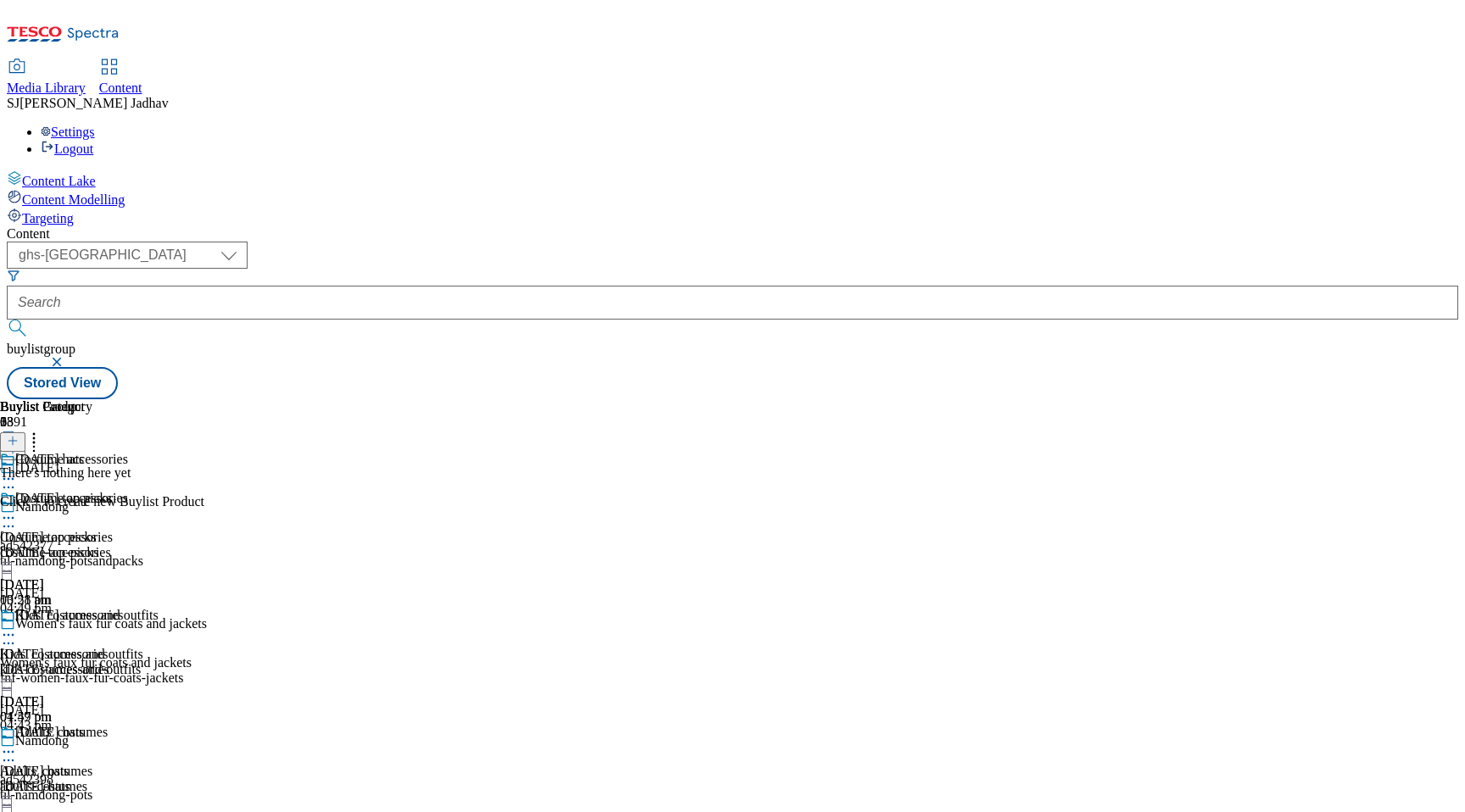
scroll to position [385, 0]
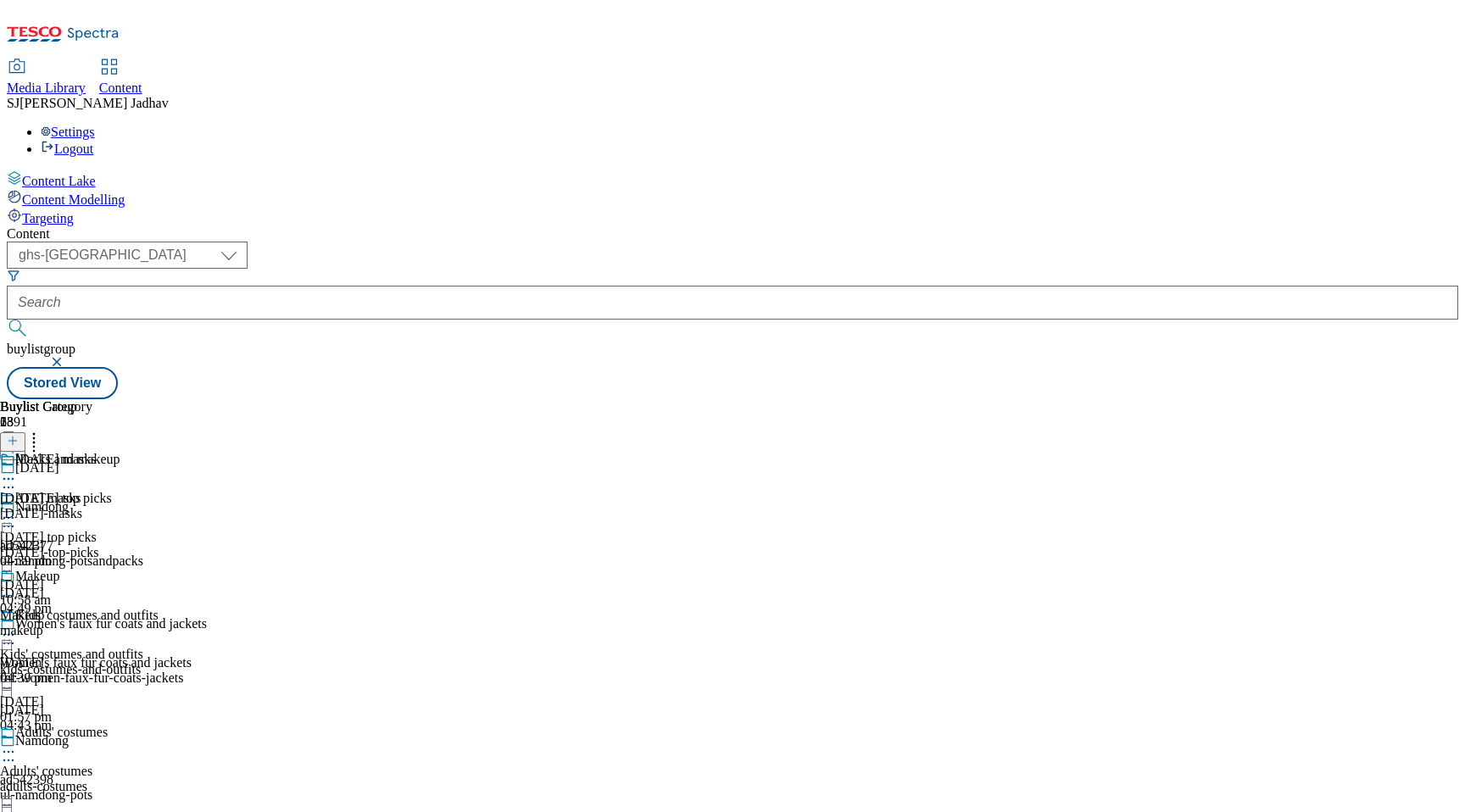
click at [97, 452] on div "Halloween masks Halloween masks halloween-masks 26 Sept 2025 04:39 pm" at bounding box center [48, 510] width 97 height 117
click at [97, 662] on div "makeup" at bounding box center [48, 670] width 97 height 15
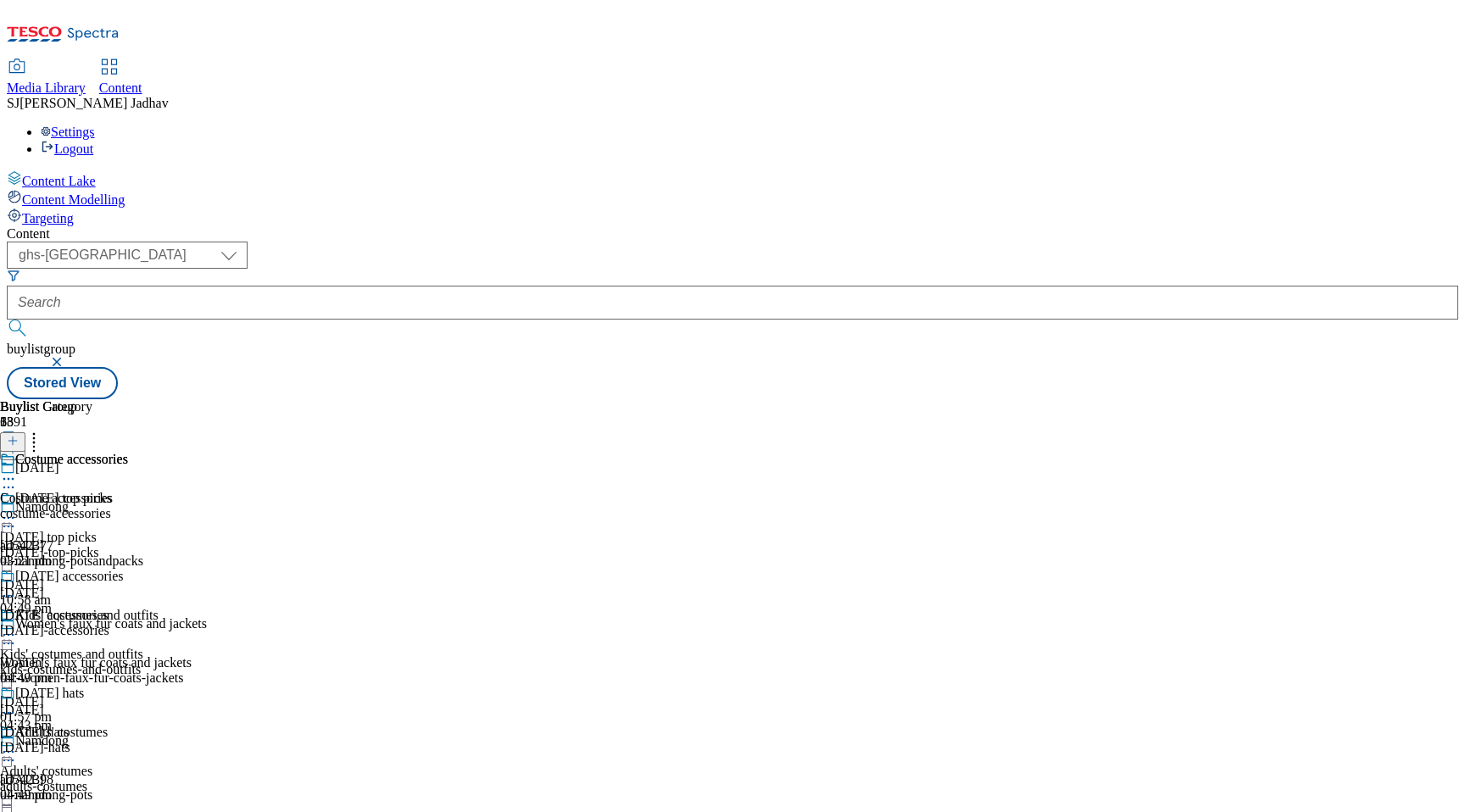
click at [128, 623] on div "[DATE]-accessories" at bounding box center [64, 631] width 128 height 15
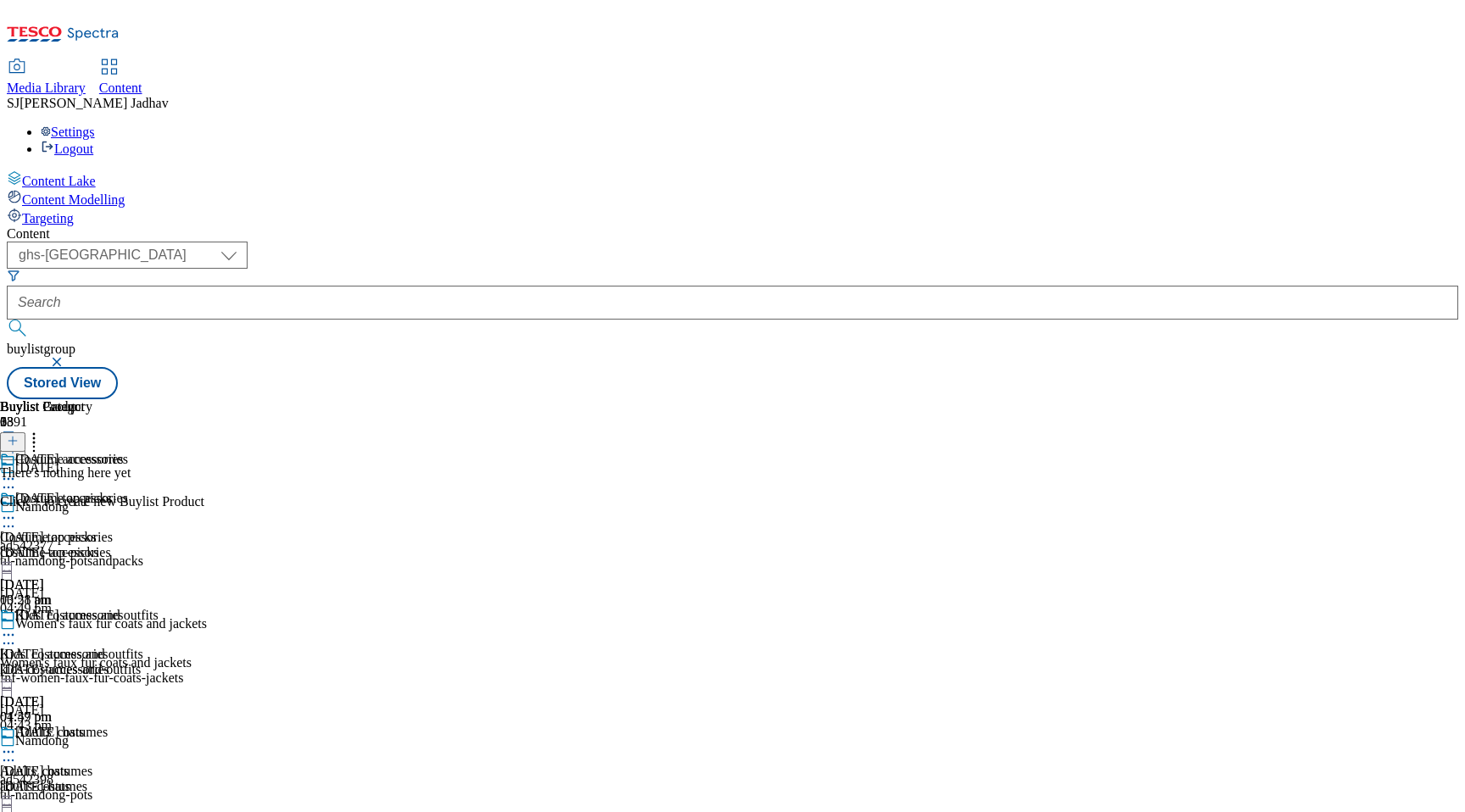
click at [19, 435] on icon at bounding box center [12, 441] width 11 height 11
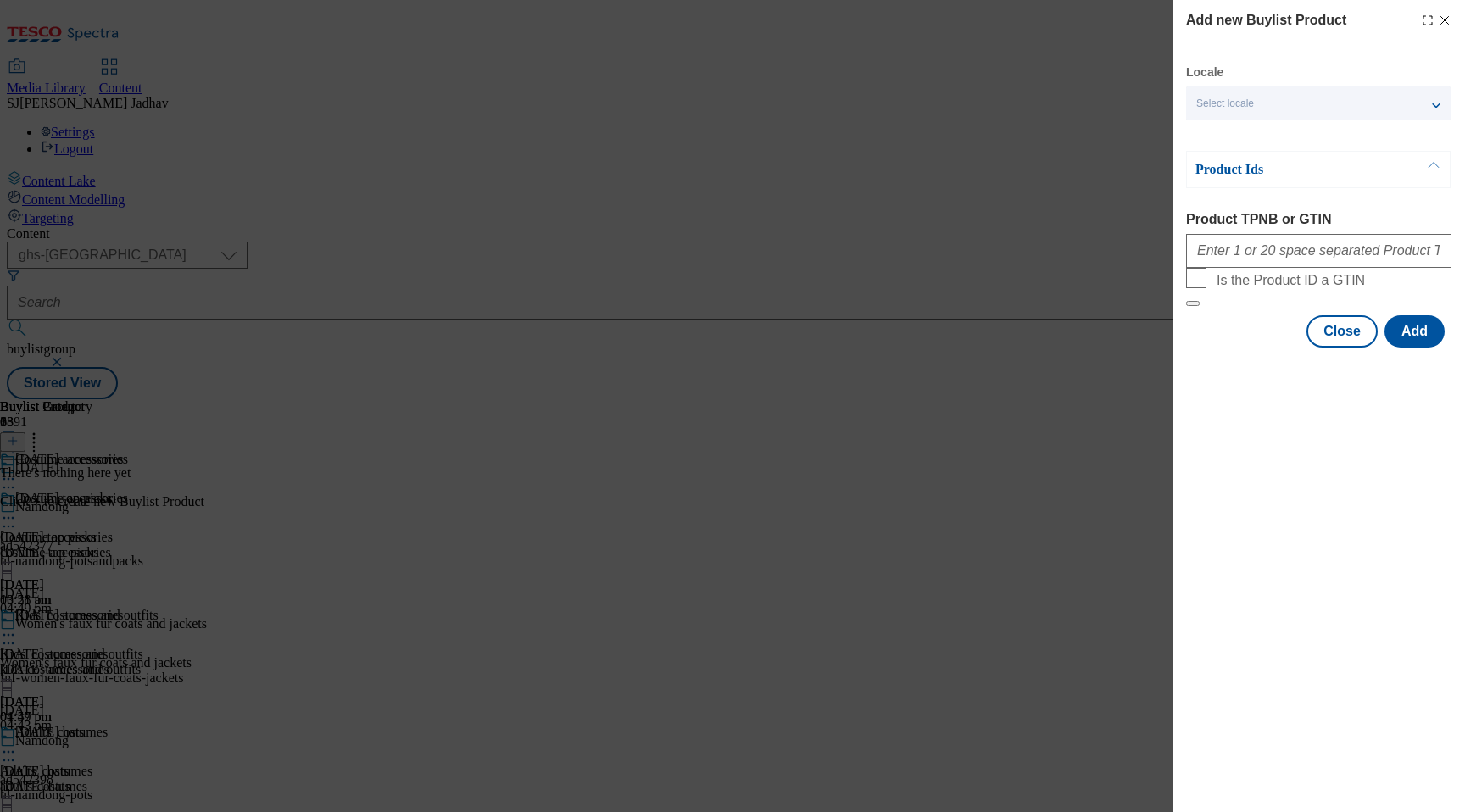
click at [1271, 282] on form "Product TPNB or GTIN Is the Product ID a GTIN" at bounding box center [1319, 259] width 265 height 95
click at [1272, 263] on input "Product TPNB or GTIN" at bounding box center [1319, 251] width 265 height 34
paste input "96519773 96728531 96728548 96728364 96515938 93605261 96305507 96519767 9672867…"
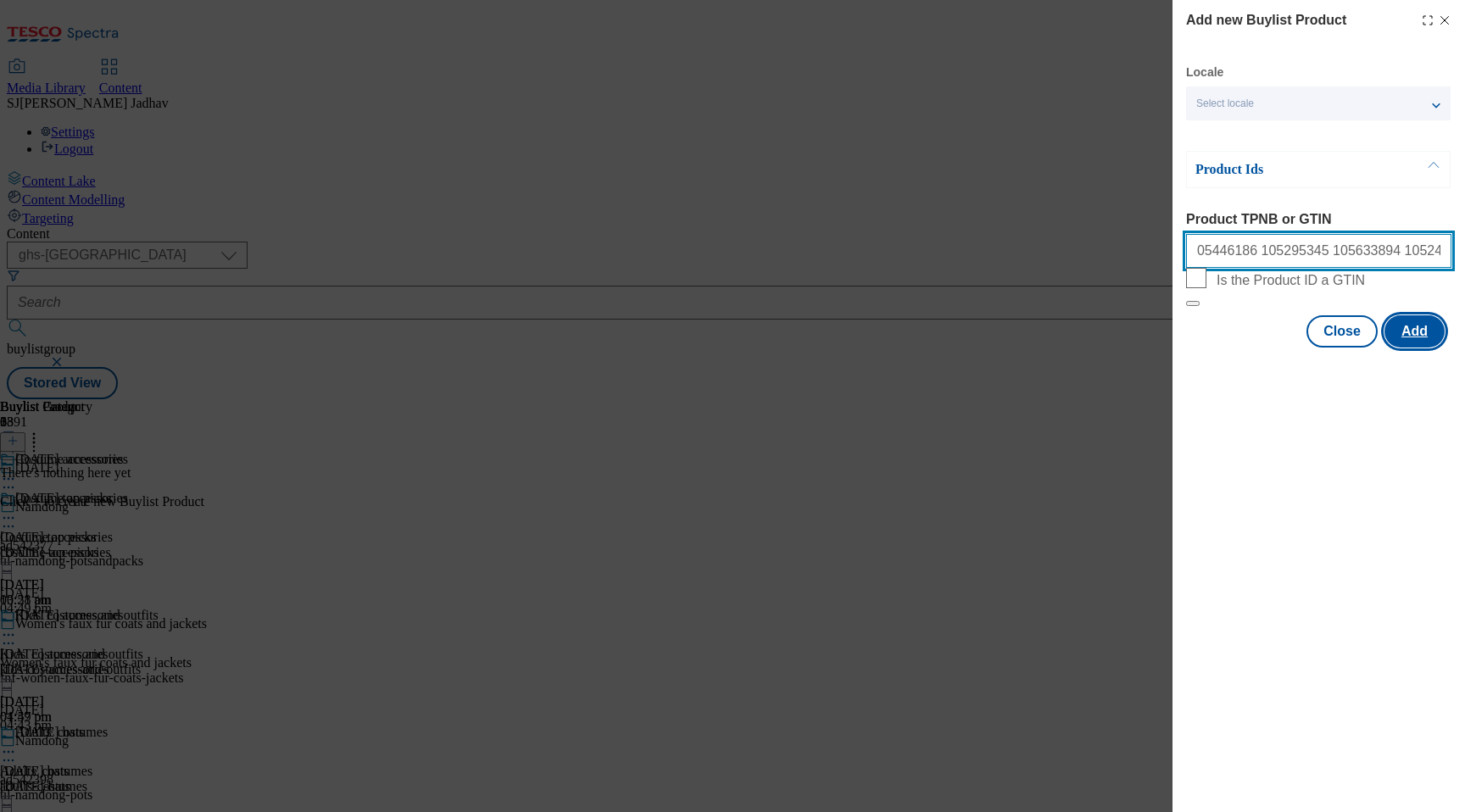
type input "96519773 96728531 96728548 96728364 96515938 93605261 96305507 96519767 9672867…"
click at [1423, 348] on button "Add" at bounding box center [1414, 331] width 60 height 32
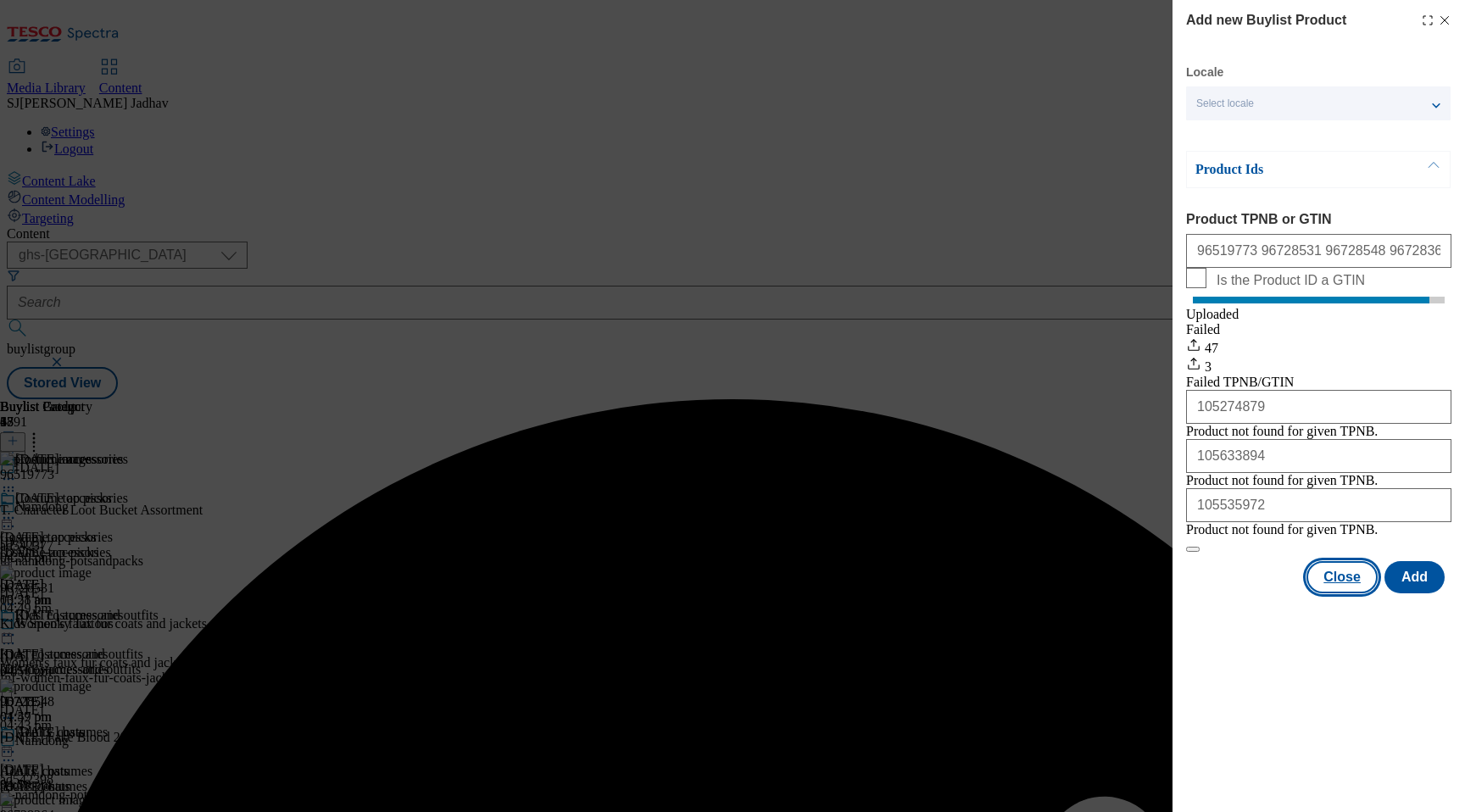
click at [1338, 594] on button "Close" at bounding box center [1341, 577] width 71 height 32
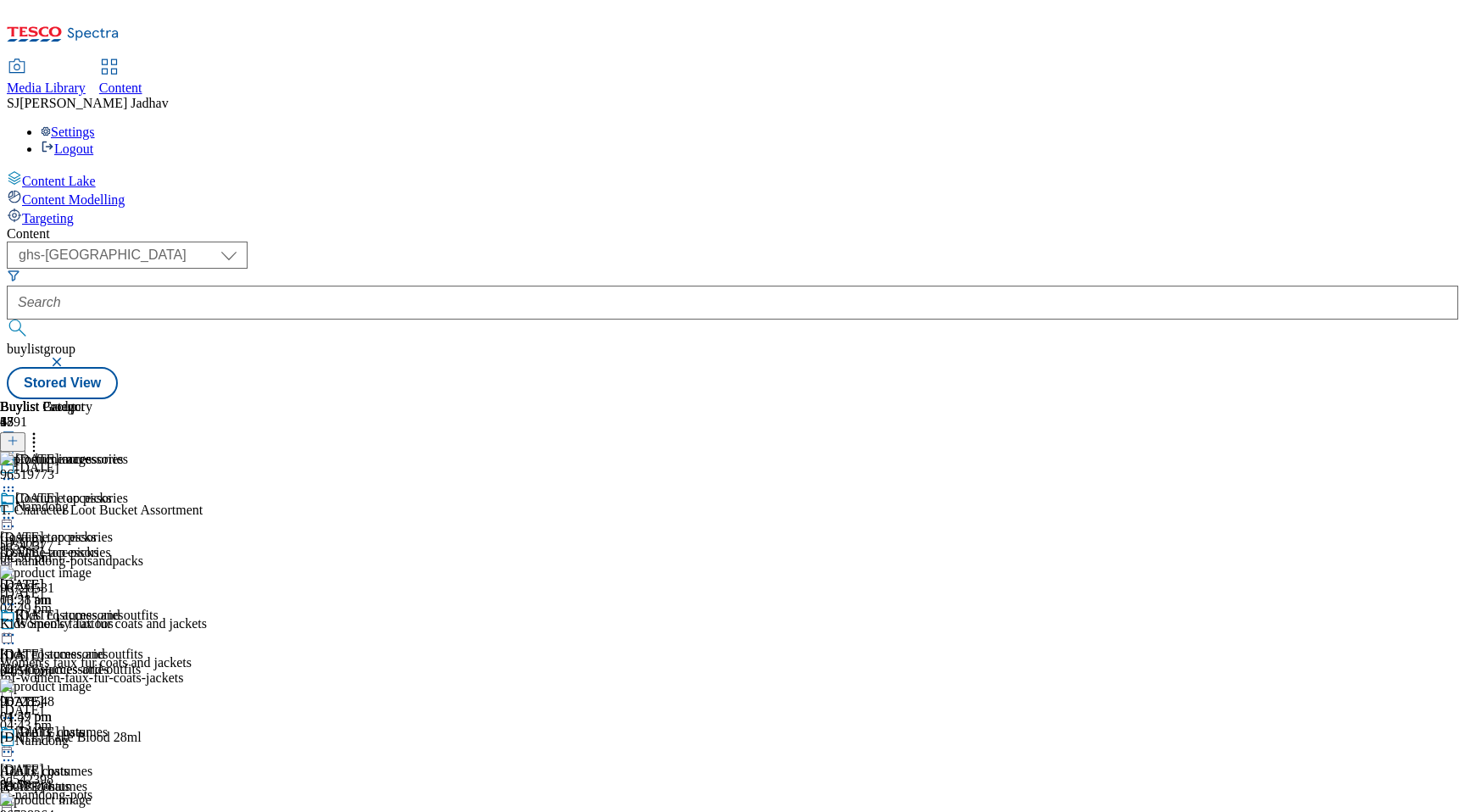
click at [128, 725] on div "Halloween hats Halloween hats halloween-hats 29 Sept 2025 04:49 pm" at bounding box center [64, 783] width 128 height 117
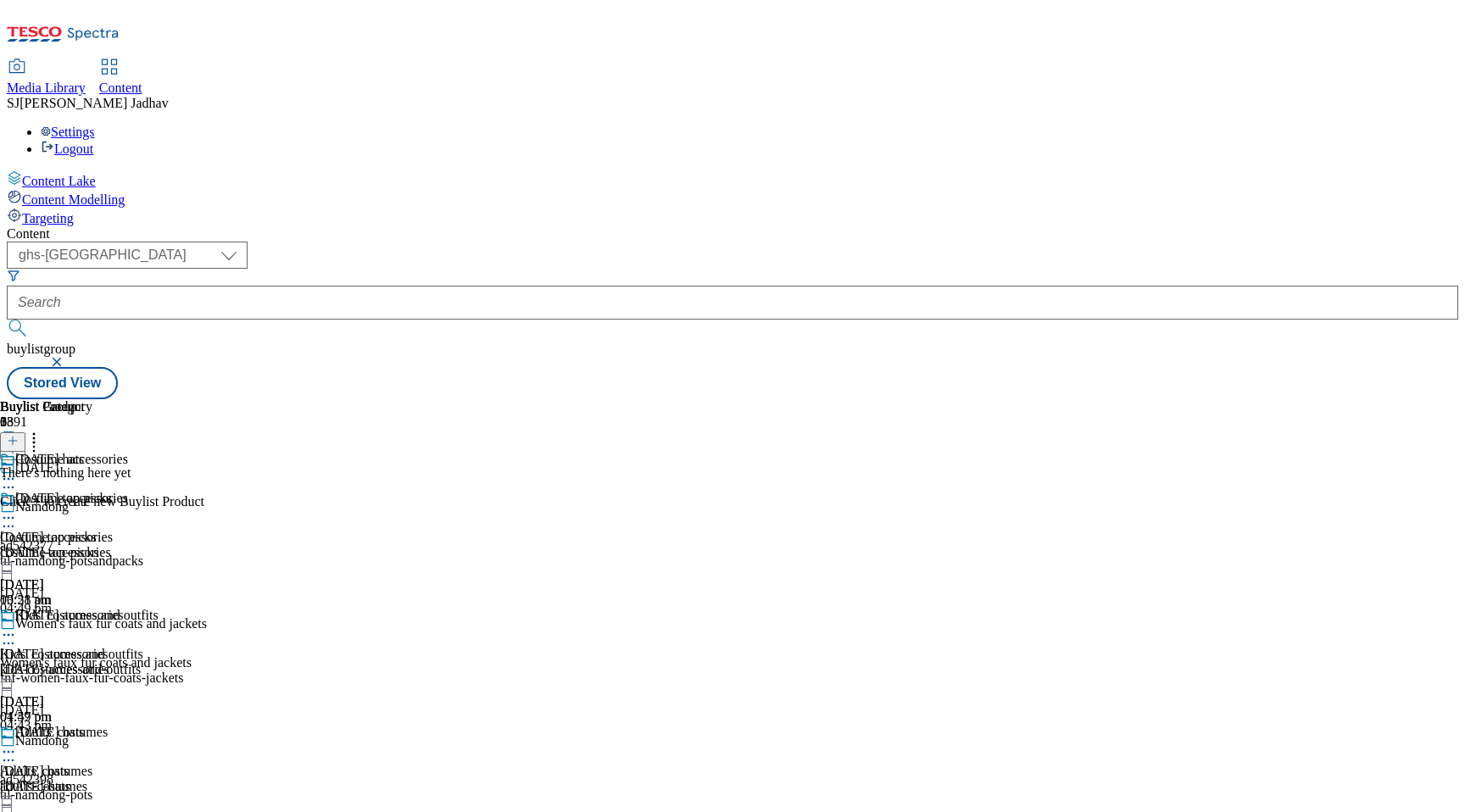
click at [26, 432] on button at bounding box center [12, 442] width 26 height 20
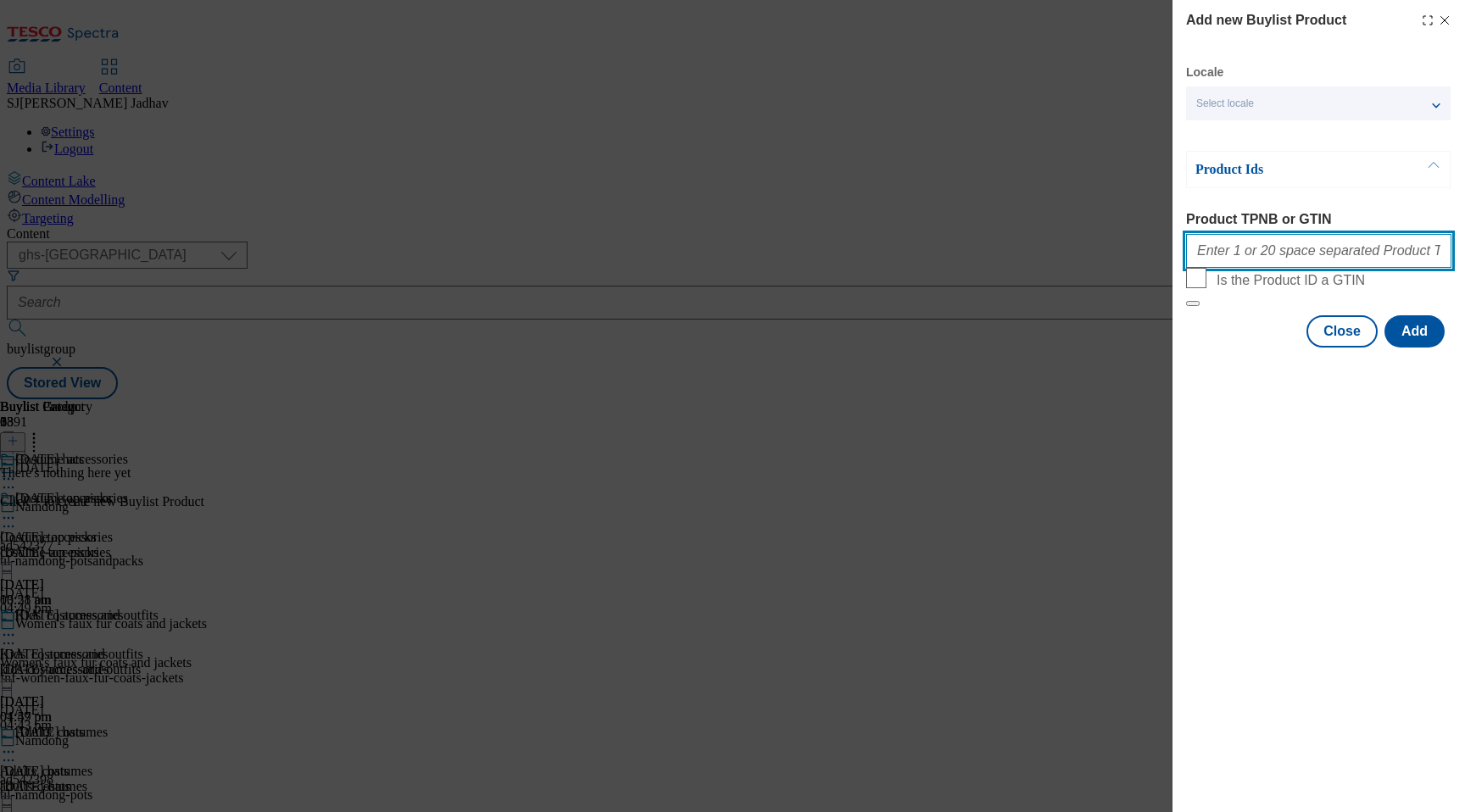
click at [1312, 255] on input "Product TPNB or GTIN" at bounding box center [1319, 251] width 265 height 34
paste input "96515852 96728698 96728358 105267146 105266728 105266665 105266556 105266386 10…"
type input "96515852 96728698 96728358 105267146 105266728 105266665 105266556 105266386 10…"
click at [1458, 350] on div "Add new Buylist Product Locale Select locale English Welsh Product Ids Product …" at bounding box center [1319, 175] width 293 height 350
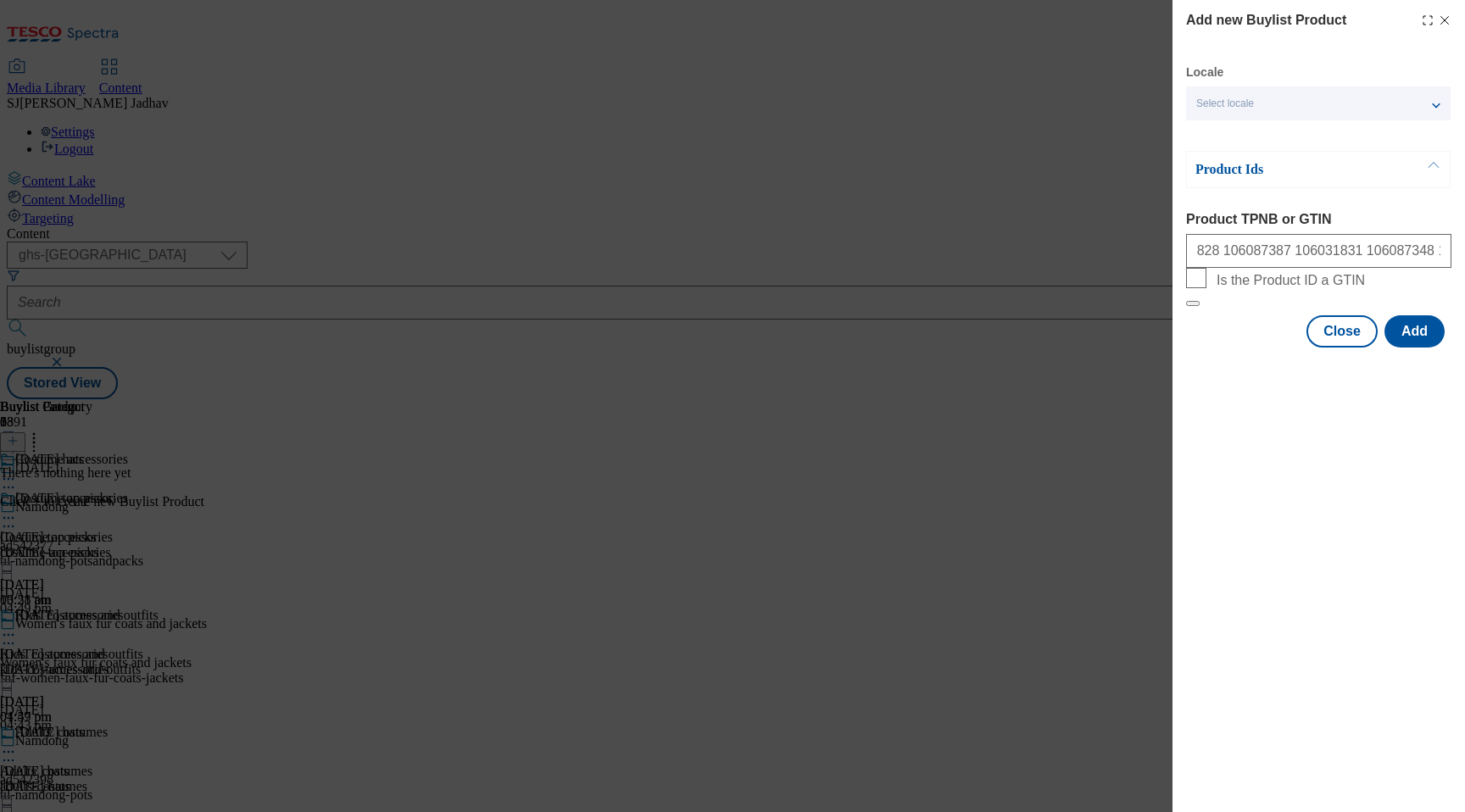
scroll to position [0, 0]
click at [1418, 348] on button "Add" at bounding box center [1414, 331] width 60 height 32
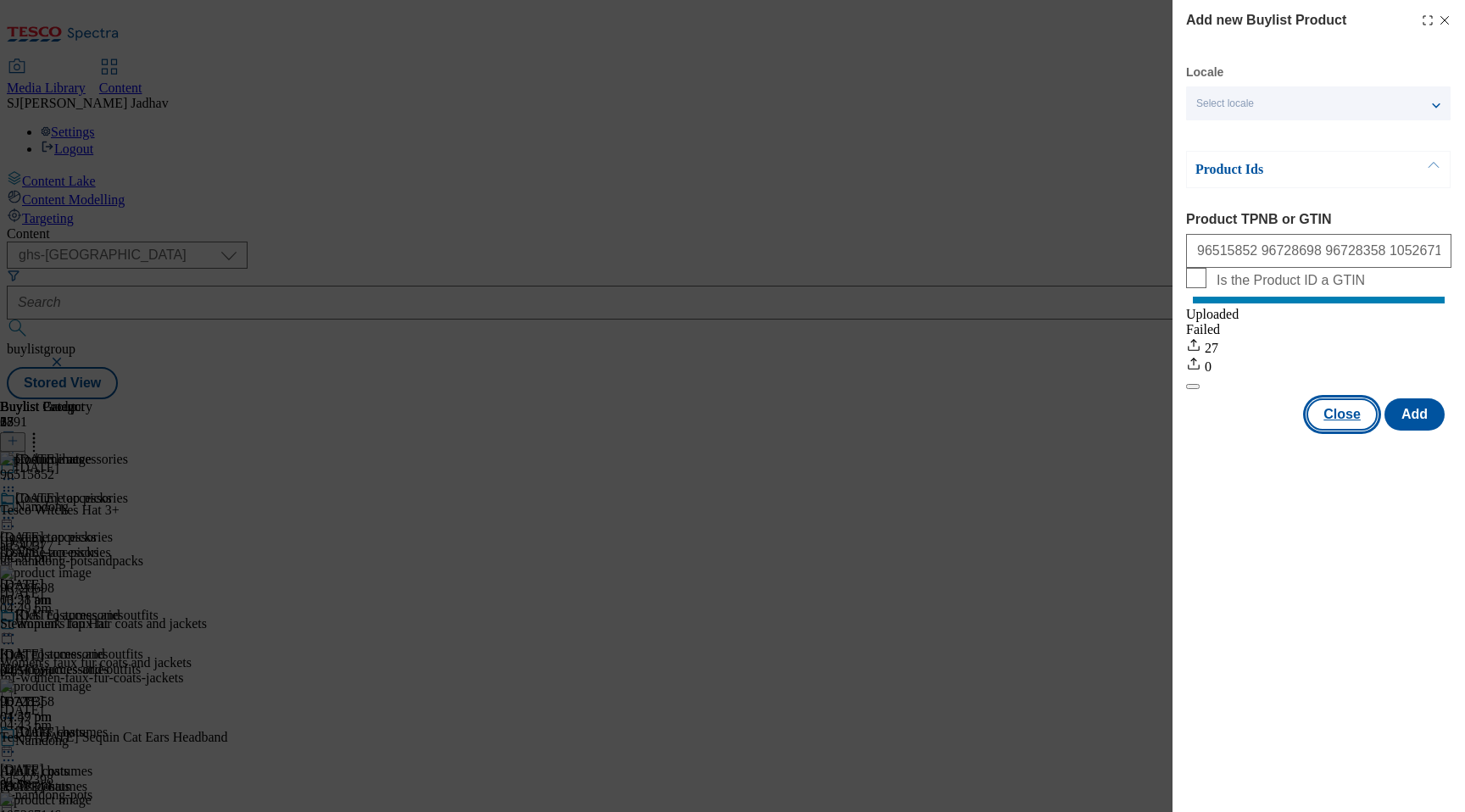
click at [1363, 430] on button "Close" at bounding box center [1341, 414] width 71 height 32
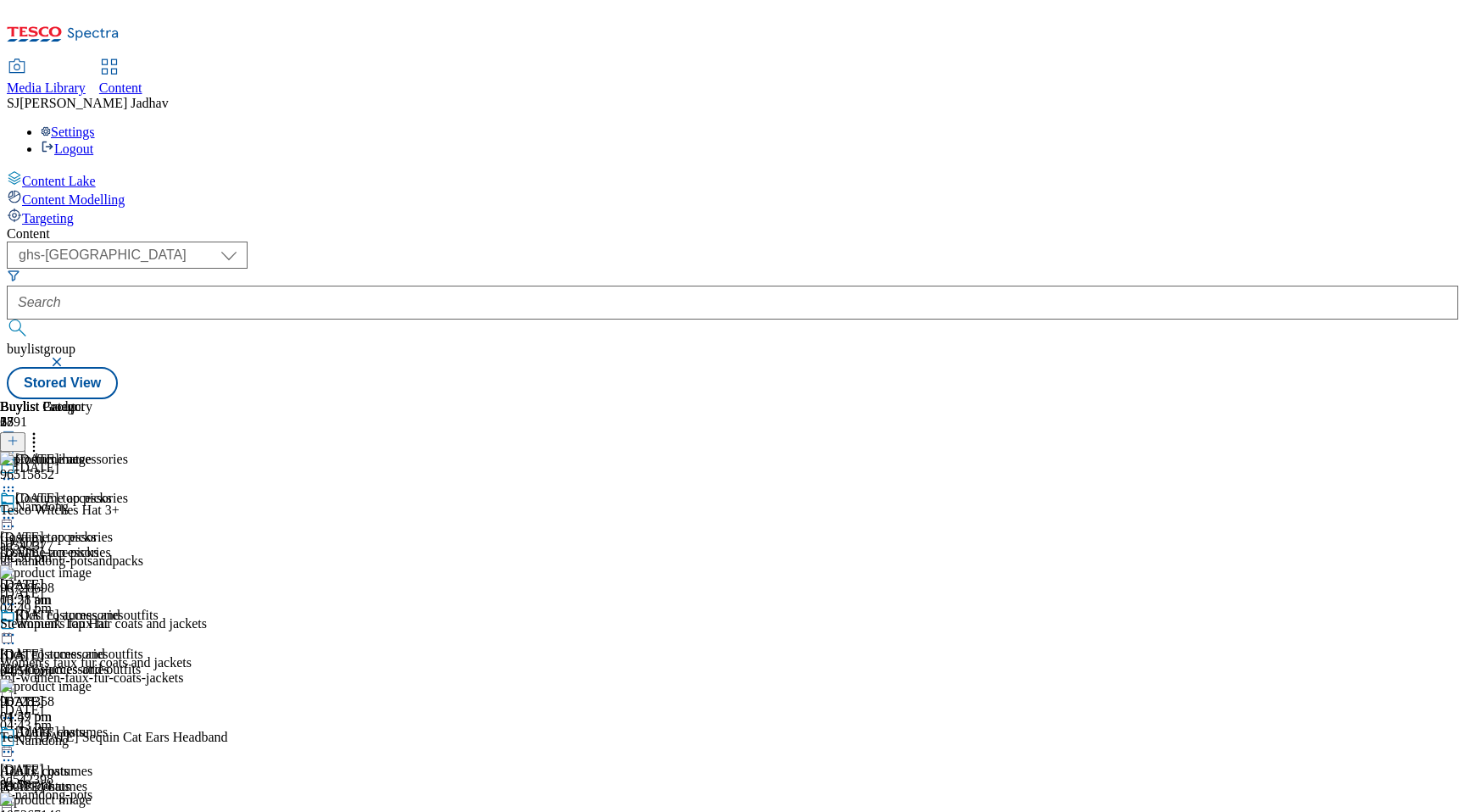
click at [17, 627] on icon at bounding box center [9, 635] width 17 height 17
click at [92, 743] on span "Preview" at bounding box center [72, 748] width 40 height 12
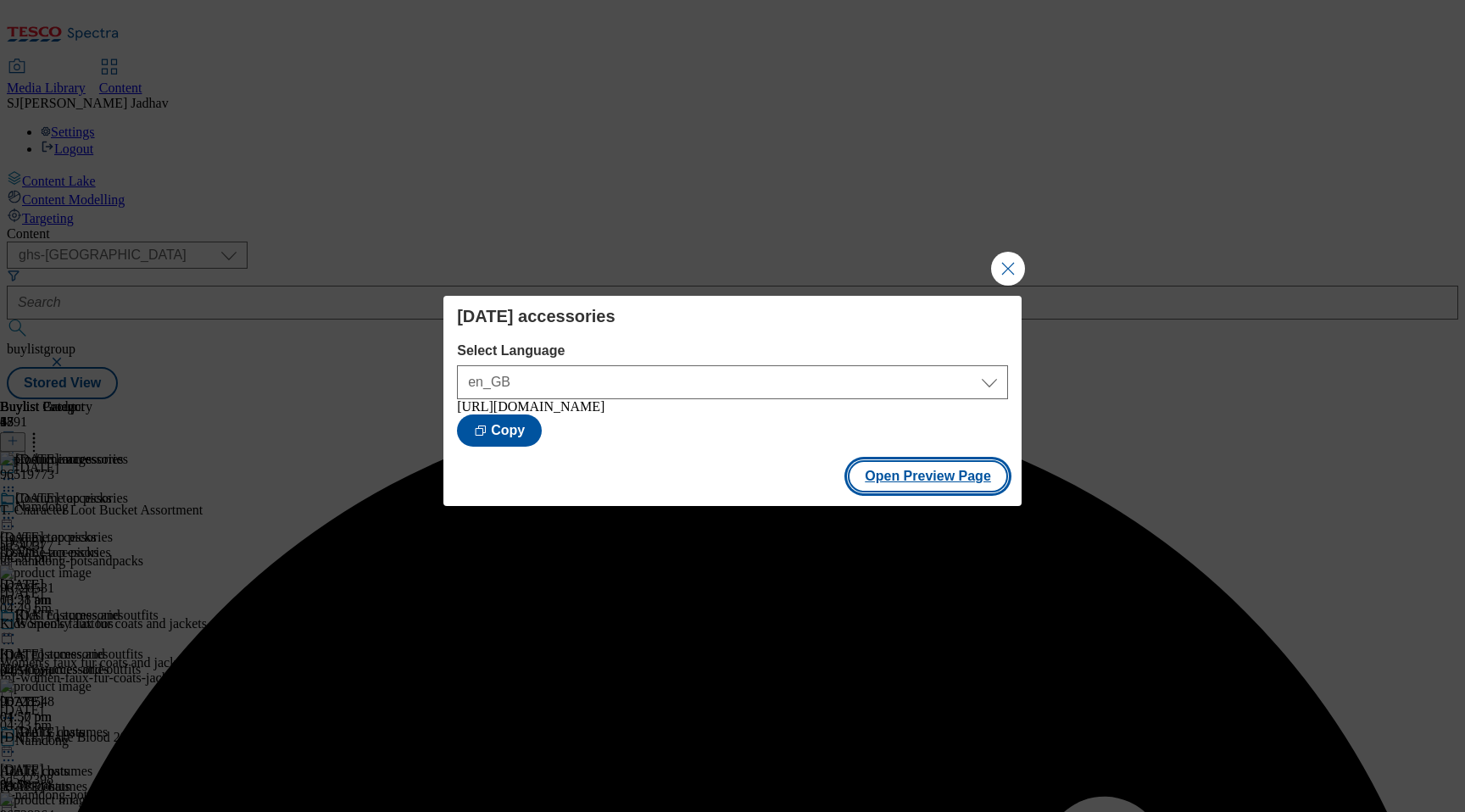
click at [972, 490] on button "Open Preview Page" at bounding box center [927, 477] width 161 height 32
click at [999, 265] on button "Close Modal" at bounding box center [1008, 269] width 34 height 34
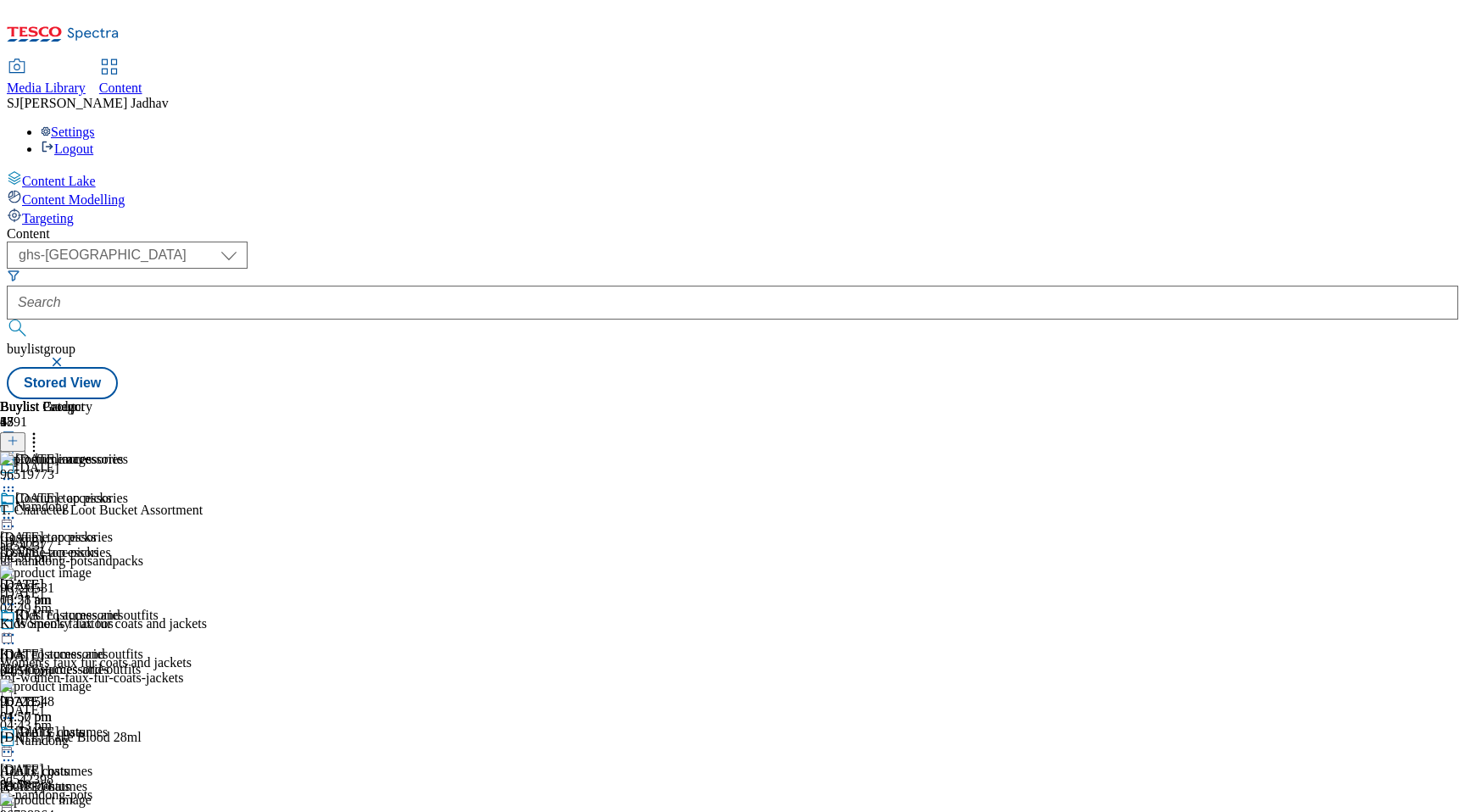
scroll to position [459, 0]
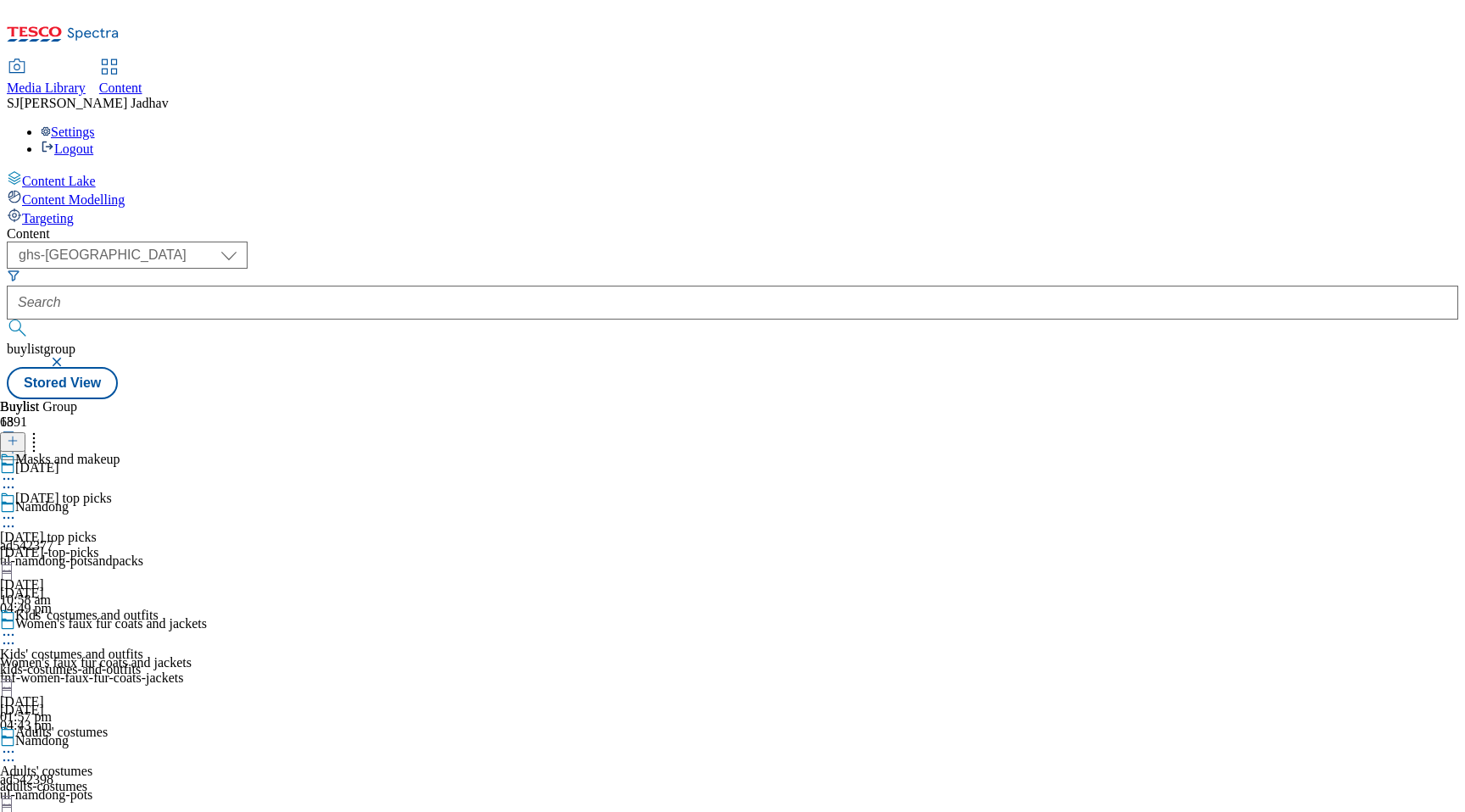
click at [97, 452] on div "[DATE] masks" at bounding box center [56, 460] width 82 height 15
click at [97, 545] on div "[DATE]-masks" at bounding box center [48, 553] width 97 height 15
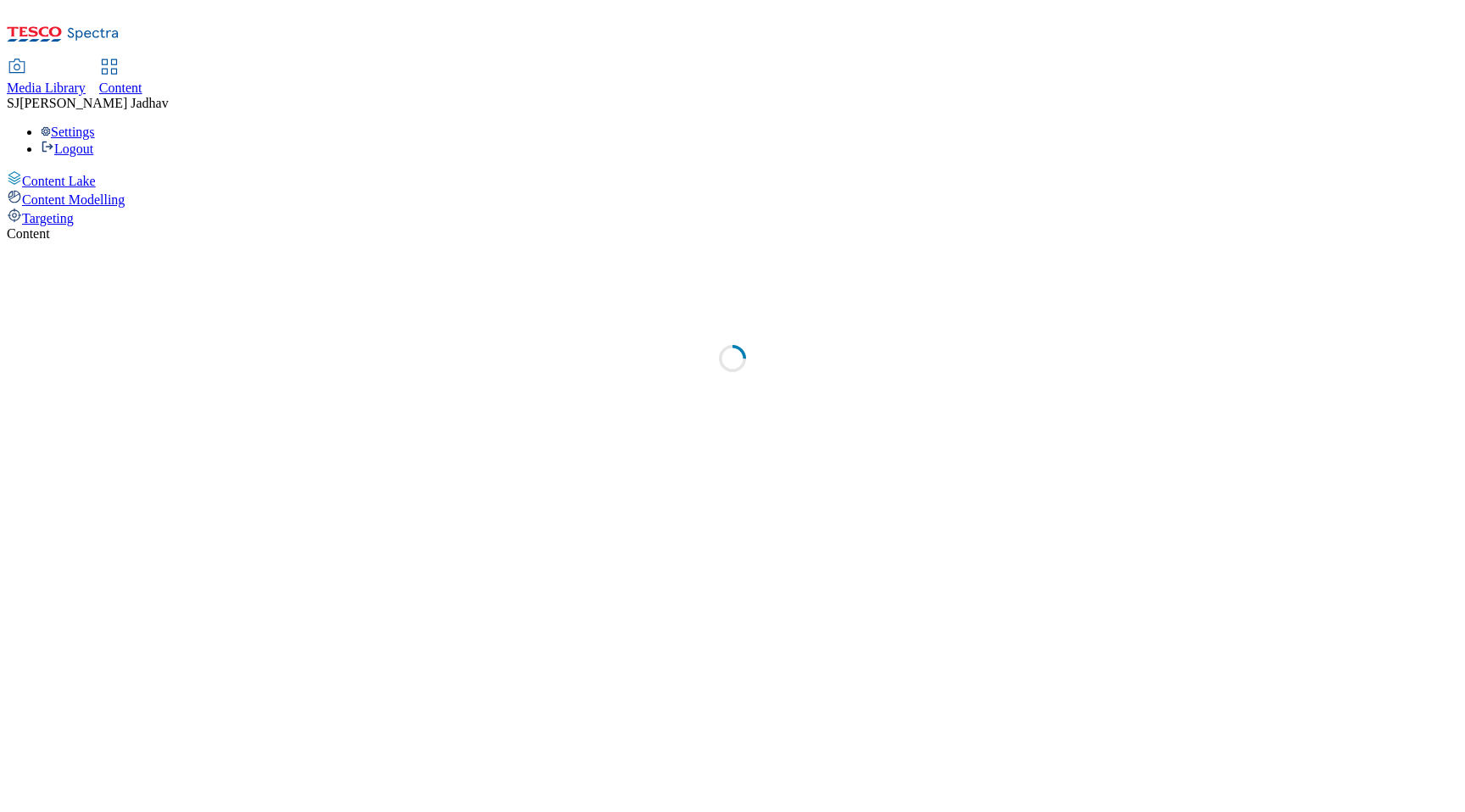
select select "ghs-[GEOGRAPHIC_DATA]"
